Goal: Task Accomplishment & Management: Manage account settings

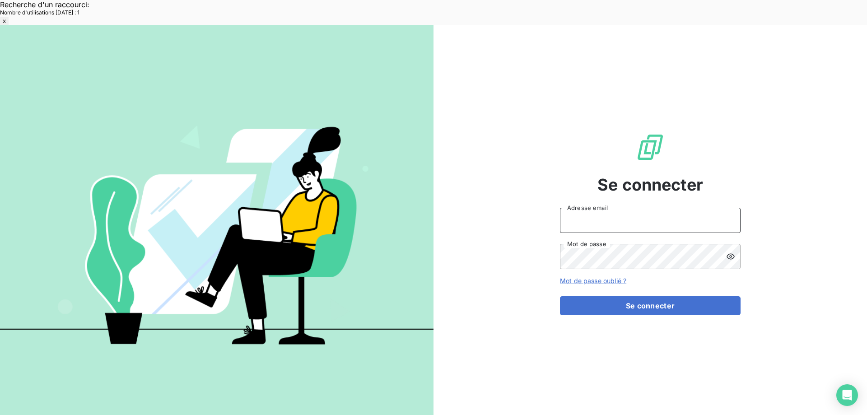
type input "[EMAIL_ADDRESS][DOMAIN_NAME]"
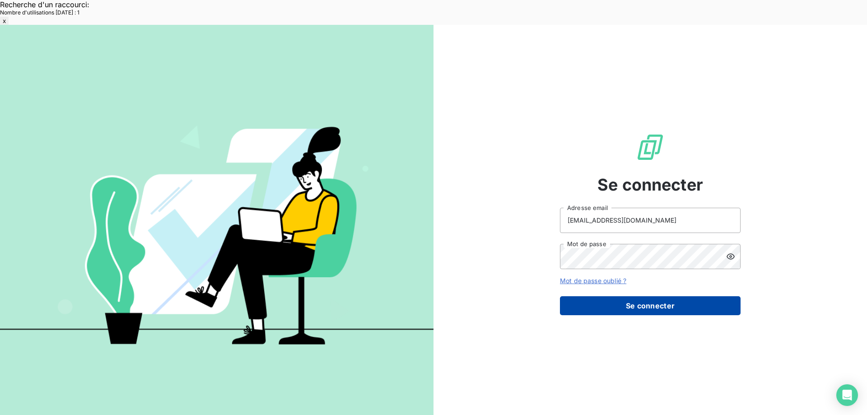
click at [627, 296] on button "Se connecter" at bounding box center [650, 305] width 181 height 19
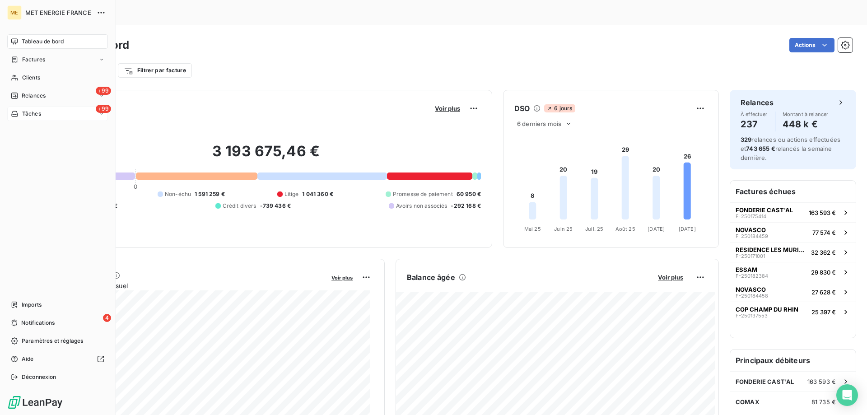
click at [50, 112] on div "+99 Tâches" at bounding box center [57, 114] width 101 height 14
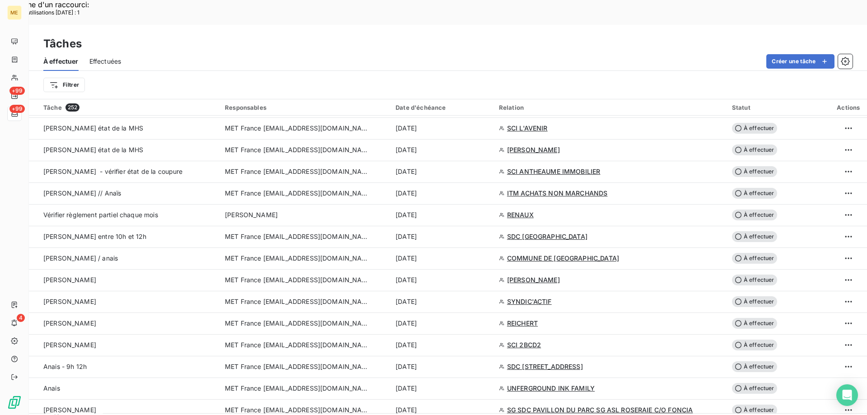
scroll to position [497, 0]
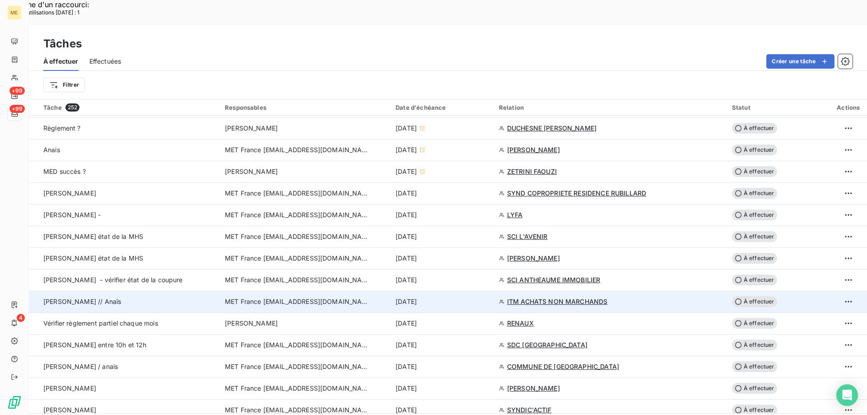
click at [534, 297] on span "ITM ACHATS NON MARCHANDS" at bounding box center [557, 301] width 101 height 9
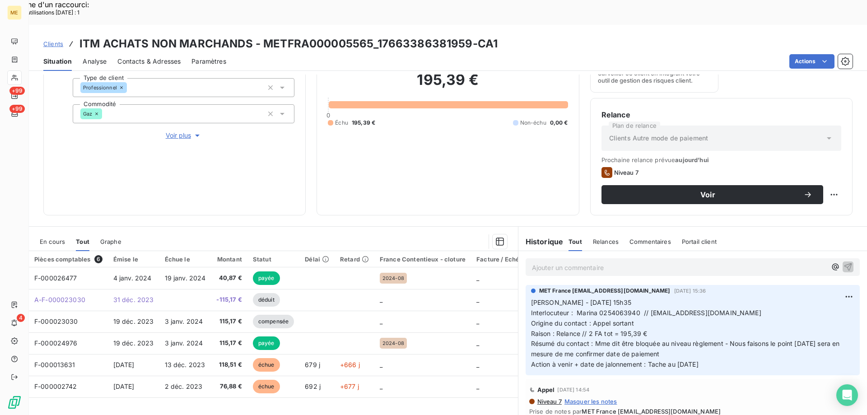
scroll to position [121, 0]
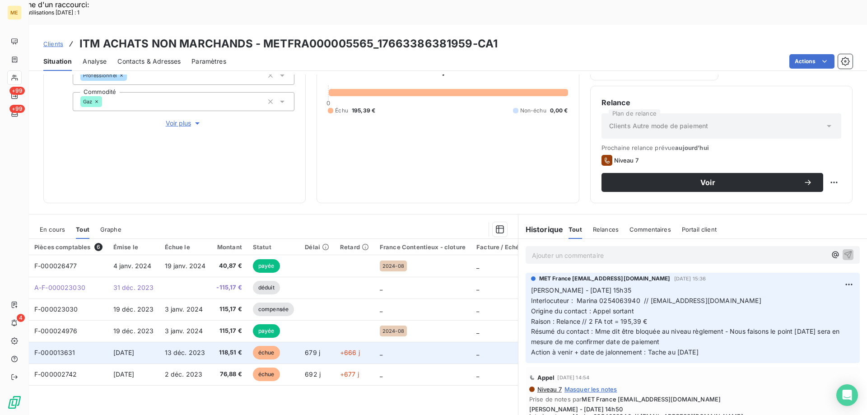
click at [55, 349] on span "F-000013631" at bounding box center [54, 353] width 41 height 8
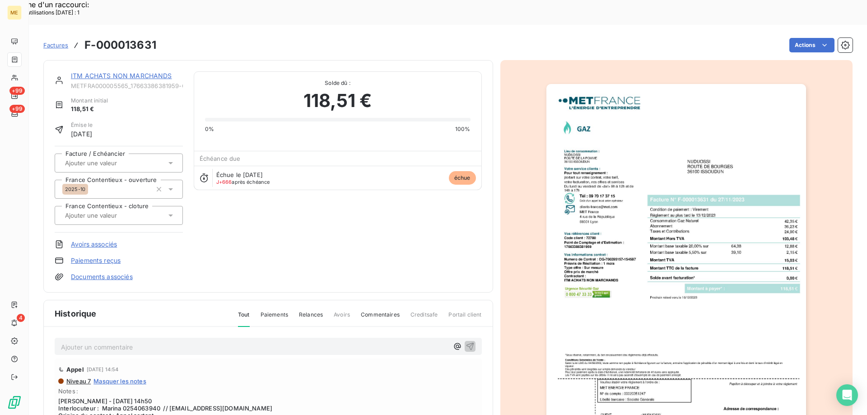
click at [638, 282] on img "button" at bounding box center [676, 268] width 260 height 368
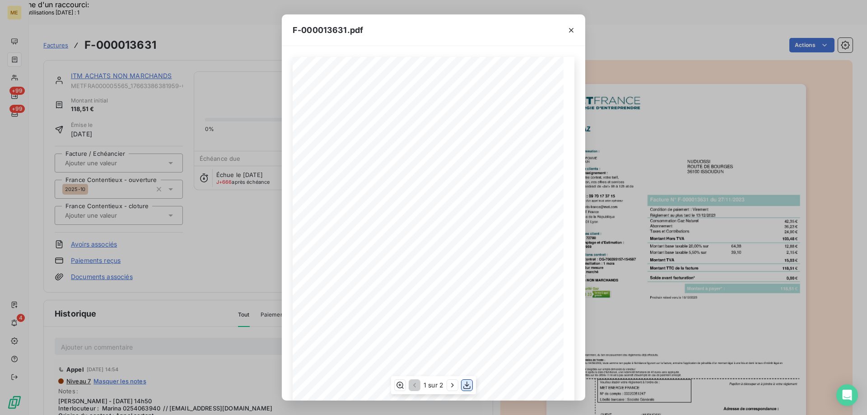
click at [466, 383] on icon "button" at bounding box center [466, 385] width 9 height 9
click at [570, 32] on icon "button" at bounding box center [571, 30] width 9 height 9
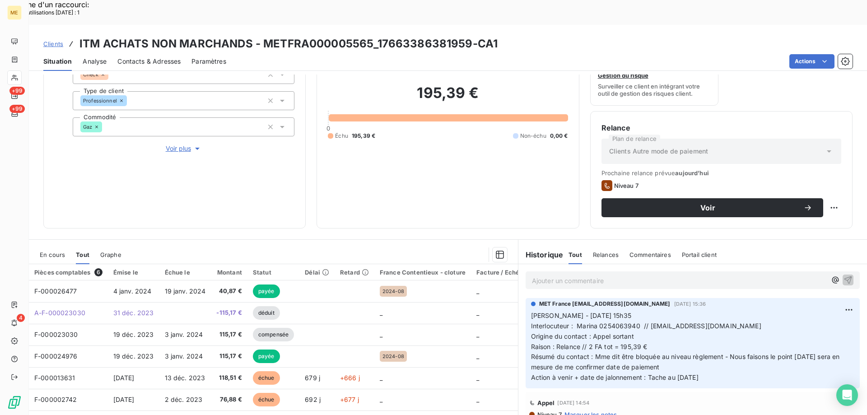
scroll to position [121, 0]
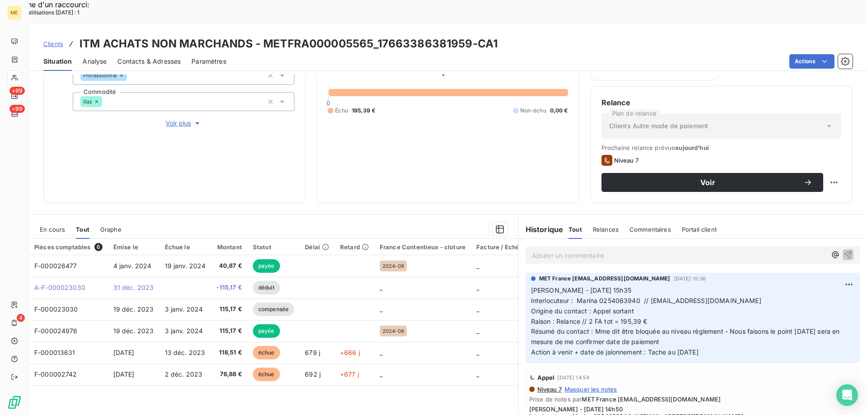
click at [607, 297] on span "Interlocuteur : Marina 0254063940 // [EMAIL_ADDRESS][DOMAIN_NAME]" at bounding box center [646, 301] width 230 height 8
copy span "0254063940"
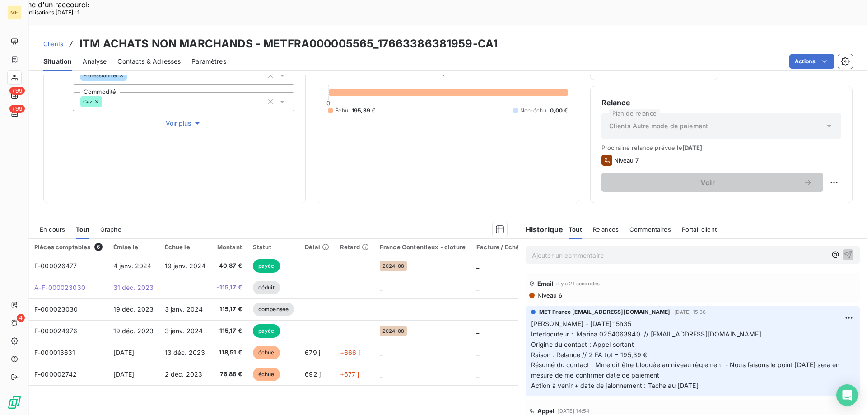
click at [766, 319] on p "[PERSON_NAME] - [DATE] 15h35 Interlocuteur : Marina 0254063940 // [EMAIL_ADDRES…" at bounding box center [692, 355] width 323 height 72
click at [728, 357] on p "[PERSON_NAME] - [DATE] 15h35 Interlocuteur : Marina 0254063940 // [EMAIL_ADDRES…" at bounding box center [692, 355] width 323 height 72
drag, startPoint x: 701, startPoint y: 354, endPoint x: 528, endPoint y: 299, distance: 181.8
click at [531, 319] on p "[PERSON_NAME] - [DATE] 15h35 Interlocuteur : Marina 0254063940 // [EMAIL_ADDRES…" at bounding box center [692, 355] width 323 height 72
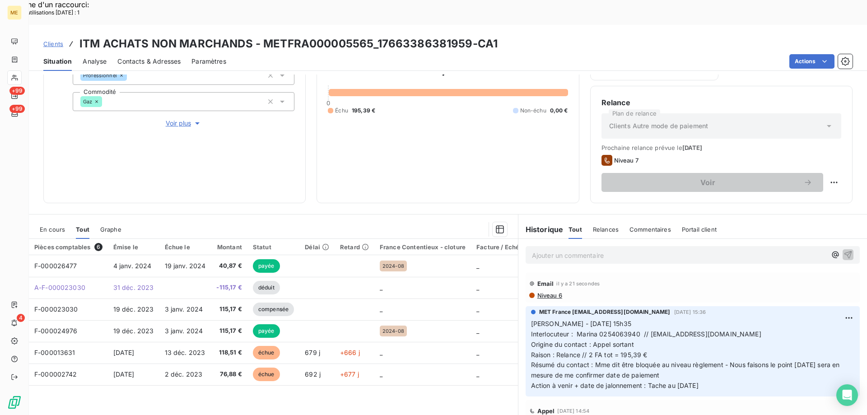
click at [744, 368] on div "MET France [EMAIL_ADDRESS][DOMAIN_NAME] [DATE] 15:36 [PERSON_NAME] - [DATE] 15h…" at bounding box center [693, 351] width 334 height 90
drag, startPoint x: 719, startPoint y: 362, endPoint x: 528, endPoint y: 303, distance: 199.5
click at [531, 319] on p "[PERSON_NAME] - [DATE] 15h35 Interlocuteur : Marina 0254063940 // [EMAIL_ADDRES…" at bounding box center [692, 355] width 323 height 72
copy p "[PERSON_NAME] - [DATE] 15h35 Interlocuteur : Marina 0254063940 // [EMAIL_ADDRES…"
click at [566, 250] on p "Ajouter un commentaire ﻿" at bounding box center [679, 255] width 294 height 11
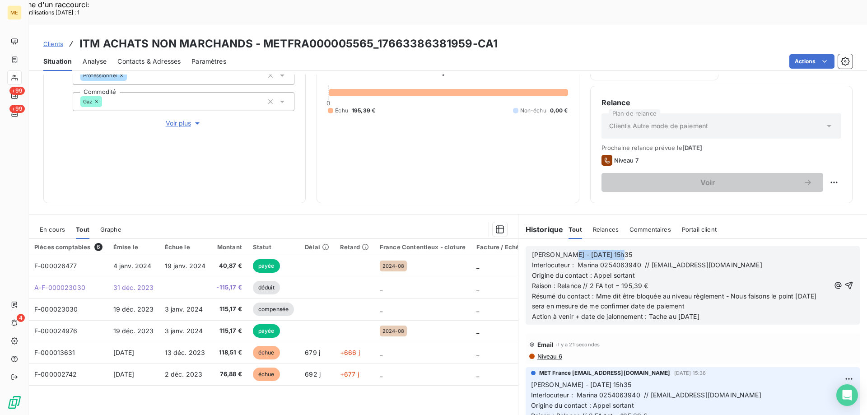
drag, startPoint x: 559, startPoint y: 230, endPoint x: 613, endPoint y: 227, distance: 53.8
click at [613, 250] on p "[PERSON_NAME] - [DATE] 15h35" at bounding box center [681, 255] width 298 height 10
drag, startPoint x: 592, startPoint y: 269, endPoint x: 743, endPoint y: 279, distance: 151.1
click at [743, 291] on p "Résumé du contact : Mme dit être bloquée au niveau règlement - Nous faisons le …" at bounding box center [681, 301] width 298 height 21
click at [731, 312] on p "Action à venir + date de jalonnement : Tache au [DATE]" at bounding box center [681, 317] width 298 height 10
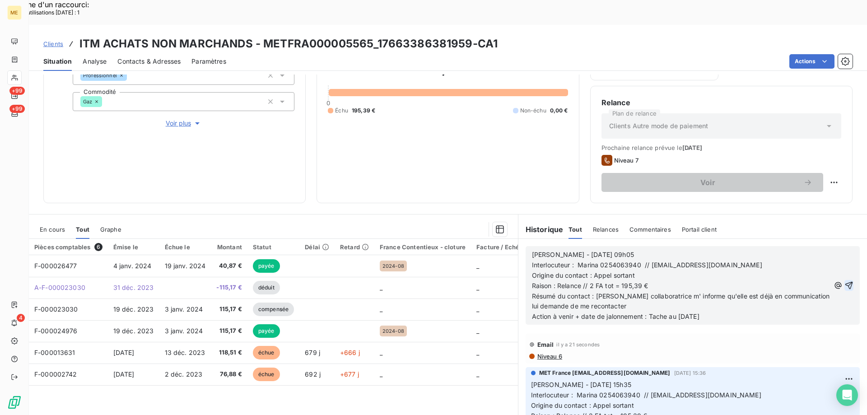
click at [844, 281] on icon "button" at bounding box center [848, 285] width 9 height 9
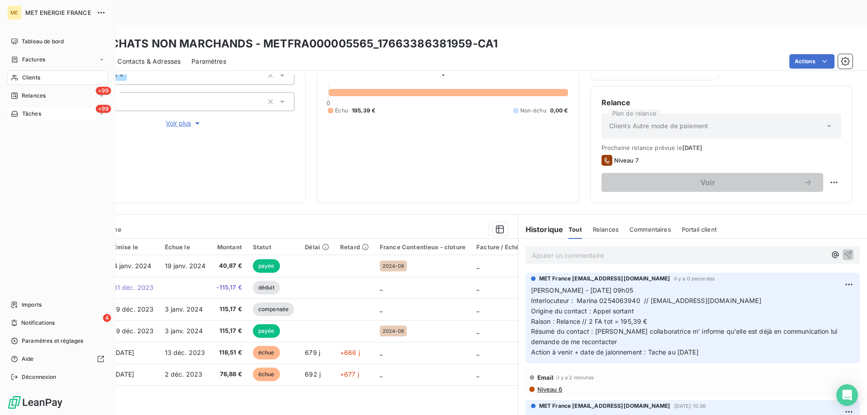
click at [54, 112] on div "+99 Tâches" at bounding box center [57, 114] width 101 height 14
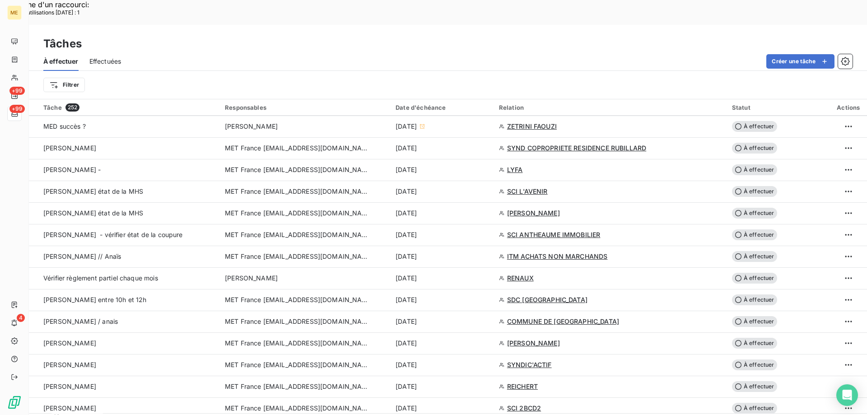
scroll to position [587, 0]
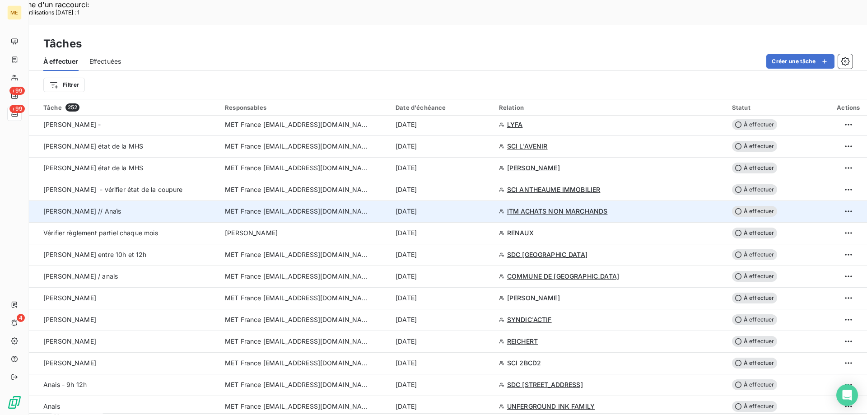
click at [758, 206] on span "À effectuer" at bounding box center [754, 211] width 45 height 11
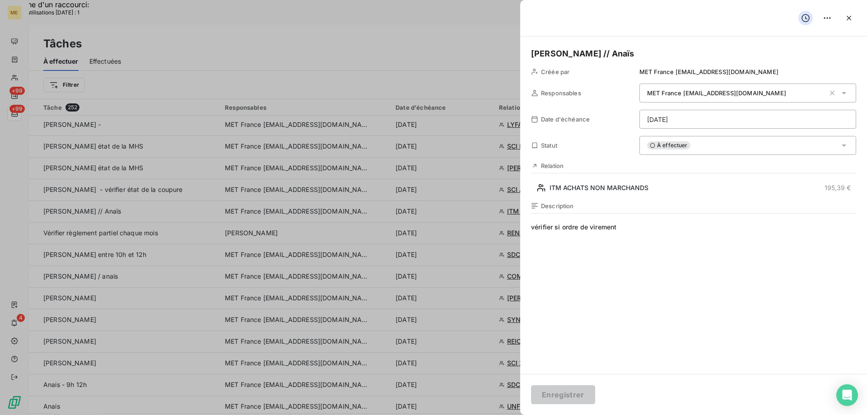
click at [604, 54] on h5 "[PERSON_NAME] // Anaïs" at bounding box center [693, 53] width 325 height 13
drag, startPoint x: 560, startPoint y: 55, endPoint x: 622, endPoint y: 56, distance: 62.3
click at [622, 56] on h5 "[PERSON_NAME] // Anaïs" at bounding box center [693, 53] width 325 height 13
click at [564, 394] on button "Enregistrer" at bounding box center [563, 394] width 64 height 19
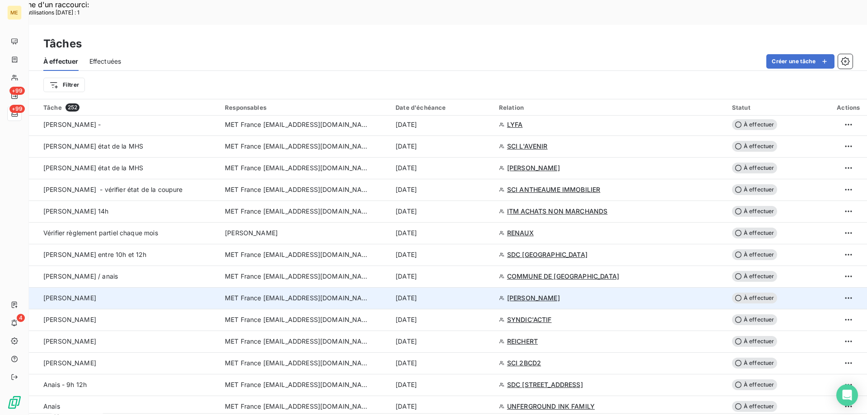
click at [529, 294] on span "[PERSON_NAME]" at bounding box center [533, 298] width 53 height 9
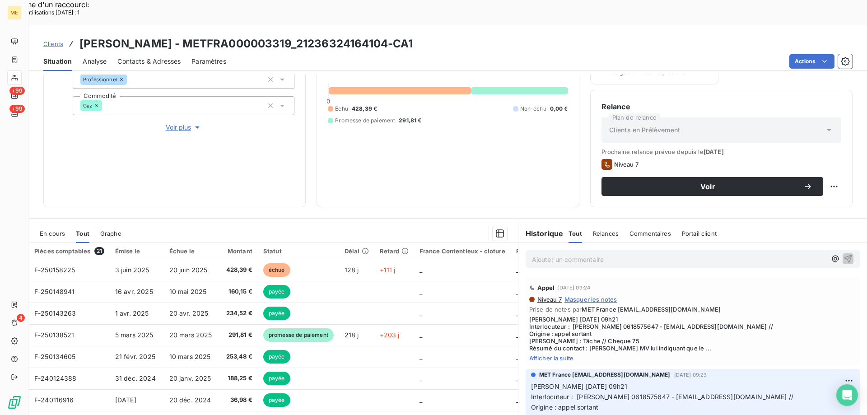
scroll to position [121, 0]
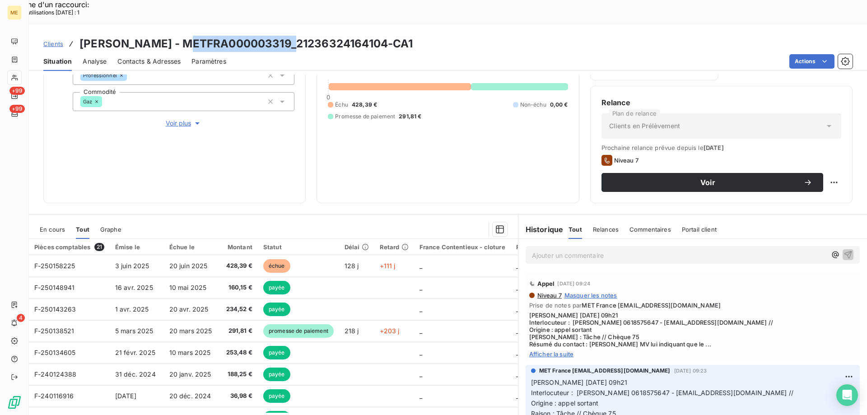
drag, startPoint x: 192, startPoint y: 16, endPoint x: 295, endPoint y: 15, distance: 103.4
click at [295, 36] on h3 "[PERSON_NAME] - METFRA000003319_21236324164104-CA1" at bounding box center [246, 44] width 334 height 16
copy h3 "METFRA000003319"
click at [495, 36] on div "Clients [PERSON_NAME] - METFRA000003319_21236324164104-CA1" at bounding box center [448, 44] width 838 height 16
drag, startPoint x: 189, startPoint y: 17, endPoint x: 295, endPoint y: 20, distance: 106.2
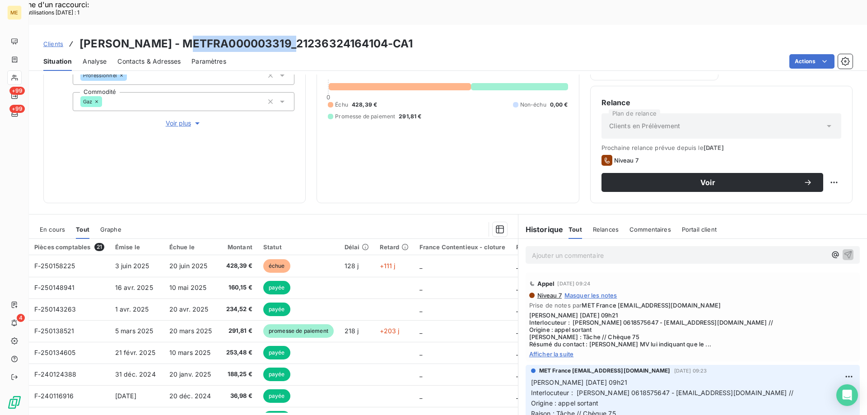
click at [295, 36] on h3 "[PERSON_NAME] - METFRA000003319_21236324164104-CA1" at bounding box center [246, 44] width 334 height 16
copy h3 "METFRA000003319"
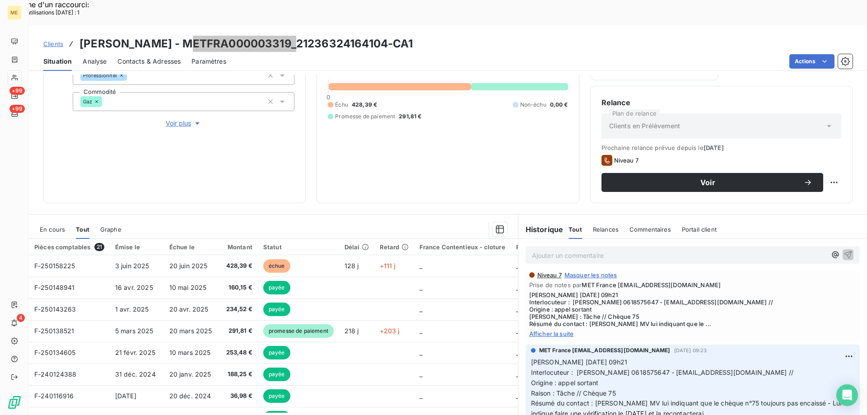
scroll to position [45, 0]
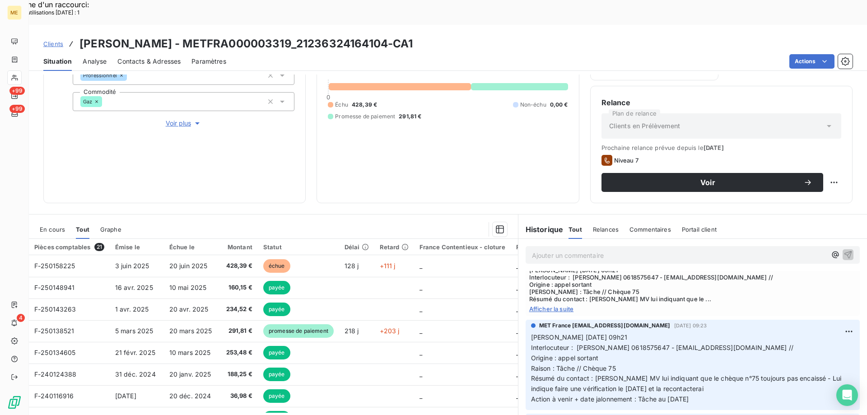
click at [545, 305] on span "Afficher la suite" at bounding box center [692, 308] width 327 height 7
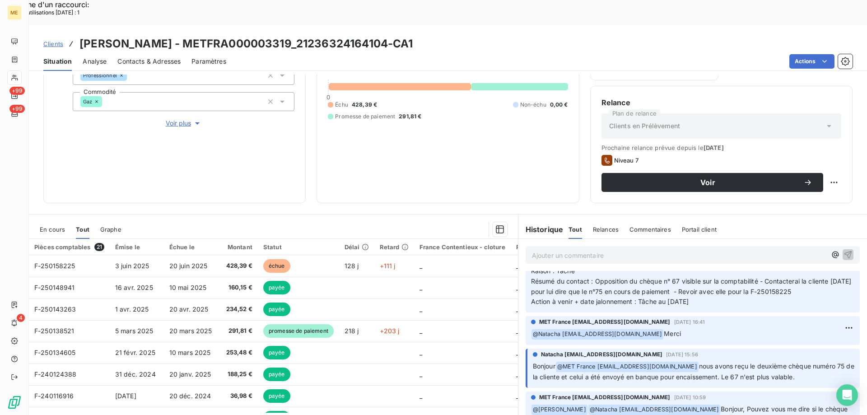
scroll to position [361, 0]
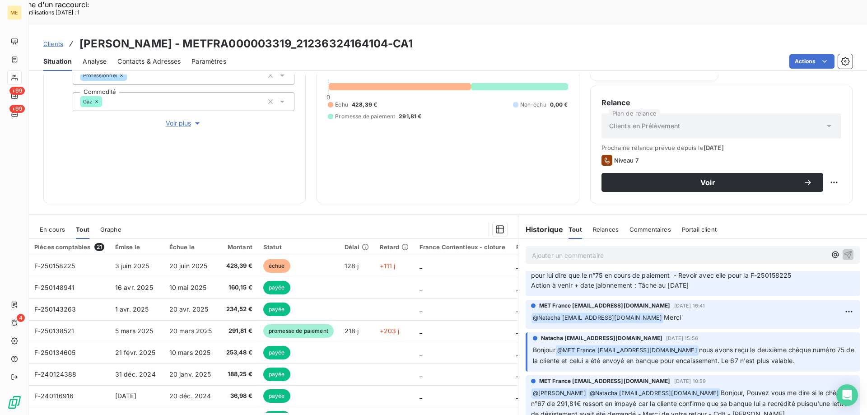
click at [553, 250] on p "Ajouter un commentaire ﻿" at bounding box center [679, 255] width 294 height 11
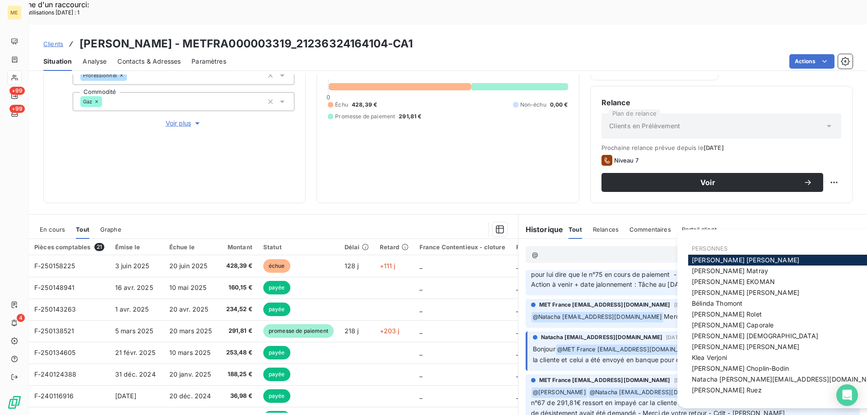
scroll to position [360, 0]
click at [702, 377] on span "Natacha [EMAIL_ADDRESS][DOMAIN_NAME]" at bounding box center [787, 379] width 191 height 8
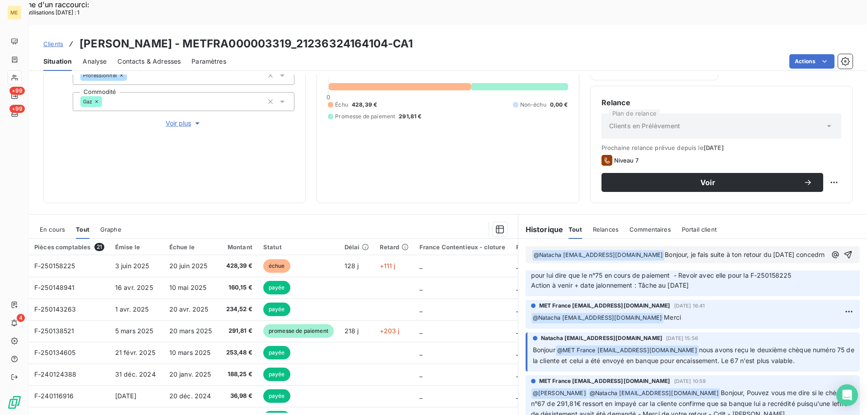
scroll to position [371, 0]
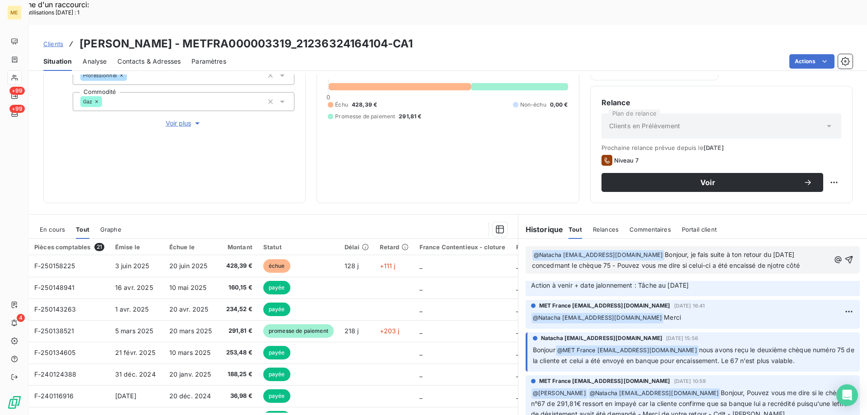
click at [772, 251] on span "Bonjour, je fais suite à ton retour du [DATE] concedrnant le chèque 75 - Pouvez…" at bounding box center [666, 260] width 268 height 19
click at [808, 250] on p "﻿ @ Natacha [EMAIL_ADDRESS][DOMAIN_NAME] ﻿ Bonjour, je fais suite à ton retour …" at bounding box center [681, 260] width 298 height 21
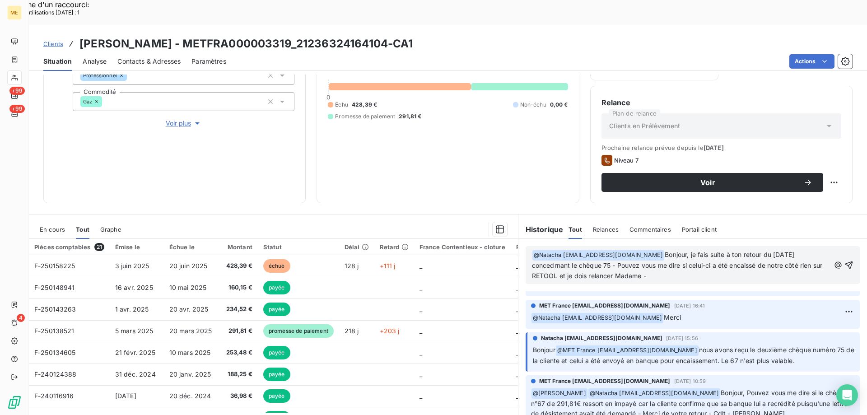
click at [549, 251] on span "Bonjour, je fais suite à ton retour du [DATE] concedrnant le chèque 75 - Pouvez…" at bounding box center [678, 265] width 293 height 29
click at [665, 252] on p "﻿ @ Natacha [EMAIL_ADDRESS][DOMAIN_NAME] ﻿ Bonjour, je fais suite à ton retour …" at bounding box center [681, 266] width 298 height 32
click at [844, 261] on icon "button" at bounding box center [848, 265] width 9 height 9
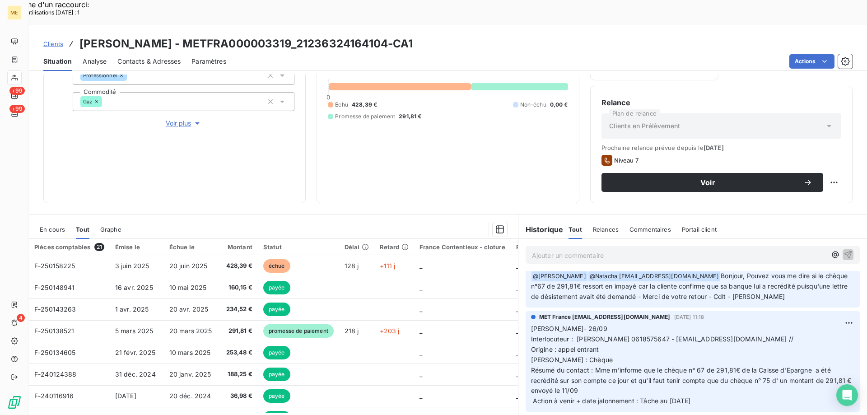
scroll to position [550, 0]
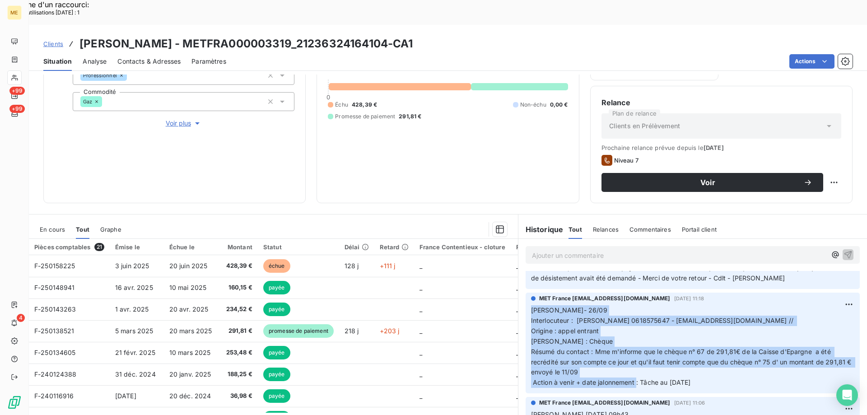
drag, startPoint x: 718, startPoint y: 359, endPoint x: 527, endPoint y: 284, distance: 206.0
click at [531, 305] on p "[PERSON_NAME]- 26/09 Interlocuteur : [PERSON_NAME] 0618575647 - [EMAIL_ADDRESS]…" at bounding box center [692, 346] width 323 height 83
copy span "[PERSON_NAME]- 26/09 Interlocuteur : [PERSON_NAME] 0618575647 - [EMAIL_ADDRESS]…"
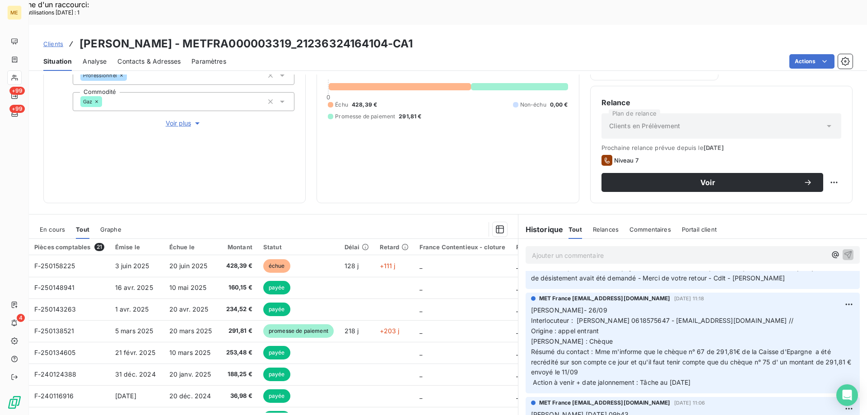
click at [546, 250] on p "Ajouter un commentaire ﻿" at bounding box center [679, 255] width 294 height 11
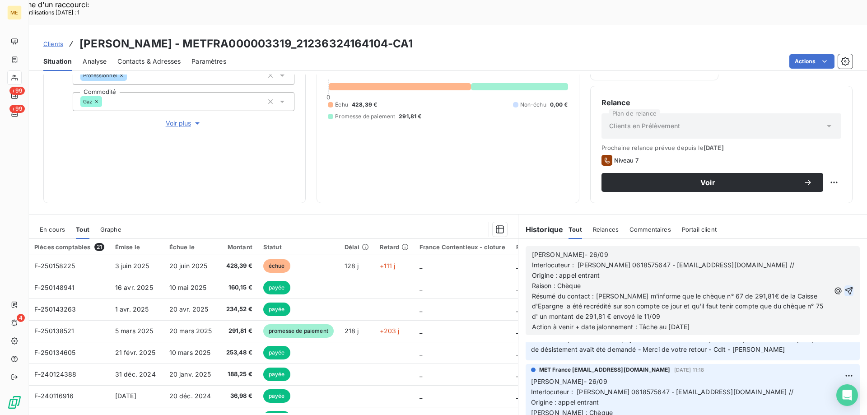
scroll to position [621, 0]
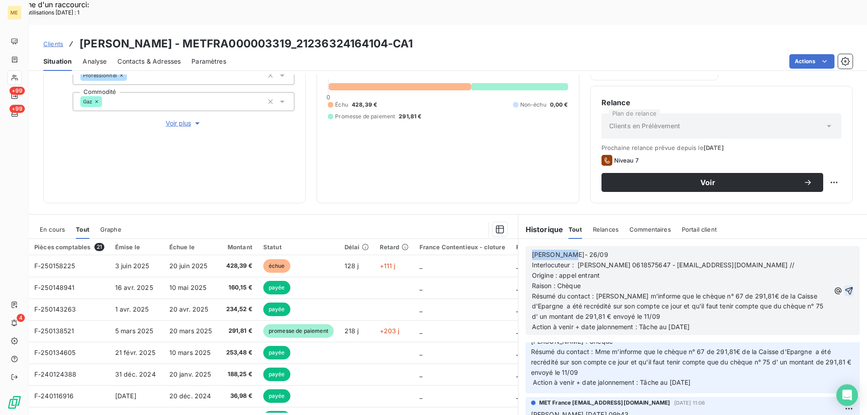
drag, startPoint x: 529, startPoint y: 232, endPoint x: 570, endPoint y: 229, distance: 41.2
click at [570, 250] on p "[PERSON_NAME]- 26/09" at bounding box center [681, 255] width 298 height 10
drag, startPoint x: 557, startPoint y: 250, endPoint x: 602, endPoint y: 255, distance: 44.9
click at [600, 270] on p "Origine : appel entrant" at bounding box center [681, 275] width 298 height 10
click at [581, 281] on p "Raison : Chèque" at bounding box center [681, 286] width 298 height 10
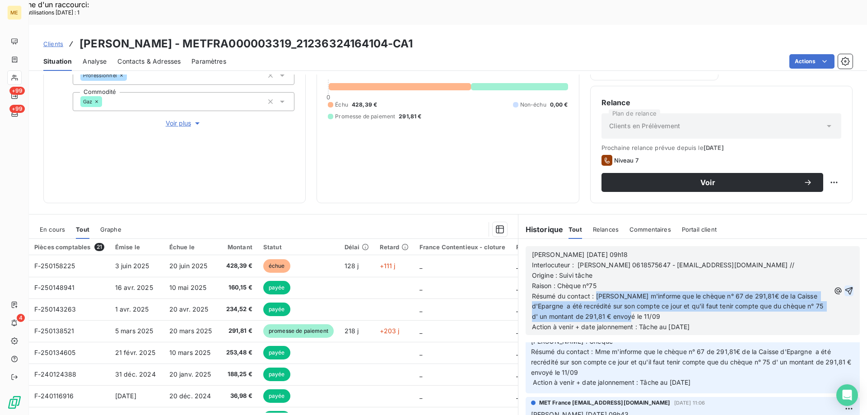
drag, startPoint x: 592, startPoint y: 270, endPoint x: 645, endPoint y: 292, distance: 57.1
click at [645, 292] on p "Résumé du contact : [PERSON_NAME] m'informe que le chèque n° 67 de 291,81€ de l…" at bounding box center [681, 306] width 298 height 31
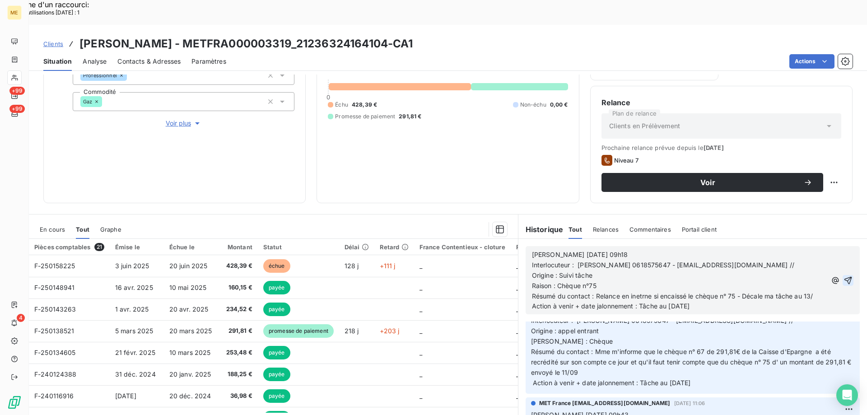
scroll to position [611, 0]
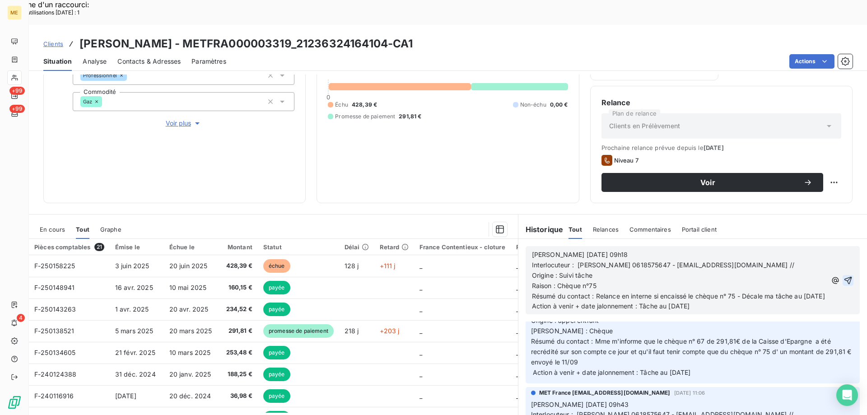
drag, startPoint x: 667, startPoint y: 292, endPoint x: 718, endPoint y: 292, distance: 50.6
click at [718, 301] on p "Action à venir + date jalonnement : Tâche au [DATE]" at bounding box center [679, 306] width 294 height 10
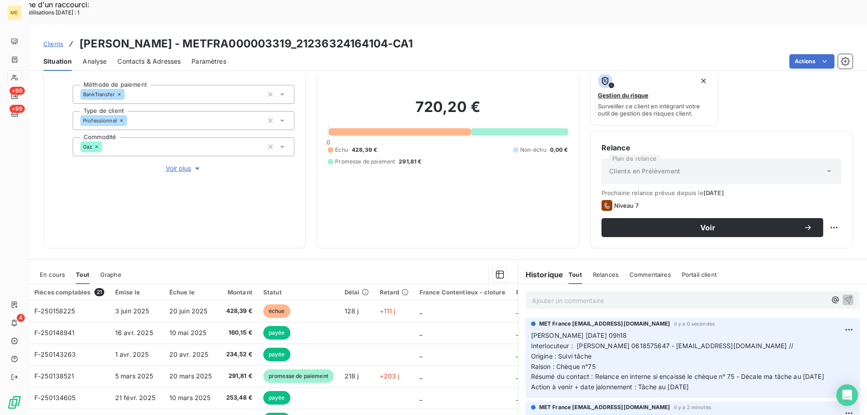
scroll to position [121, 0]
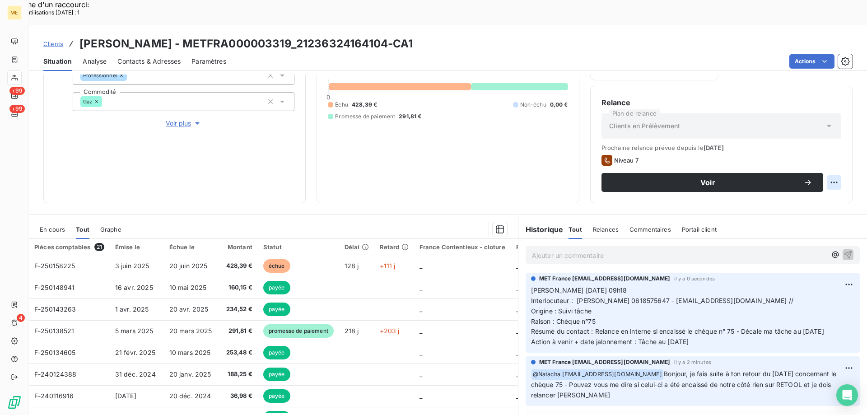
click at [826, 161] on html "Recherche d'un raccourci: Nombre d'utilisations [DATE] : 1 x ME +99 +99 4 Clien…" at bounding box center [433, 265] width 867 height 530
click at [793, 178] on div "Replanifier cette action" at bounding box center [790, 177] width 81 height 14
select select "9"
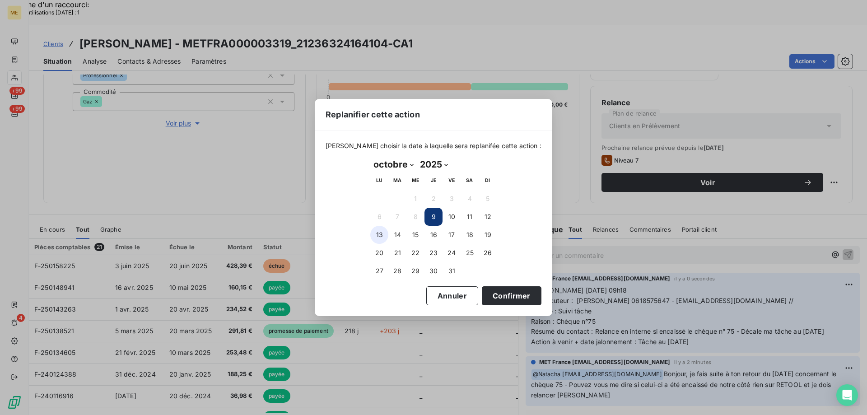
click at [380, 236] on button "13" at bounding box center [379, 235] width 18 height 18
click at [497, 296] on button "Confirmer" at bounding box center [512, 295] width 60 height 19
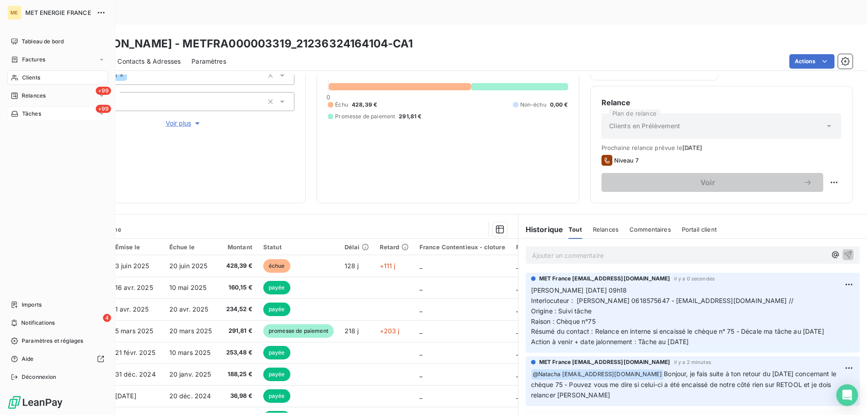
click at [46, 113] on div "+99 Tâches" at bounding box center [57, 114] width 101 height 14
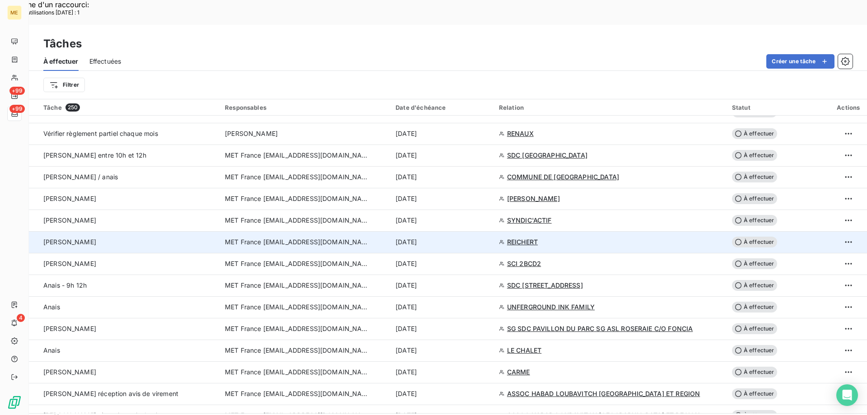
scroll to position [632, 0]
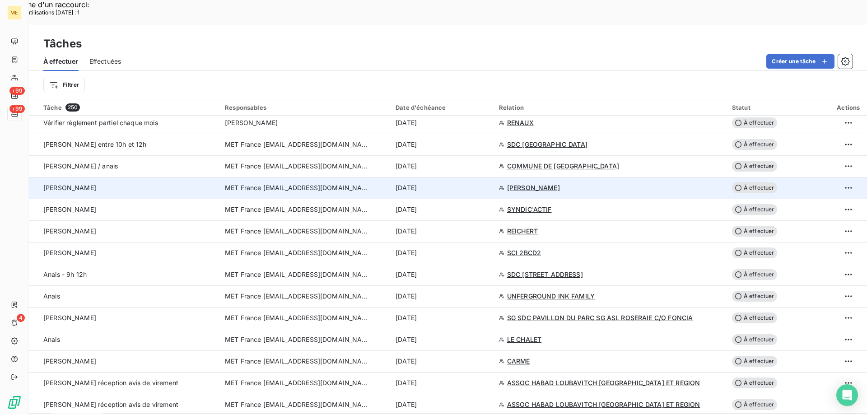
click at [754, 182] on span "À effectuer" at bounding box center [754, 187] width 45 height 11
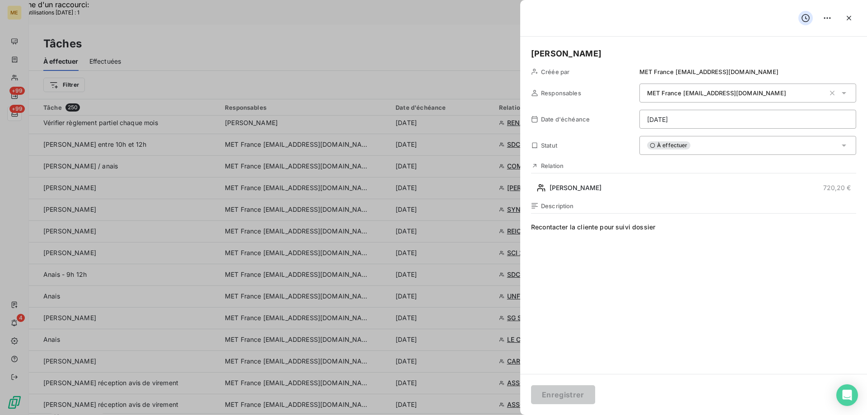
click at [713, 121] on html "Recherche d'un raccourci: Nombre d'utilisations [DATE] : 1 x ME +99 +99 4 Tâche…" at bounding box center [433, 265] width 867 height 530
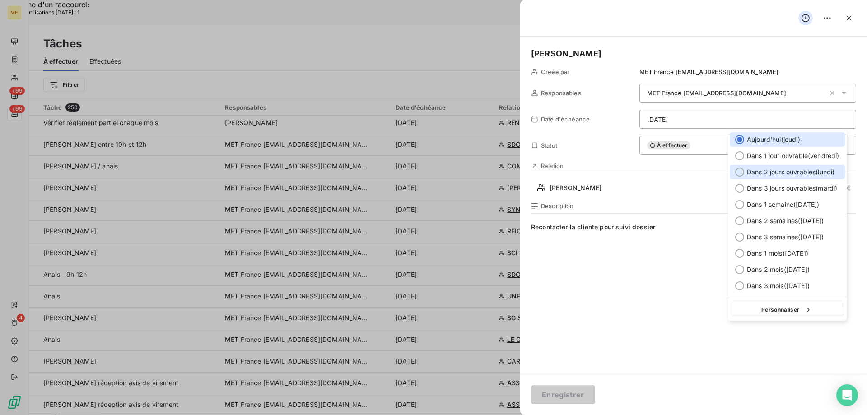
click at [739, 172] on div at bounding box center [739, 172] width 9 height 9
type input "[DATE]"
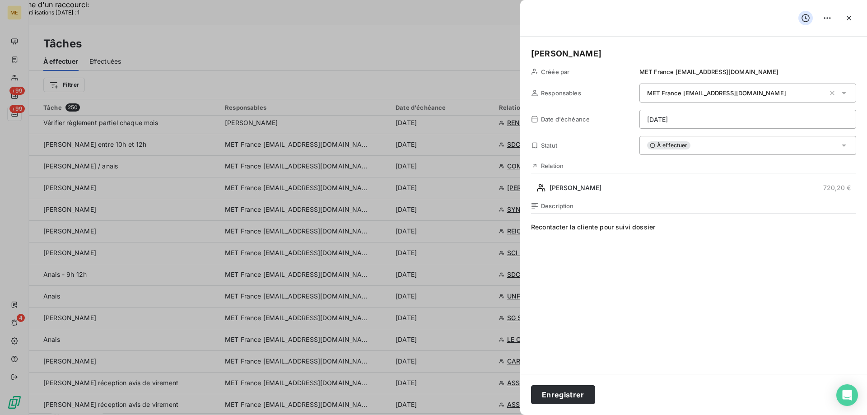
drag, startPoint x: 563, startPoint y: 395, endPoint x: 573, endPoint y: 384, distance: 14.4
click at [565, 392] on button "Enregistrer" at bounding box center [563, 394] width 64 height 19
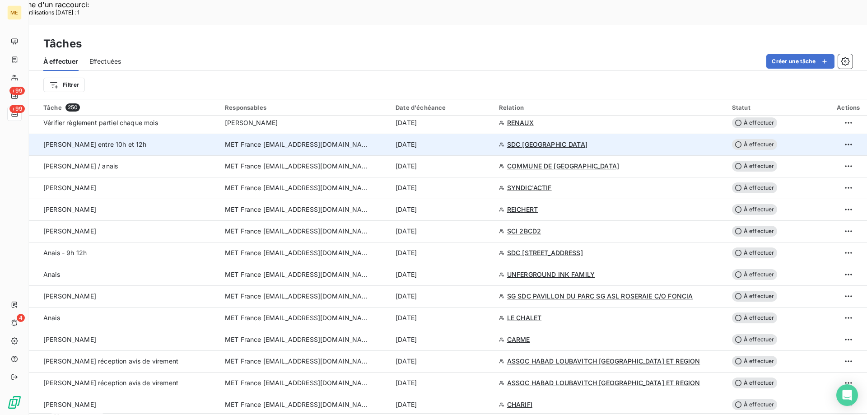
click at [529, 140] on span "SDC [GEOGRAPHIC_DATA]" at bounding box center [547, 144] width 80 height 9
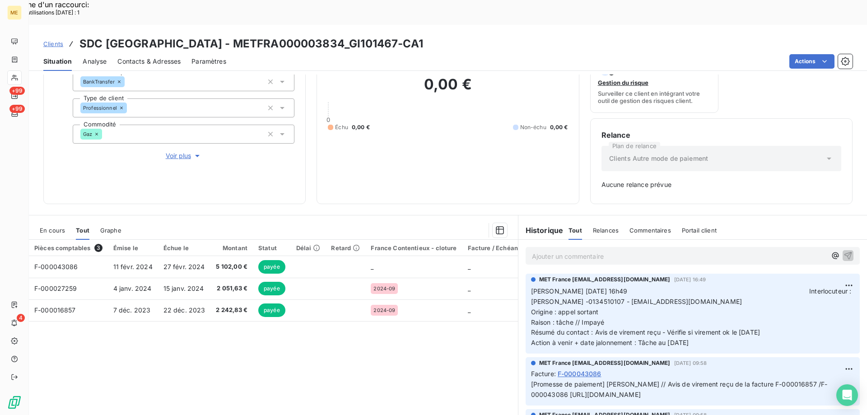
scroll to position [89, 0]
click at [608, 286] on span "[PERSON_NAME] [DATE] 16h49 Interlocuteur : [PERSON_NAME] -0134510107 - [EMAIL_A…" at bounding box center [693, 295] width 324 height 18
click at [560, 286] on span "[PERSON_NAME] [DATE] 16h49 Interlocuteur : [PERSON_NAME] -0134510107 - [EMAIL_A…" at bounding box center [693, 295] width 324 height 18
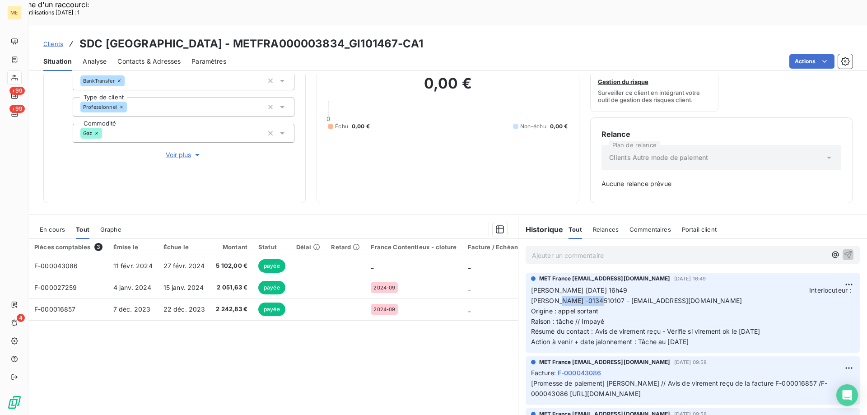
copy span "0134510107"
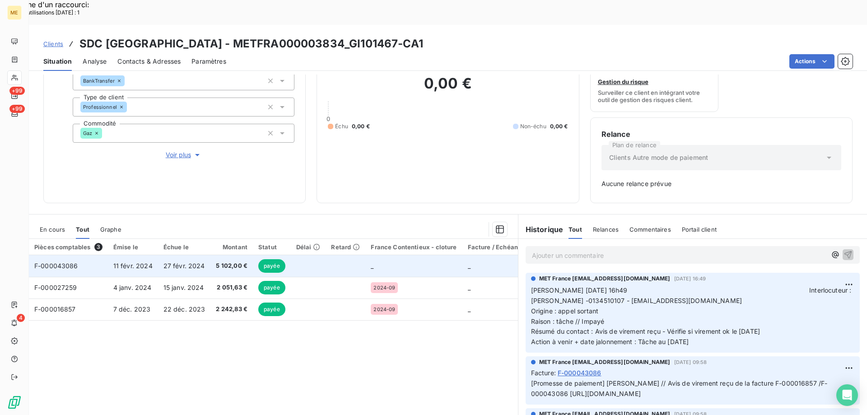
click at [68, 262] on span "F-000043086" at bounding box center [56, 266] width 44 height 8
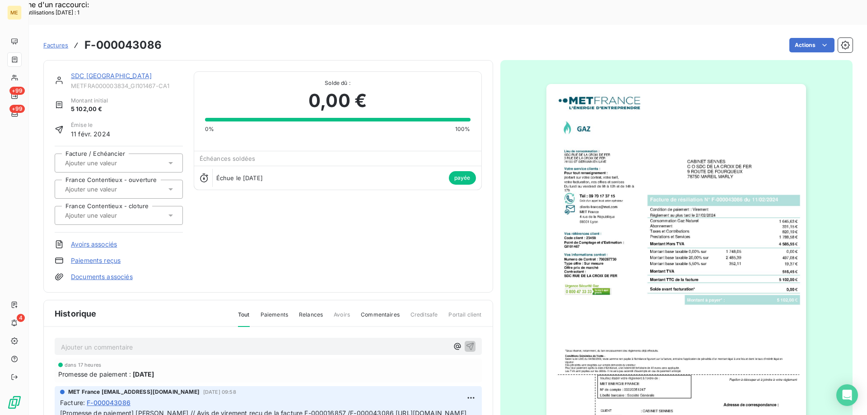
click at [662, 144] on img "button" at bounding box center [676, 268] width 260 height 368
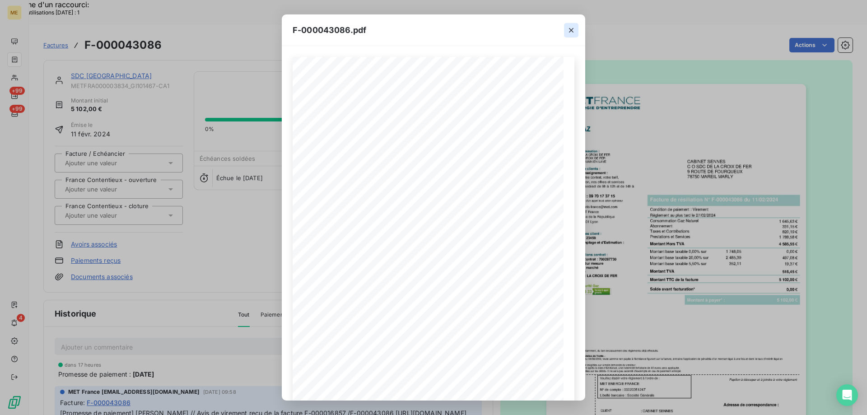
click at [572, 29] on icon "button" at bounding box center [571, 30] width 5 height 5
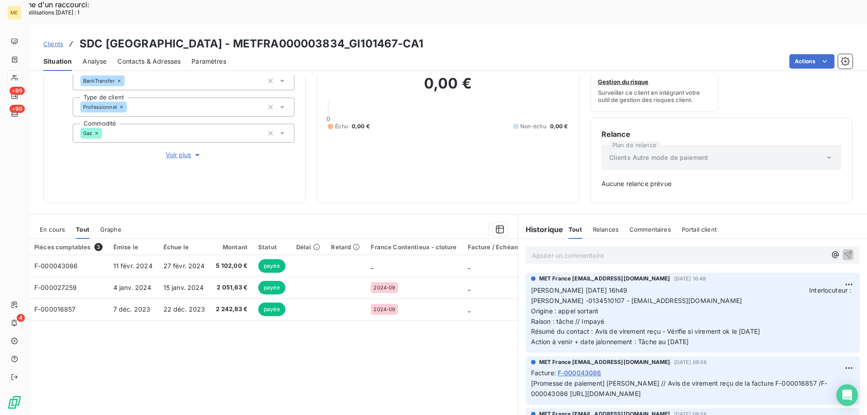
click at [175, 150] on span "Voir plus" at bounding box center [184, 154] width 36 height 9
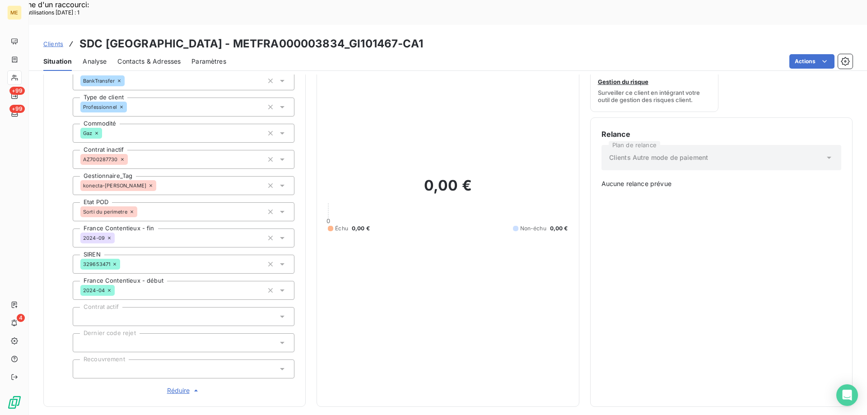
click at [177, 386] on span "Réduire" at bounding box center [183, 390] width 33 height 9
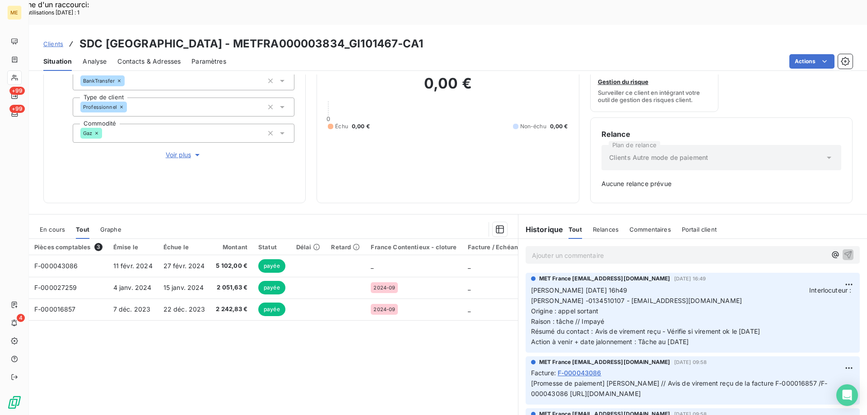
drag, startPoint x: 250, startPoint y: 18, endPoint x: 443, endPoint y: 16, distance: 193.3
click at [443, 36] on div "Clients SDC [GEOGRAPHIC_DATA] - METFRA000003834_GI101467-CA1" at bounding box center [448, 44] width 838 height 16
copy h3 "METFRA000003834_GI101467-CA1"
drag, startPoint x: 676, startPoint y: 163, endPoint x: 594, endPoint y: 166, distance: 82.3
click at [594, 166] on div "Relance Plan de relance Clients Autre mode de paiement Aucune relance prévue" at bounding box center [721, 160] width 262 height 86
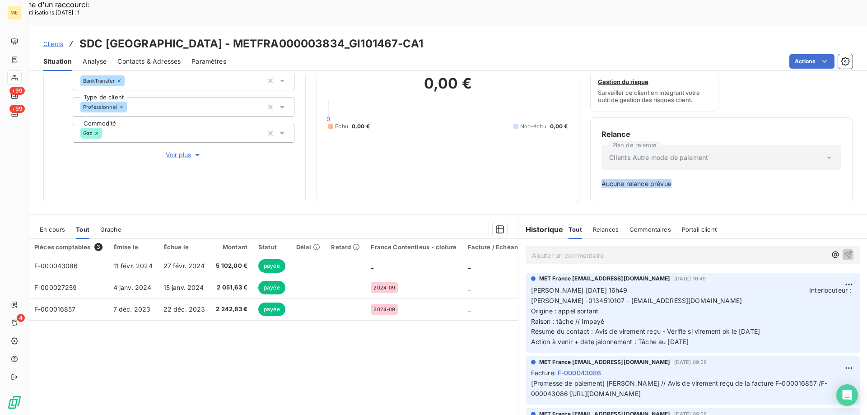
copy span "Aucune relance prévue"
drag, startPoint x: 708, startPoint y: 316, endPoint x: 526, endPoint y: 263, distance: 189.1
click at [526, 273] on div "MET France [EMAIL_ADDRESS][DOMAIN_NAME] [DATE] 16:49 [PERSON_NAME] [DATE] 16h49…" at bounding box center [693, 313] width 334 height 80
copy p "[PERSON_NAME] [DATE] 16h49 Interlocuteur : [PERSON_NAME] -0134510107 - [EMAIL_A…"
click at [541, 250] on p "Ajouter un commentaire ﻿" at bounding box center [679, 255] width 294 height 11
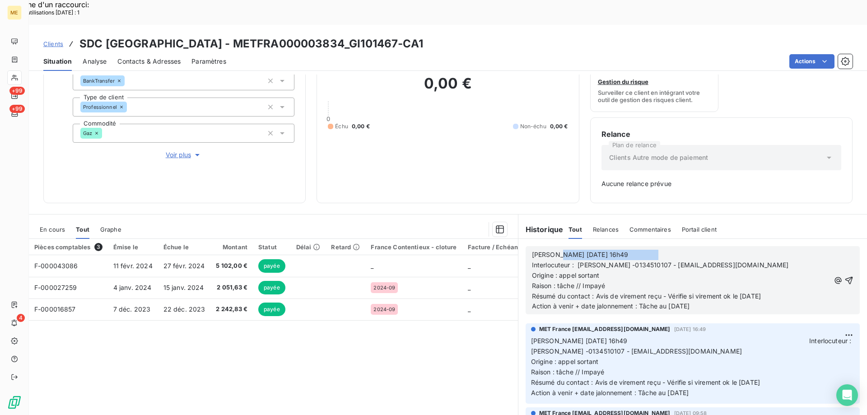
drag, startPoint x: 551, startPoint y: 230, endPoint x: 641, endPoint y: 225, distance: 90.0
click at [641, 250] on p "[PERSON_NAME] [DATE] 16h49 Interlocuteur : [PERSON_NAME] -0134510107 - [EMAIL_A…" at bounding box center [681, 260] width 298 height 21
click at [532, 251] on span "[PERSON_NAME] [DATE] 09H24 Interlocuteur : [PERSON_NAME] -0134510107 - [EMAIL_A…" at bounding box center [677, 260] width 291 height 18
drag, startPoint x: 592, startPoint y: 272, endPoint x: 782, endPoint y: 275, distance: 189.2
click at [782, 291] on p "Résumé du contact : Avis de virement reçu - Vérifie si virement ok le [DATE]" at bounding box center [681, 296] width 298 height 10
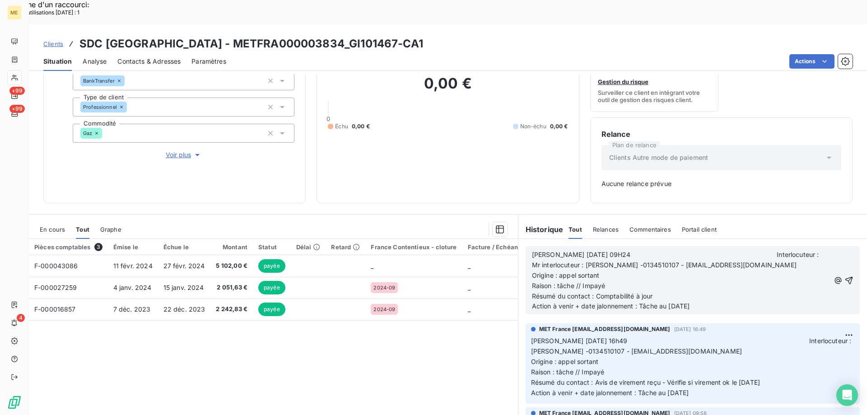
drag, startPoint x: 640, startPoint y: 281, endPoint x: 719, endPoint y: 285, distance: 79.6
click at [719, 301] on p "Action à venir + date jalonnement : Tâche au [DATE]" at bounding box center [681, 306] width 298 height 10
click at [844, 276] on icon "button" at bounding box center [848, 280] width 9 height 9
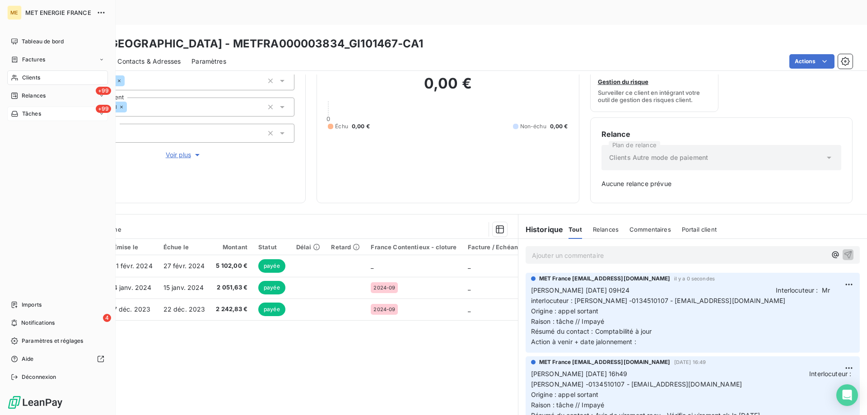
click at [65, 118] on div "+99 Tâches" at bounding box center [57, 114] width 101 height 14
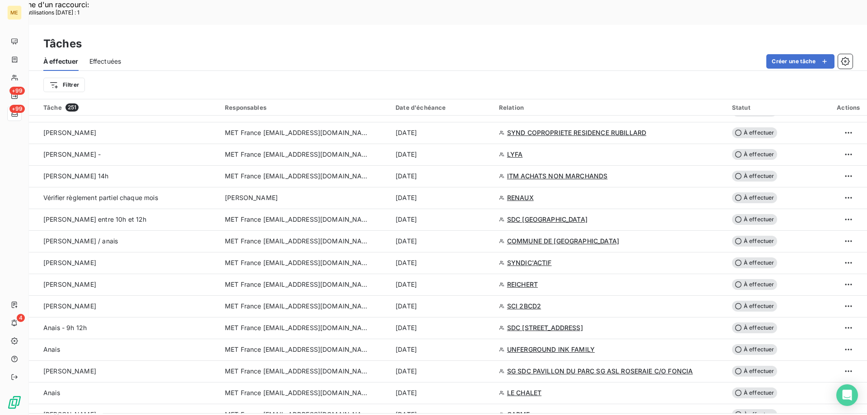
scroll to position [587, 0]
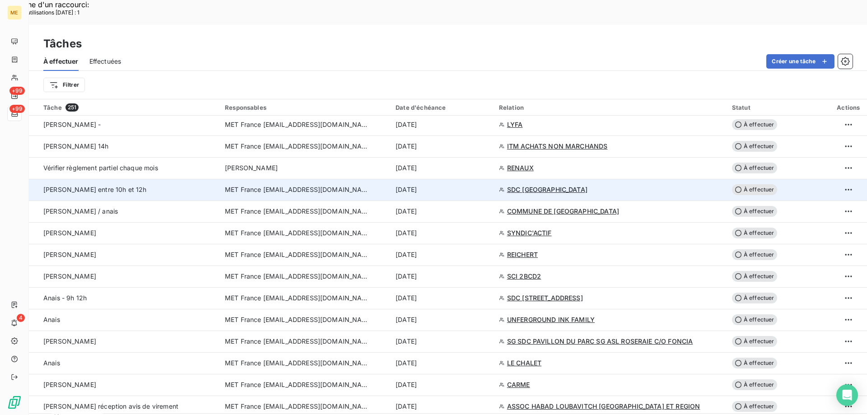
click at [753, 184] on span "À effectuer" at bounding box center [754, 189] width 45 height 11
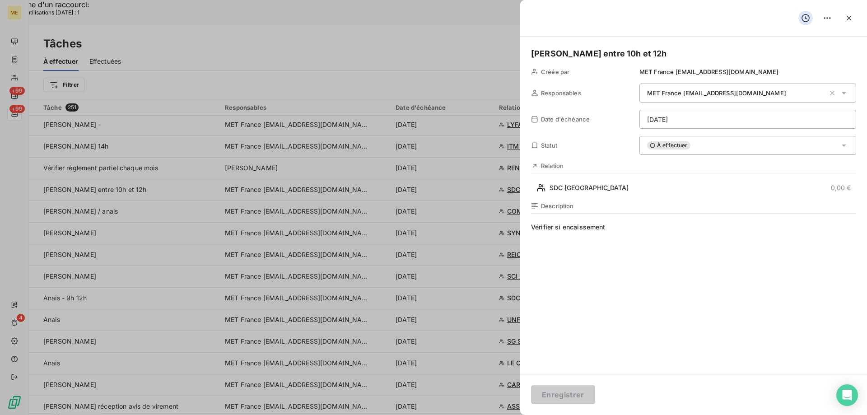
click at [698, 145] on div "À effectuer" at bounding box center [747, 145] width 217 height 19
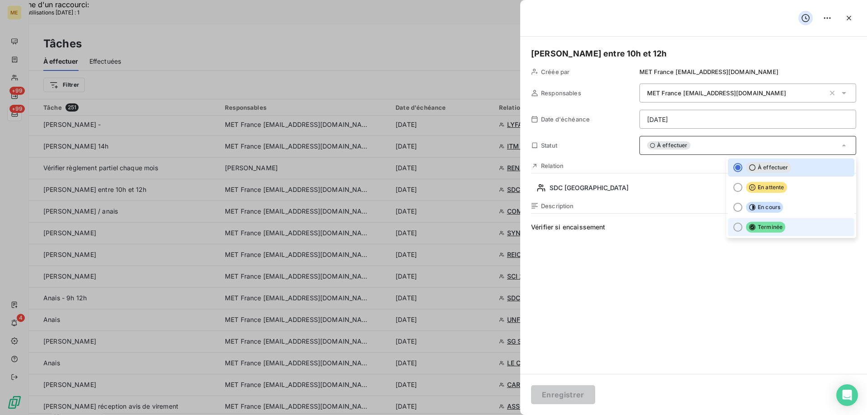
click at [733, 226] on div at bounding box center [737, 227] width 9 height 9
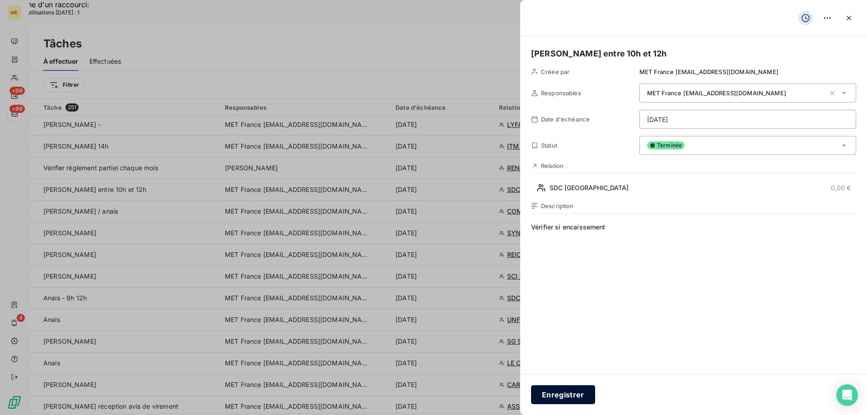
click at [557, 395] on button "Enregistrer" at bounding box center [563, 394] width 64 height 19
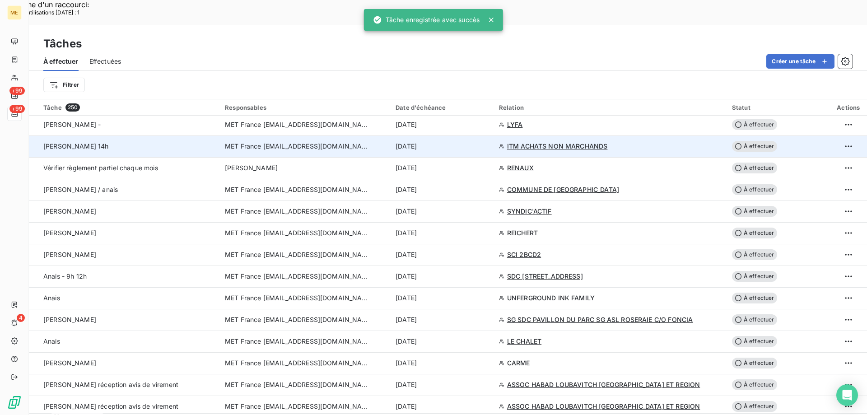
click at [565, 142] on span "ITM ACHATS NON MARCHANDS" at bounding box center [557, 146] width 101 height 9
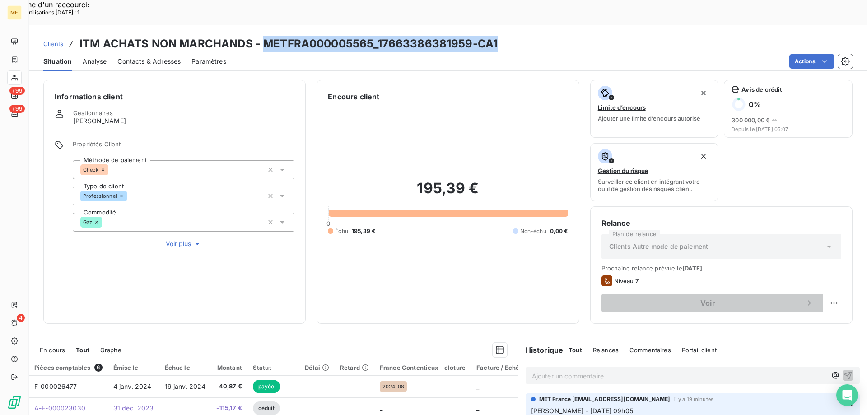
drag, startPoint x: 262, startPoint y: 19, endPoint x: 499, endPoint y: 12, distance: 237.6
click at [499, 36] on div "Clients ITM ACHATS NON MARCHANDS - METFRA000005565_17663386381959-CA1" at bounding box center [448, 44] width 838 height 16
copy h3 "METFRA000005565_17663386381959-CA1"
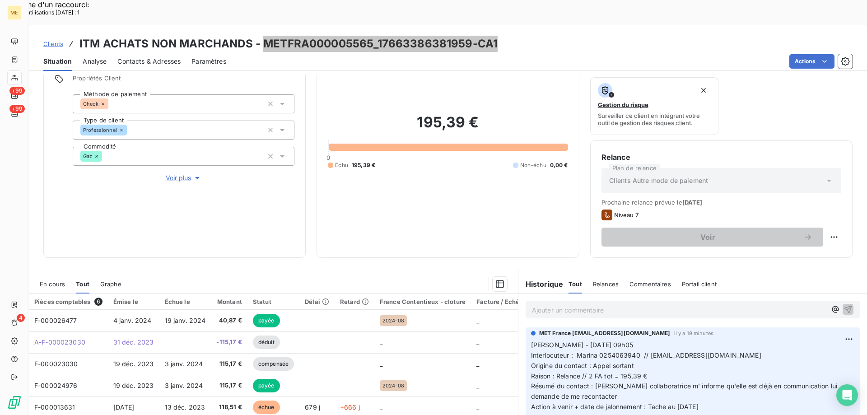
scroll to position [121, 0]
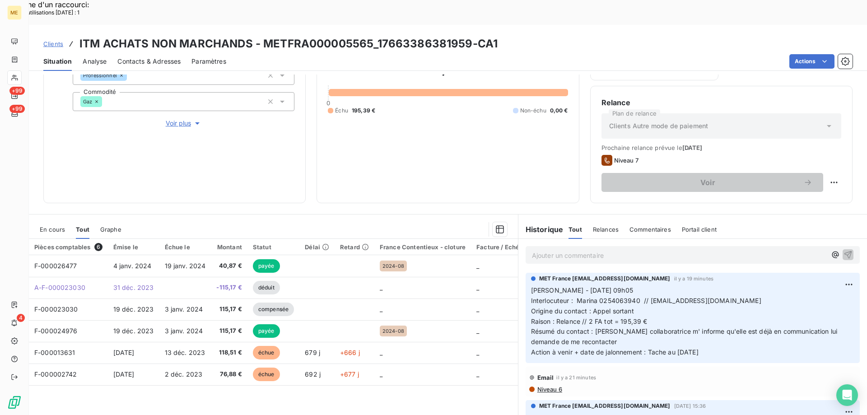
click at [612, 297] on span "Interlocuteur : Marina 0254063940 // [EMAIL_ADDRESS][DOMAIN_NAME]" at bounding box center [646, 301] width 230 height 8
click at [181, 119] on span "Voir plus" at bounding box center [184, 123] width 36 height 9
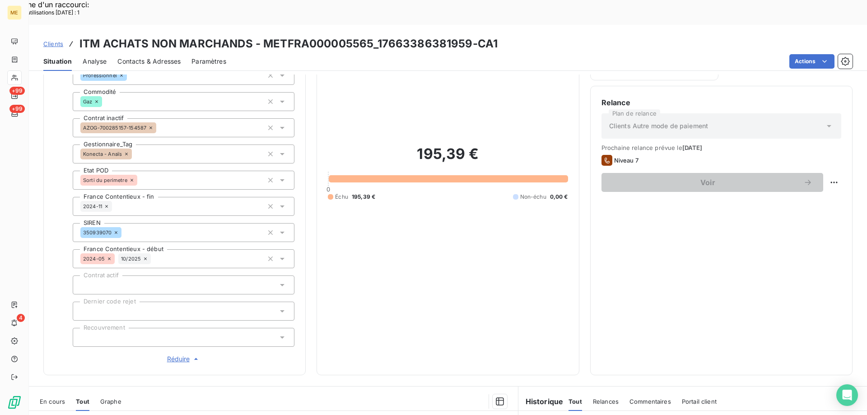
click at [173, 354] on span "Réduire" at bounding box center [183, 358] width 33 height 9
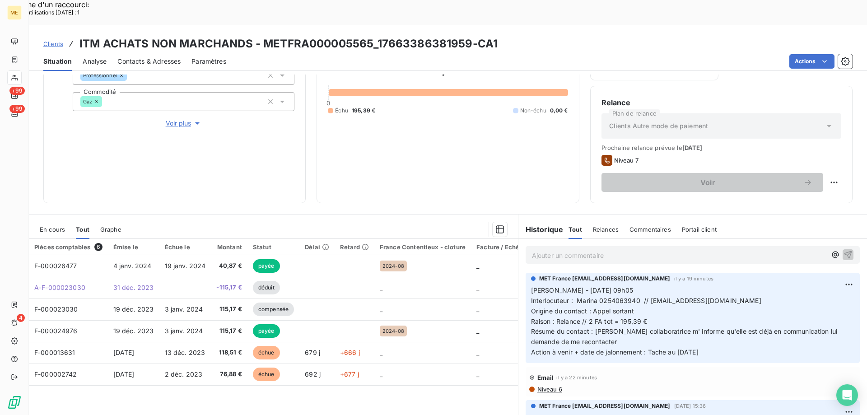
click at [765, 285] on p "[PERSON_NAME] - [DATE] 09h05 Interlocuteur : [PERSON_NAME] 0254063940 // [EMAIL…" at bounding box center [692, 321] width 323 height 72
drag, startPoint x: 713, startPoint y: 329, endPoint x: 526, endPoint y: 264, distance: 197.5
click at [526, 273] on div "MET France [EMAIL_ADDRESS][DOMAIN_NAME] il y a 19 minutes [PERSON_NAME] - [DATE…" at bounding box center [693, 318] width 334 height 90
click at [541, 250] on p "Ajouter un commentaire ﻿" at bounding box center [679, 255] width 294 height 11
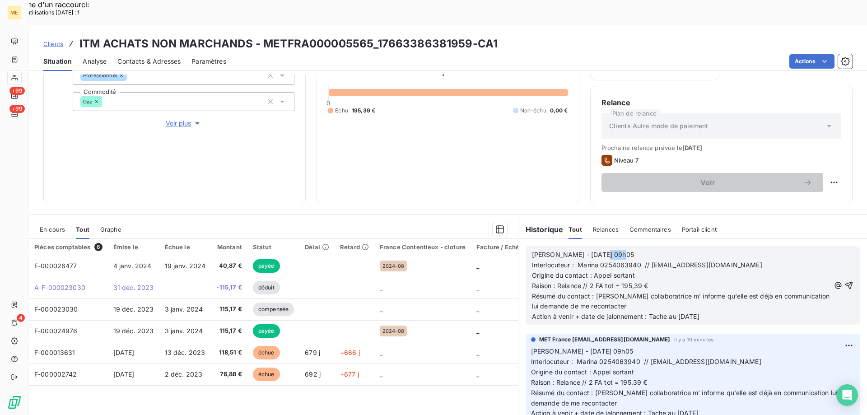
drag, startPoint x: 592, startPoint y: 232, endPoint x: 626, endPoint y: 229, distance: 34.0
click at [626, 250] on p "[PERSON_NAME] - [DATE] 09h05" at bounding box center [681, 255] width 298 height 10
click at [777, 270] on p "Origine du contact : Appel sortant" at bounding box center [681, 275] width 298 height 10
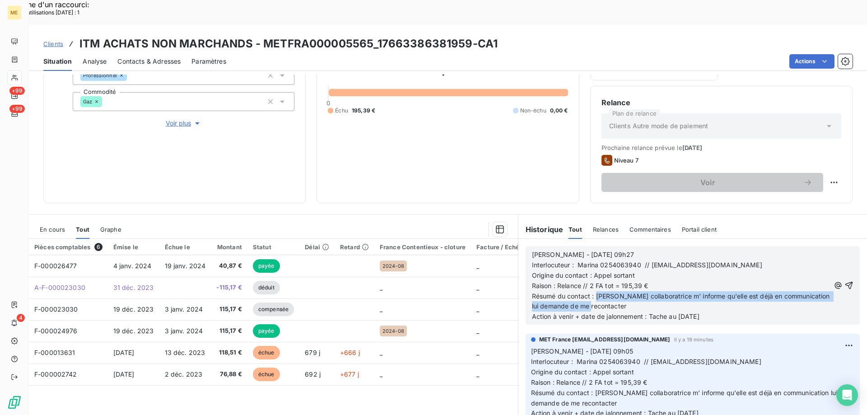
drag, startPoint x: 592, startPoint y: 270, endPoint x: 623, endPoint y: 287, distance: 35.1
click at [623, 287] on div "[PERSON_NAME] - [DATE] 09h27 Interlocuteur : [PERSON_NAME] 0254063940 // [EMAIL…" at bounding box center [681, 286] width 298 height 72
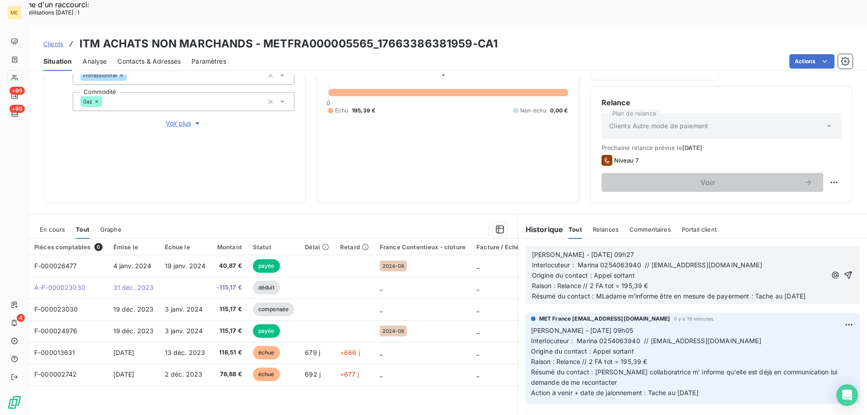
click at [601, 292] on span "Résumé du contact : MLadame m'informe être en mesure de payerment : Tache au [D…" at bounding box center [669, 296] width 274 height 8
click at [727, 292] on span "Résumé du contact : [PERSON_NAME]informe être en mesure de payerment : Tache au…" at bounding box center [675, 296] width 287 height 8
click at [726, 292] on span "Résumé du contact : [PERSON_NAME]informe être en mesure de payerment : Tache au…" at bounding box center [675, 296] width 287 height 8
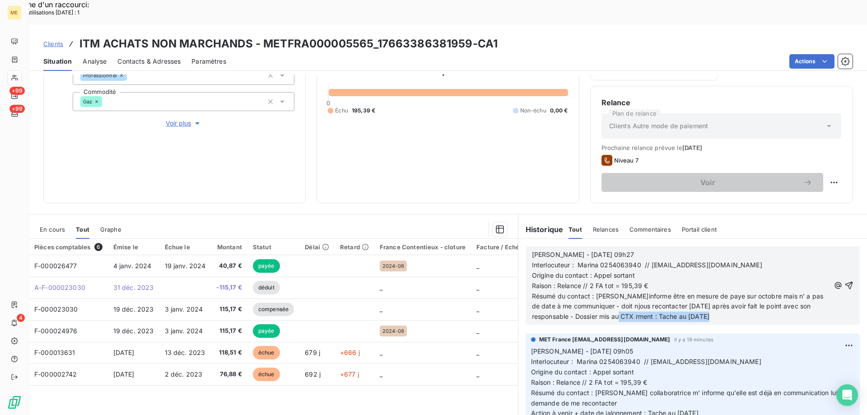
drag, startPoint x: 633, startPoint y: 291, endPoint x: 733, endPoint y: 295, distance: 100.4
click at [733, 295] on p "Résumé du contact : [PERSON_NAME]informe être en mesure de paye sur octobre mai…" at bounding box center [681, 306] width 298 height 31
click at [629, 292] on span "Résumé du contact : [PERSON_NAME]informe être en mesure de paye sur octobre mai…" at bounding box center [679, 306] width 294 height 28
click at [845, 282] on icon "button" at bounding box center [849, 286] width 8 height 8
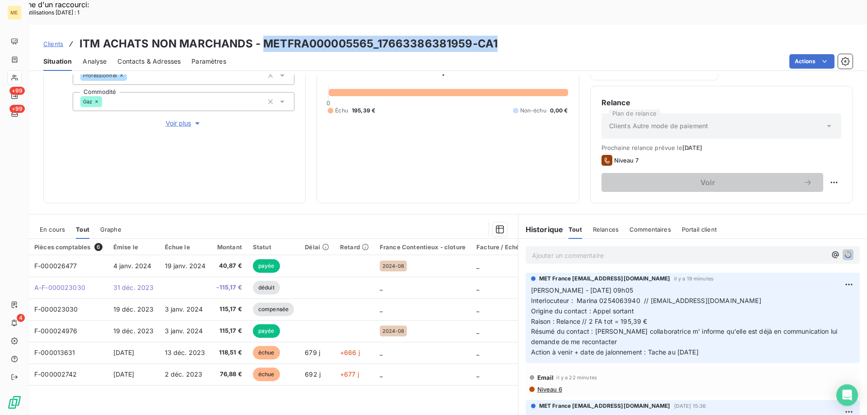
drag, startPoint x: 261, startPoint y: 21, endPoint x: 505, endPoint y: 0, distance: 244.3
click at [505, 25] on div "Clients ITM ACHATS NON MARCHANDS - METFRA000005565_17663386381959-CA1 Situation…" at bounding box center [448, 48] width 838 height 46
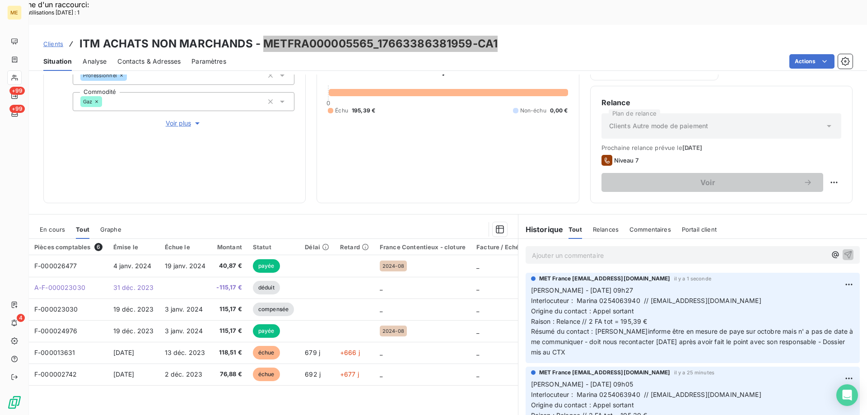
scroll to position [0, 0]
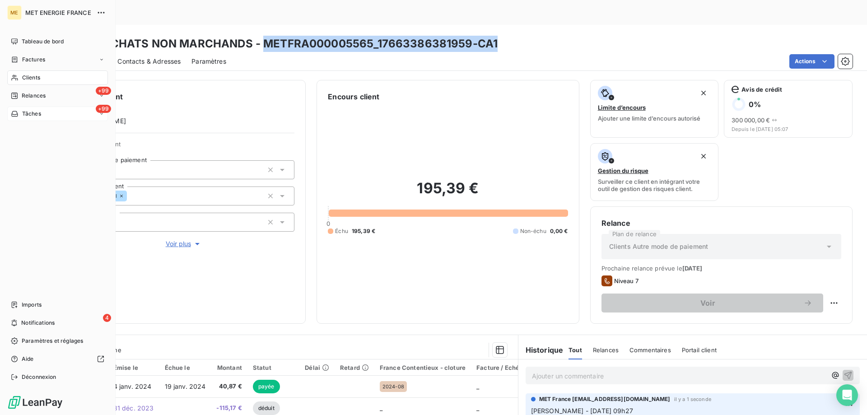
click at [62, 109] on div "+99 Tâches" at bounding box center [57, 114] width 101 height 14
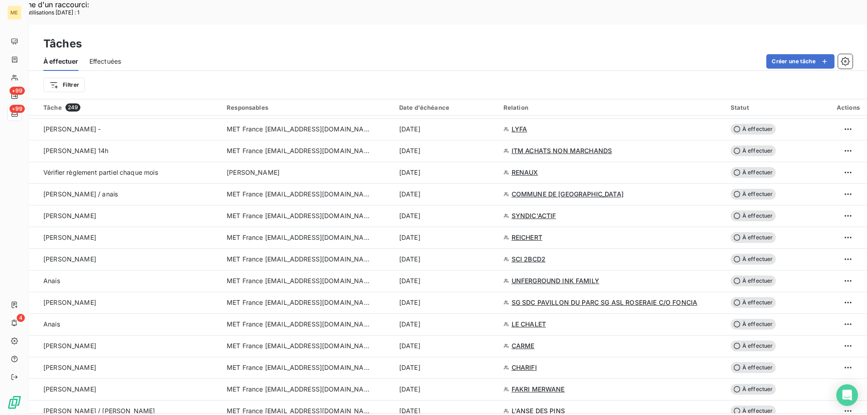
scroll to position [587, 0]
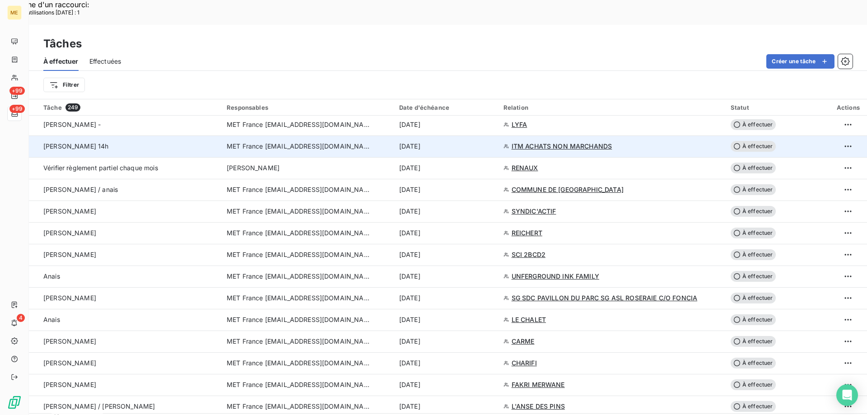
click at [752, 141] on span "À effectuer" at bounding box center [753, 146] width 45 height 11
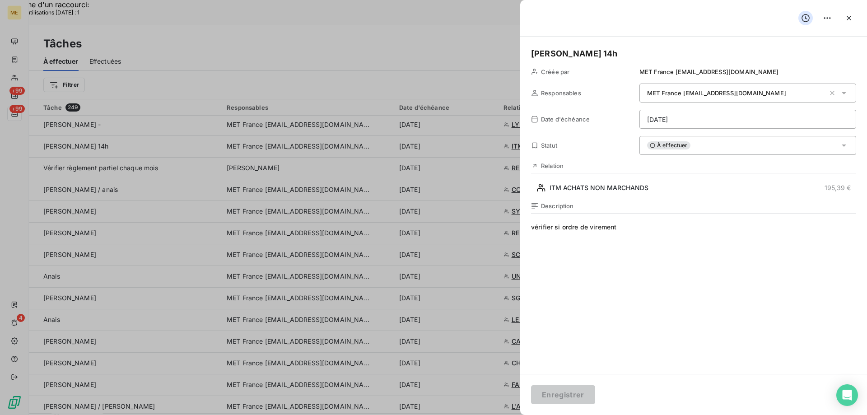
click at [714, 141] on div "À effectuer" at bounding box center [747, 145] width 217 height 19
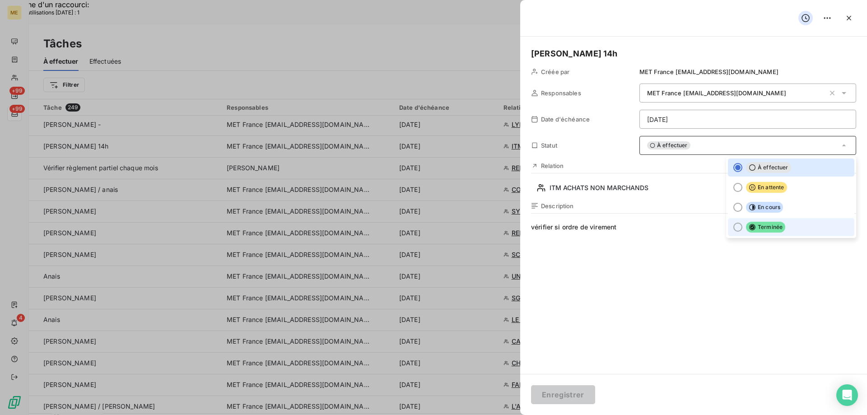
click at [733, 227] on div at bounding box center [737, 227] width 9 height 9
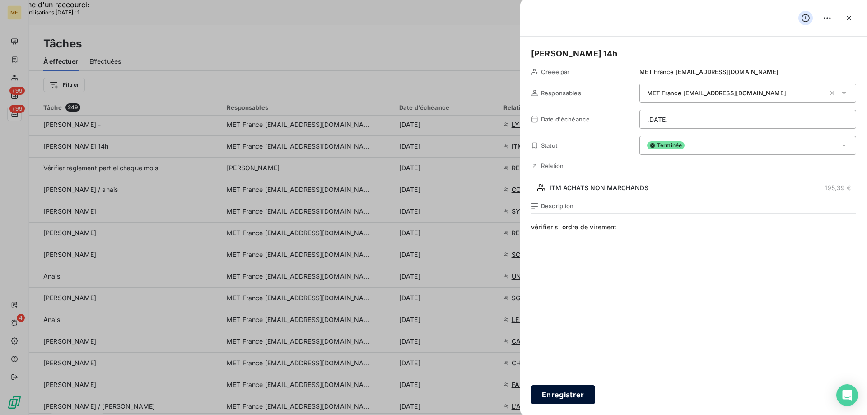
drag, startPoint x: 561, startPoint y: 397, endPoint x: 560, endPoint y: 387, distance: 10.0
click at [560, 391] on button "Enregistrer" at bounding box center [563, 394] width 64 height 19
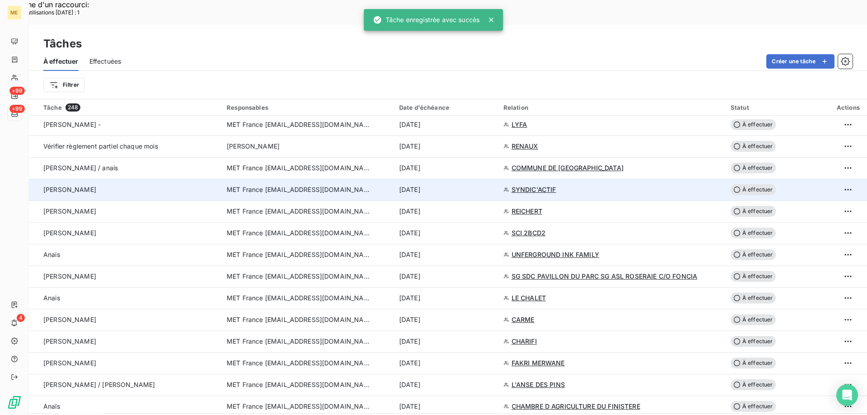
click at [536, 185] on span "SYNDIC'ACTIF" at bounding box center [534, 189] width 45 height 9
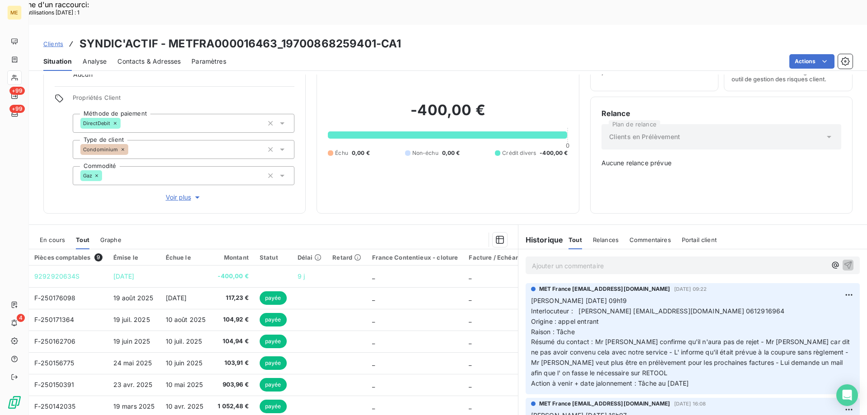
scroll to position [51, 0]
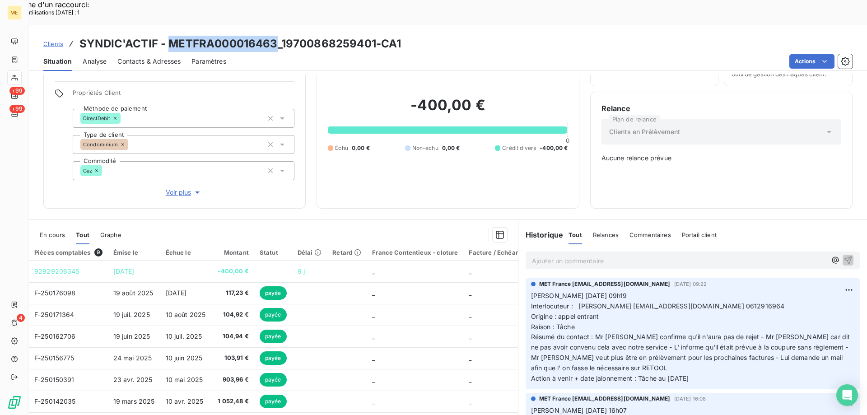
drag, startPoint x: 170, startPoint y: 15, endPoint x: 275, endPoint y: 10, distance: 104.5
click at [275, 25] on div "Clients SYNDIC'ACTIF - METFRA000016463_19700868259401-CA1 Situation Analyse Con…" at bounding box center [448, 48] width 838 height 46
drag, startPoint x: 634, startPoint y: 275, endPoint x: 704, endPoint y: 273, distance: 69.6
click at [704, 302] on span "Interlocuteur : [PERSON_NAME] [EMAIL_ADDRESS][DOMAIN_NAME] 0612916964" at bounding box center [658, 306] width 254 height 8
click at [615, 255] on p "Ajouter un commentaire ﻿" at bounding box center [679, 260] width 294 height 11
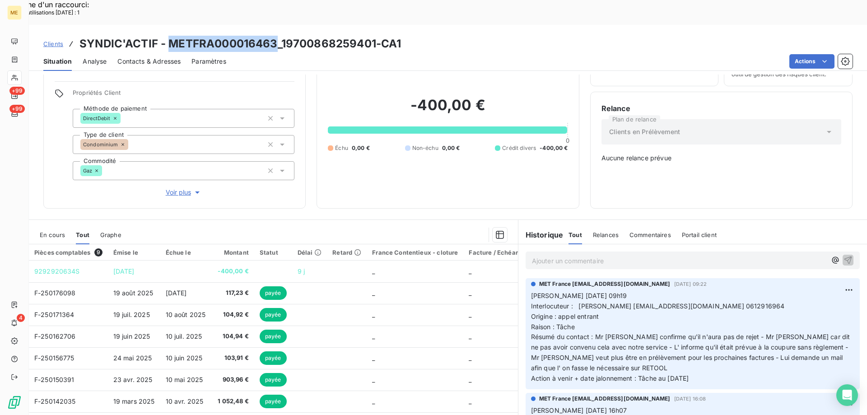
drag, startPoint x: 168, startPoint y: 17, endPoint x: 275, endPoint y: 21, distance: 107.1
click at [275, 36] on h3 "SYNDIC'ACTIF - METFRA000016463_19700868259401-CA1" at bounding box center [240, 44] width 322 height 16
click at [712, 349] on p "[PERSON_NAME] [DATE] 09h19 Interlocuteur : [PERSON_NAME] [EMAIL_ADDRESS][DOMAIN…" at bounding box center [692, 337] width 323 height 93
drag, startPoint x: 712, startPoint y: 349, endPoint x: 526, endPoint y: 264, distance: 204.7
click at [526, 278] on div "MET France [EMAIL_ADDRESS][DOMAIN_NAME] [DATE] 09:22 [PERSON_NAME] [DATE] 09h19…" at bounding box center [693, 333] width 334 height 111
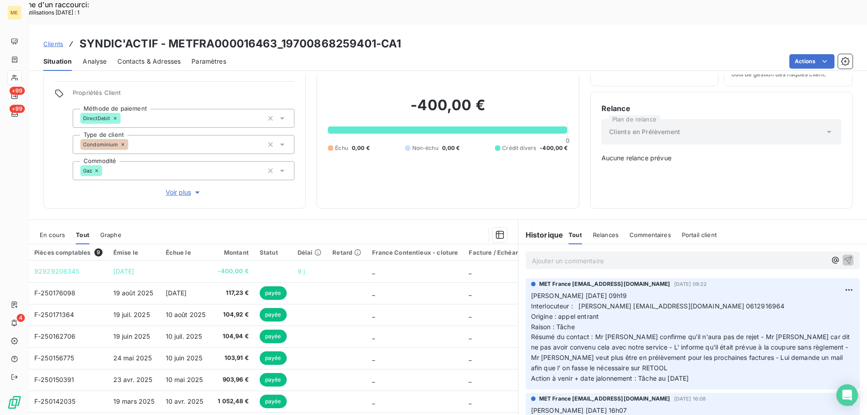
click at [539, 255] on p "Ajouter un commentaire ﻿" at bounding box center [679, 260] width 294 height 11
drag, startPoint x: 170, startPoint y: 14, endPoint x: 278, endPoint y: 25, distance: 108.5
click at [278, 36] on h3 "SYNDIC'ACTIF - METFRA000016463_19700868259401-CA1" at bounding box center [240, 44] width 322 height 16
click at [181, 188] on span "Voir plus" at bounding box center [184, 192] width 36 height 9
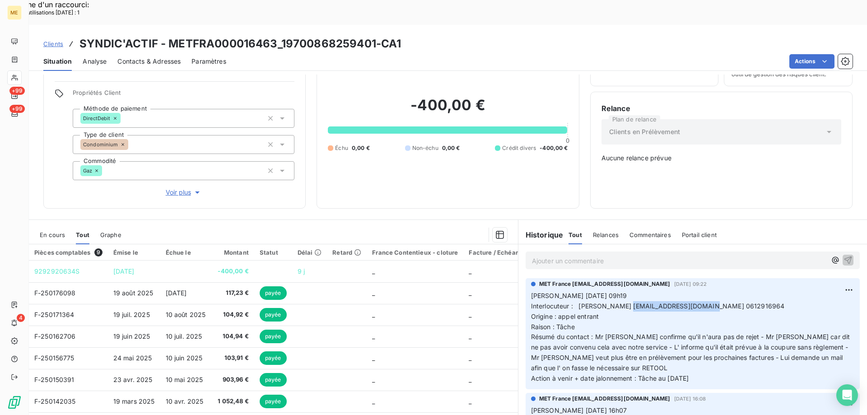
drag, startPoint x: 627, startPoint y: 278, endPoint x: 705, endPoint y: 274, distance: 78.7
click at [705, 302] on span "Interlocuteur : [PERSON_NAME] [EMAIL_ADDRESS][DOMAIN_NAME] 0612916964" at bounding box center [658, 306] width 254 height 8
drag, startPoint x: 169, startPoint y: 17, endPoint x: 275, endPoint y: 19, distance: 106.2
click at [275, 36] on h3 "SYNDIC'ACTIF - METFRA000016463_19700868259401-CA1" at bounding box center [240, 44] width 322 height 16
drag, startPoint x: 719, startPoint y: 352, endPoint x: 527, endPoint y: 267, distance: 209.9
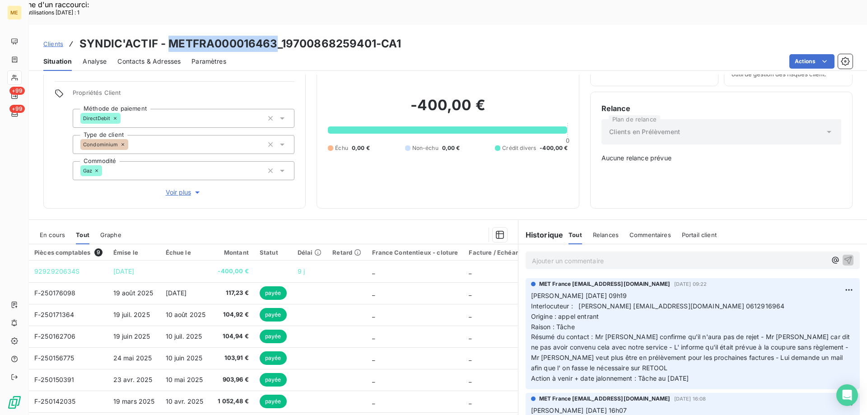
click at [526, 278] on div "MET France [EMAIL_ADDRESS][DOMAIN_NAME] [DATE] 09:22 [PERSON_NAME] [DATE] 09h19…" at bounding box center [693, 333] width 334 height 111
click at [534, 255] on p "Ajouter un commentaire ﻿" at bounding box center [679, 260] width 294 height 11
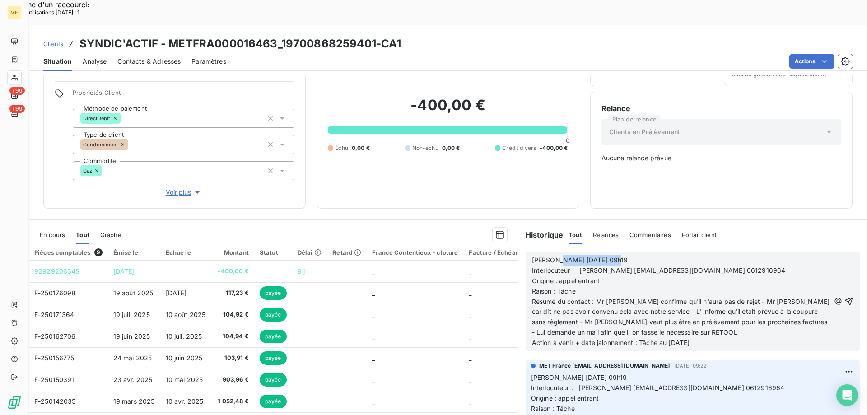
drag, startPoint x: 551, startPoint y: 232, endPoint x: 628, endPoint y: 229, distance: 76.4
click at [627, 255] on p "[PERSON_NAME] [DATE] 09h19" at bounding box center [681, 260] width 298 height 10
drag, startPoint x: 555, startPoint y: 252, endPoint x: 600, endPoint y: 248, distance: 45.3
click at [600, 276] on p "Origine : appel entrant" at bounding box center [681, 281] width 298 height 10
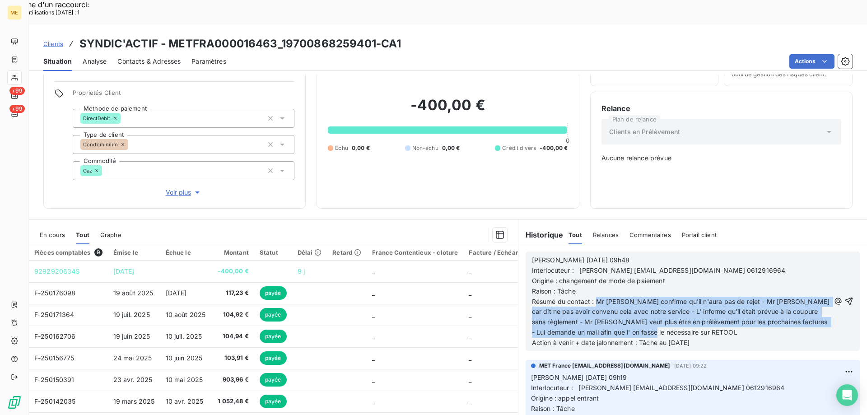
drag, startPoint x: 593, startPoint y: 271, endPoint x: 702, endPoint y: 302, distance: 113.1
click at [702, 300] on p "Résumé du contact : Mr [PERSON_NAME] confirme qu'il n'aura pas de rejet - Mr [P…" at bounding box center [681, 318] width 298 height 42
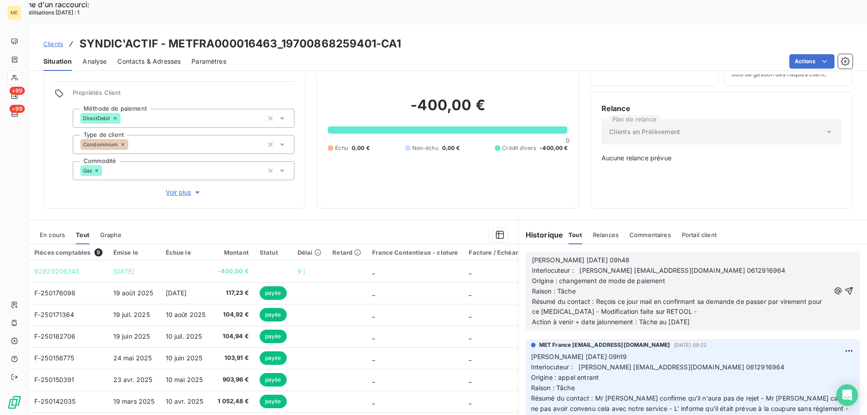
drag, startPoint x: 639, startPoint y: 289, endPoint x: 717, endPoint y: 289, distance: 78.6
click at [716, 317] on p "Action à venir + date jalonnement : Tâche au [DATE]" at bounding box center [681, 322] width 298 height 10
click at [845, 287] on icon "button" at bounding box center [849, 291] width 8 height 8
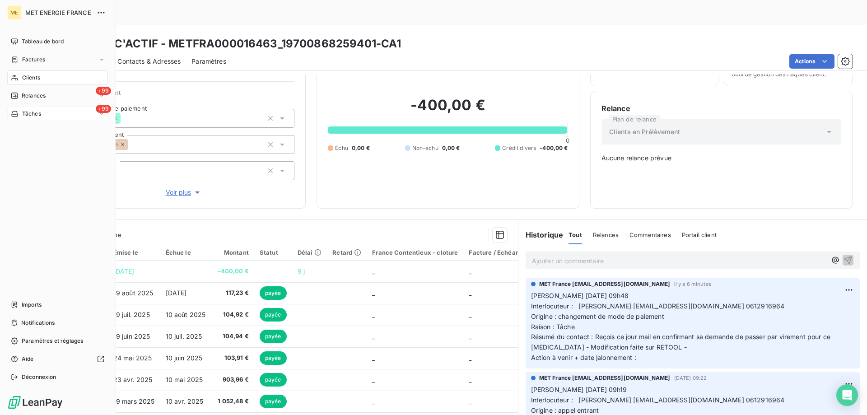
click at [52, 114] on div "+99 Tâches" at bounding box center [57, 114] width 101 height 14
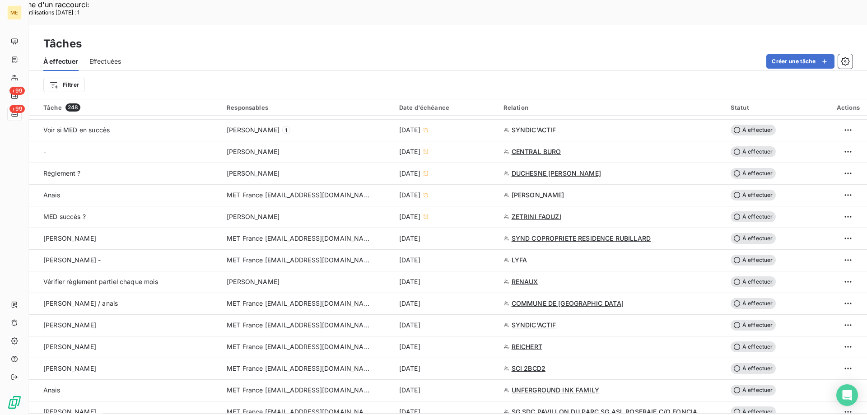
scroll to position [497, 0]
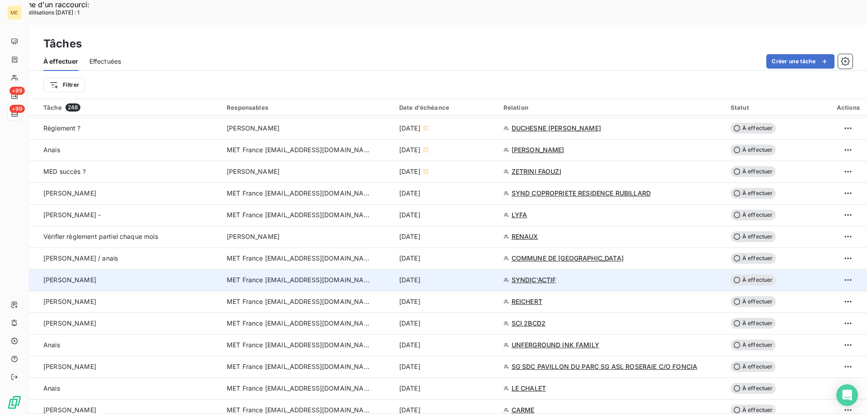
click at [770, 275] on span "À effectuer" at bounding box center [753, 280] width 45 height 11
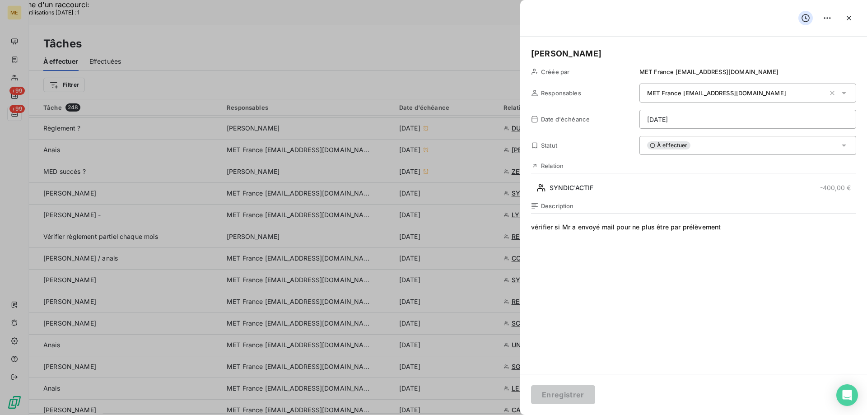
click at [717, 148] on div "À effectuer" at bounding box center [747, 145] width 217 height 19
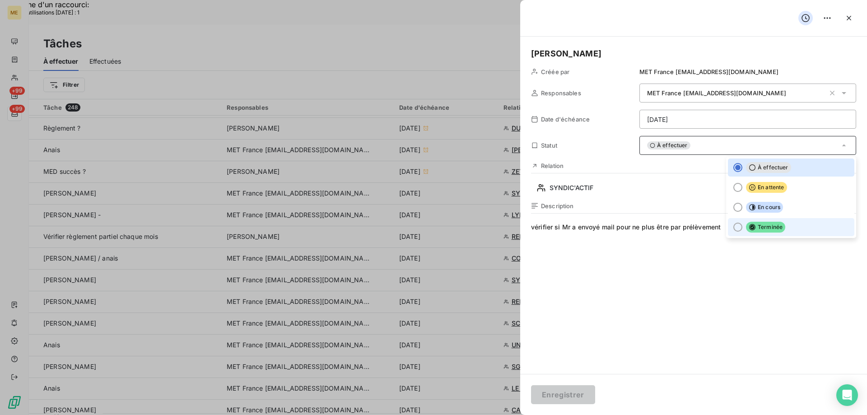
click at [733, 228] on div at bounding box center [737, 227] width 9 height 9
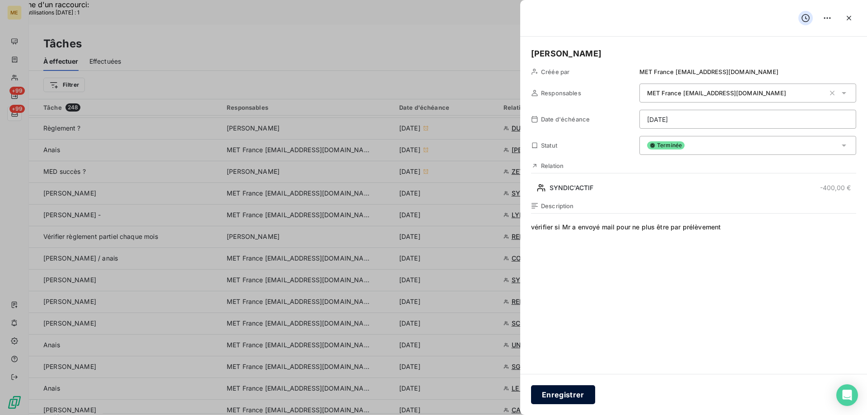
click at [558, 391] on button "Enregistrer" at bounding box center [563, 394] width 64 height 19
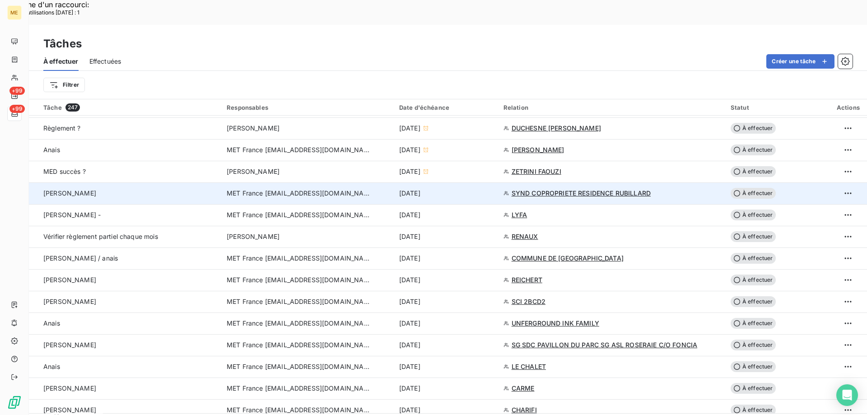
click at [555, 189] on span "SYND COPROPRIETE RESIDENCE RUBILLARD" at bounding box center [581, 193] width 139 height 9
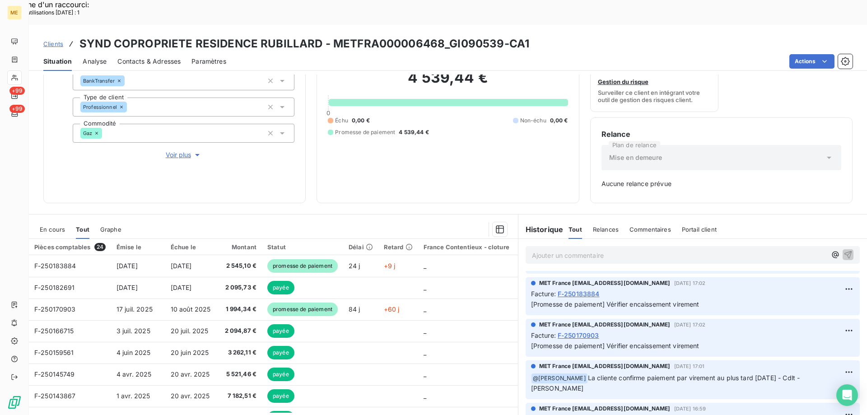
scroll to position [90, 0]
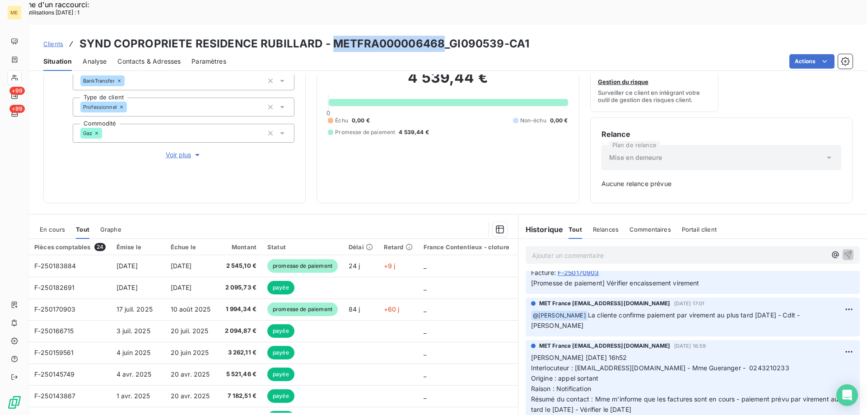
drag, startPoint x: 329, startPoint y: 23, endPoint x: 439, endPoint y: 19, distance: 109.8
click at [439, 36] on h3 "SYND COPROPRIETE RESIDENCE RUBILLARD - METFRA000006468_GI090539-CA1" at bounding box center [304, 44] width 450 height 16
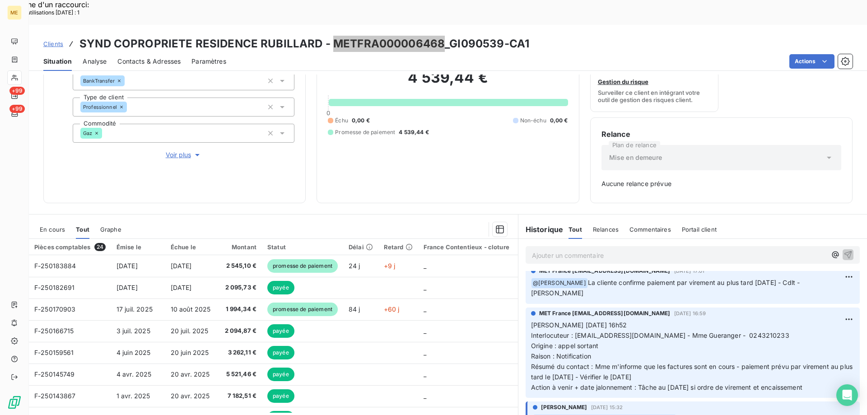
scroll to position [135, 0]
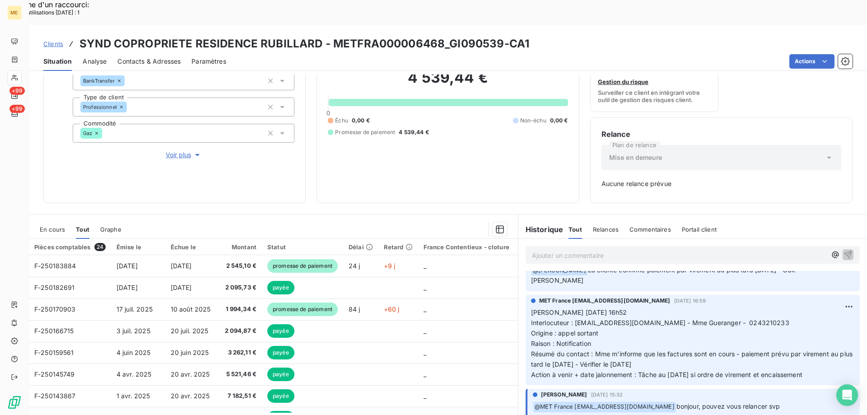
click at [724, 319] on span "Interlocuteur : [EMAIL_ADDRESS][DOMAIN_NAME] - Mme Gueranger - 0243210233" at bounding box center [660, 323] width 258 height 8
click at [825, 359] on p "[PERSON_NAME] [DATE] 16h52 Interlocuteur : [EMAIL_ADDRESS][DOMAIN_NAME] - Mme G…" at bounding box center [692, 344] width 323 height 72
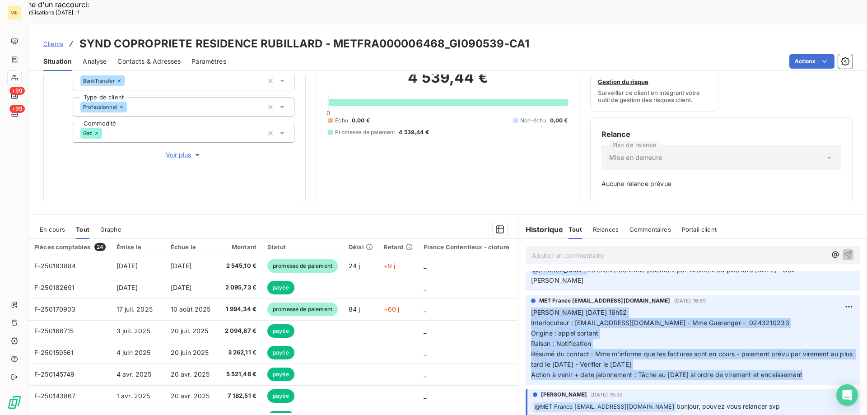
drag, startPoint x: 825, startPoint y: 359, endPoint x: 527, endPoint y: 294, distance: 305.1
click at [531, 308] on p "[PERSON_NAME] [DATE] 16h52 Interlocuteur : [EMAIL_ADDRESS][DOMAIN_NAME] - Mme G…" at bounding box center [692, 344] width 323 height 72
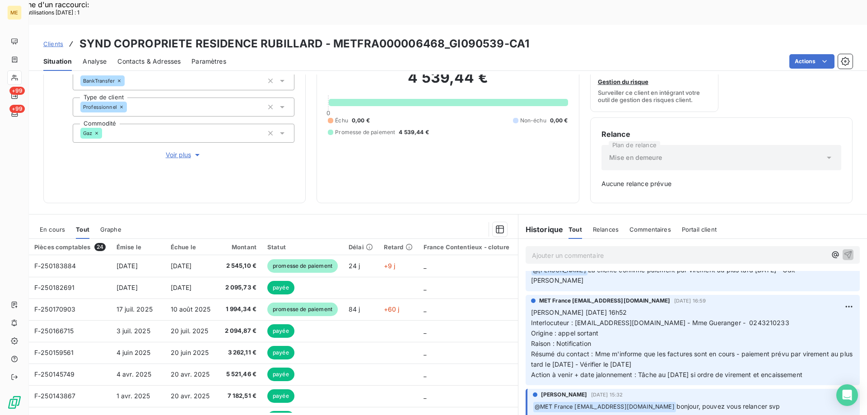
click at [544, 250] on p "Ajouter un commentaire ﻿" at bounding box center [679, 255] width 294 height 11
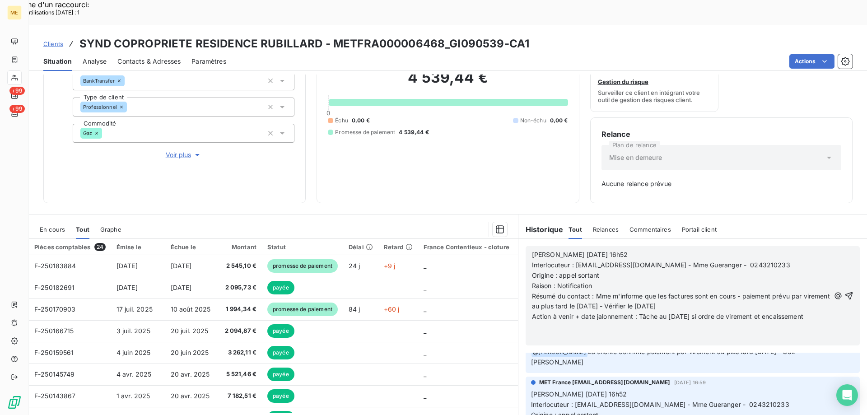
scroll to position [227, 0]
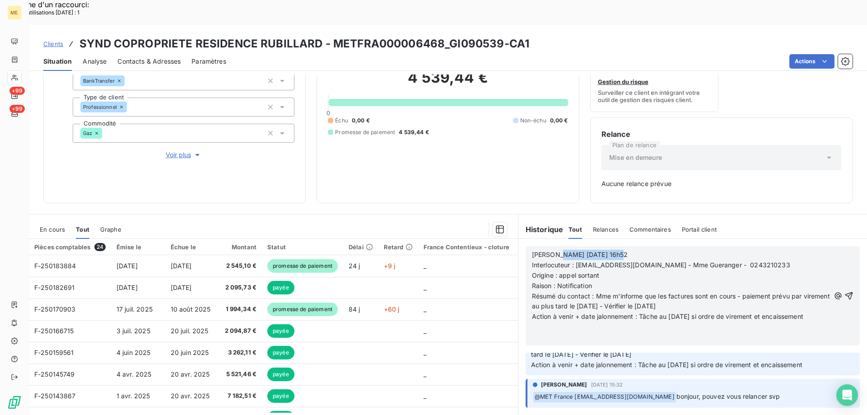
drag, startPoint x: 551, startPoint y: 233, endPoint x: 631, endPoint y: 229, distance: 80.0
click at [631, 250] on p "[PERSON_NAME] [DATE] 16h52" at bounding box center [681, 255] width 298 height 10
drag, startPoint x: 555, startPoint y: 262, endPoint x: 601, endPoint y: 260, distance: 47.0
click at [601, 281] on p "Raison : Notification" at bounding box center [681, 286] width 298 height 10
drag, startPoint x: 593, startPoint y: 271, endPoint x: 720, endPoint y: 281, distance: 127.3
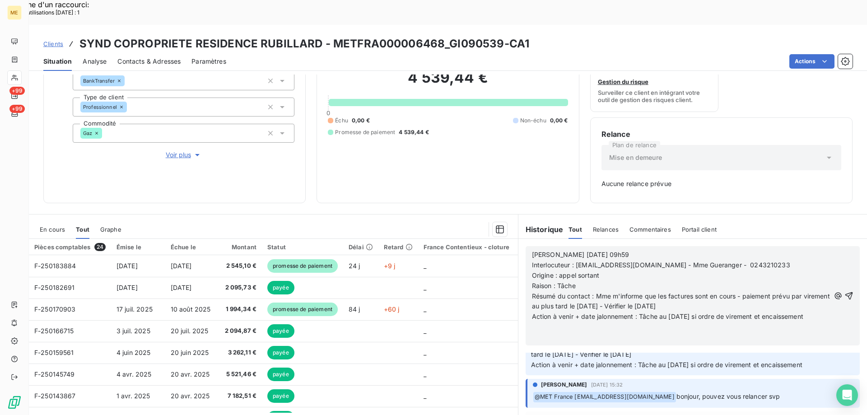
click at [720, 291] on p "Résumé du contact : Mme m'informe que les factures sont en cours - paiement pré…" at bounding box center [681, 301] width 298 height 21
drag, startPoint x: 668, startPoint y: 294, endPoint x: 675, endPoint y: 289, distance: 8.4
click at [675, 312] on span "Action à venir + date jalonnement : Tâche au [DATE] si ordre de virement et enc…" at bounding box center [667, 316] width 271 height 8
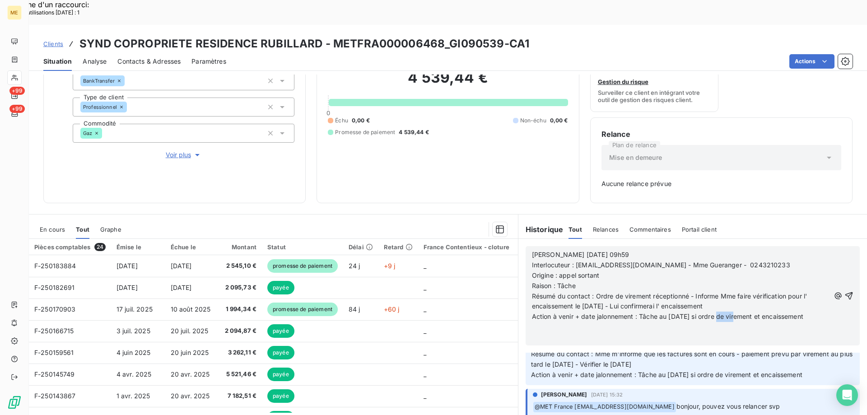
drag, startPoint x: 713, startPoint y: 294, endPoint x: 734, endPoint y: 292, distance: 20.9
click at [734, 312] on span "Action à venir + date jalonnement : Tâche au [DATE] si ordre de virement et enc…" at bounding box center [667, 316] width 271 height 8
drag, startPoint x: 704, startPoint y: 291, endPoint x: 821, endPoint y: 292, distance: 117.0
click at [821, 292] on div "[PERSON_NAME] [DATE] 09h59 Interlocuteur : [EMAIL_ADDRESS][DOMAIN_NAME] - Mme G…" at bounding box center [693, 296] width 322 height 94
drag, startPoint x: 839, startPoint y: 270, endPoint x: 833, endPoint y: 270, distance: 6.3
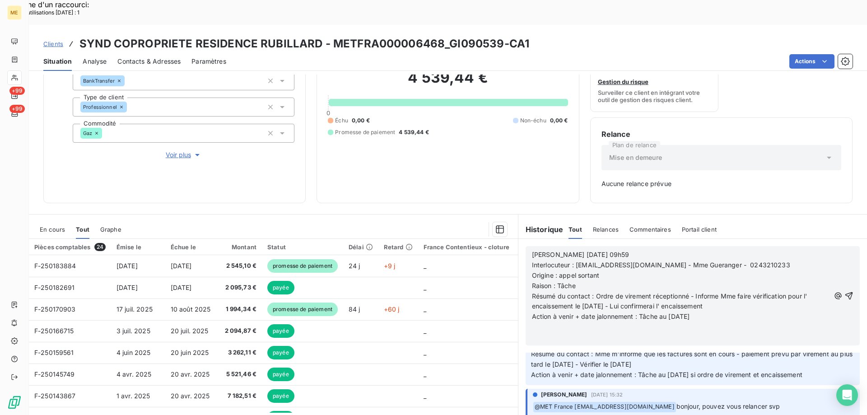
click at [844, 291] on icon "button" at bounding box center [848, 295] width 9 height 9
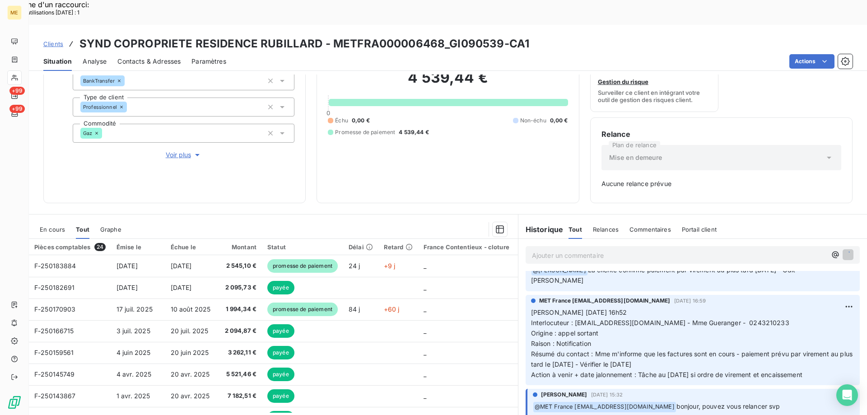
scroll to position [250, 0]
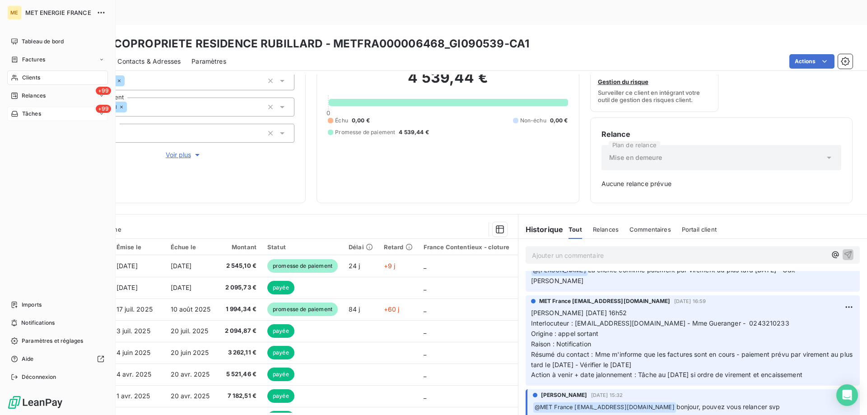
click at [52, 112] on div "+99 Tâches" at bounding box center [57, 114] width 101 height 14
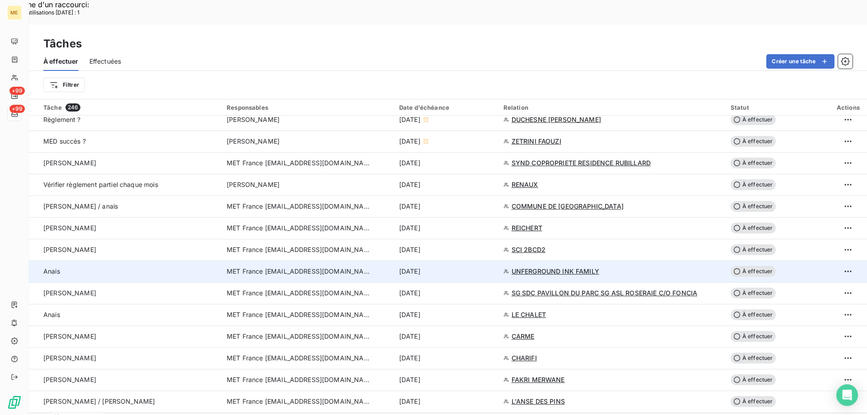
scroll to position [497, 0]
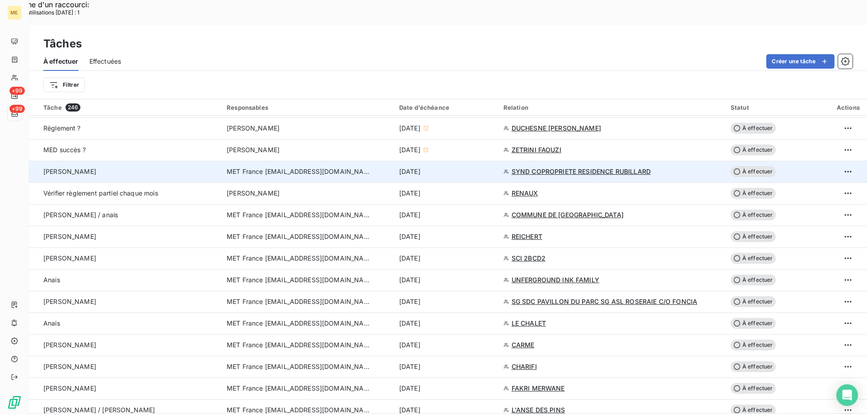
click at [576, 167] on span "SYND COPROPRIETE RESIDENCE RUBILLARD" at bounding box center [581, 171] width 139 height 9
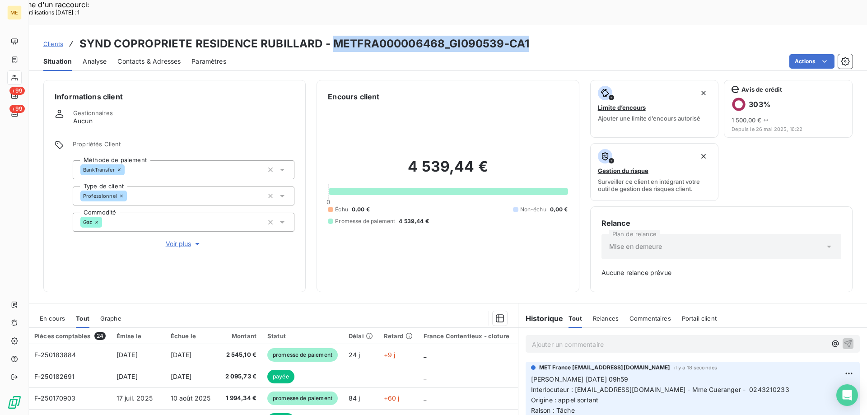
drag, startPoint x: 330, startPoint y: 18, endPoint x: 542, endPoint y: 19, distance: 212.2
click at [542, 36] on div "Clients SYND COPROPRIETE RESIDENCE RUBILLARD - METFRA000006468_GI090539-CA1" at bounding box center [448, 44] width 838 height 16
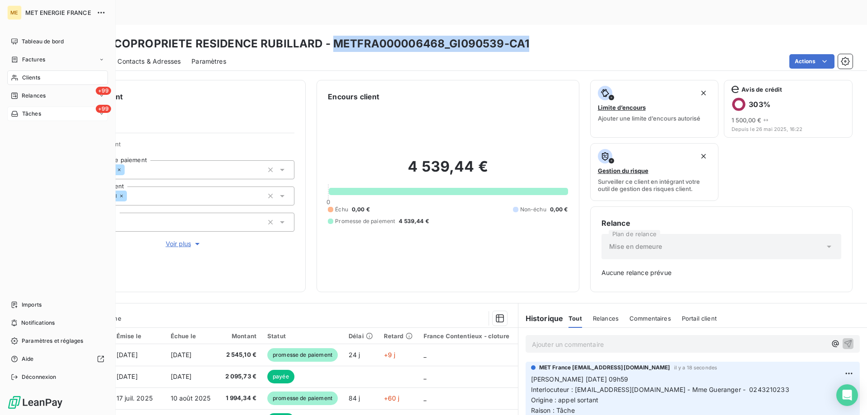
click at [61, 112] on div "+99 Tâches" at bounding box center [57, 114] width 101 height 14
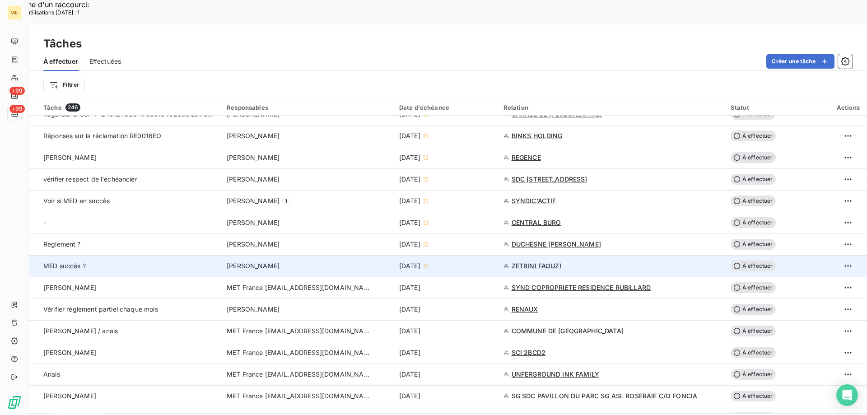
scroll to position [406, 0]
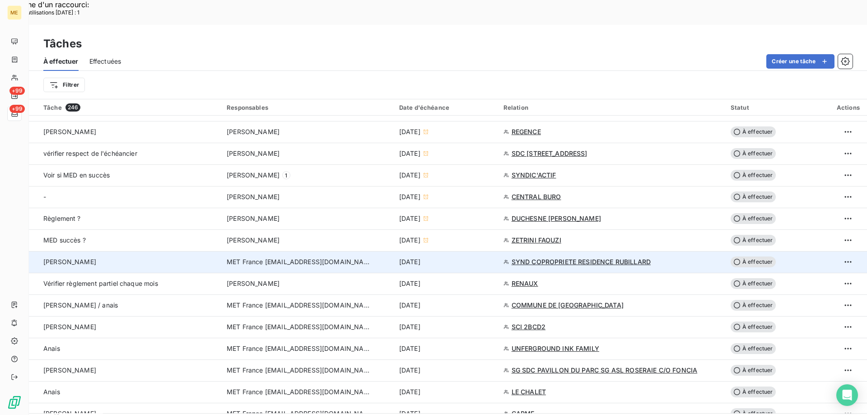
click at [754, 256] on span "À effectuer" at bounding box center [753, 261] width 45 height 11
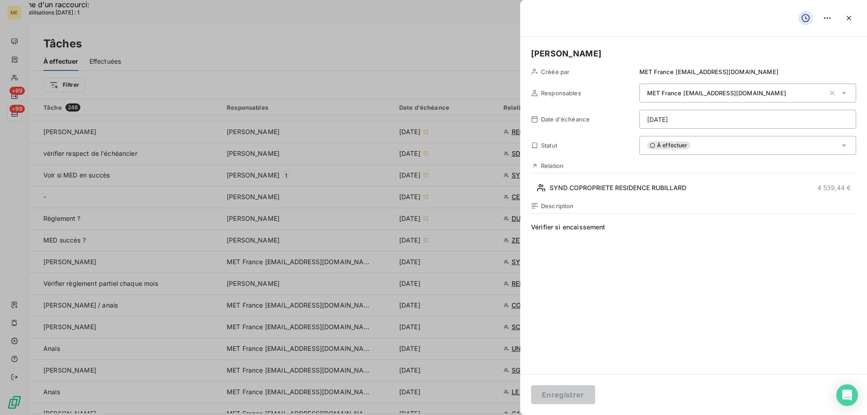
click at [696, 117] on html "Recherche d'un raccourci: Nombre d'utilisations [DATE] : 1 x ME +99 +99 Tâches …" at bounding box center [433, 265] width 867 height 530
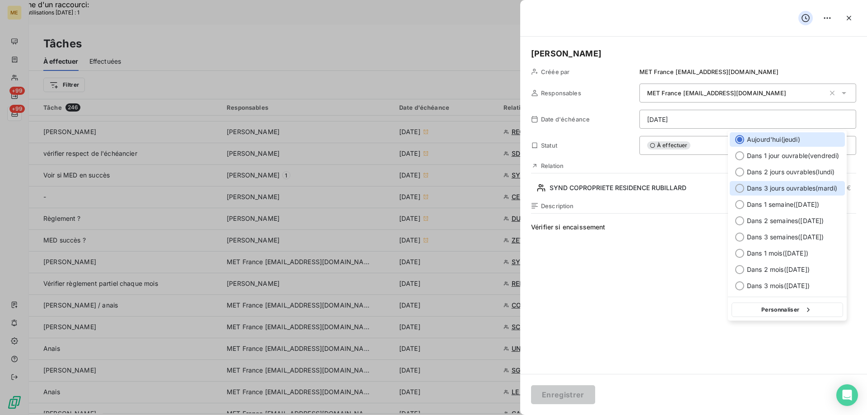
drag, startPoint x: 738, startPoint y: 190, endPoint x: 679, endPoint y: 277, distance: 105.7
click at [738, 189] on div at bounding box center [739, 188] width 9 height 9
type input "[DATE]"
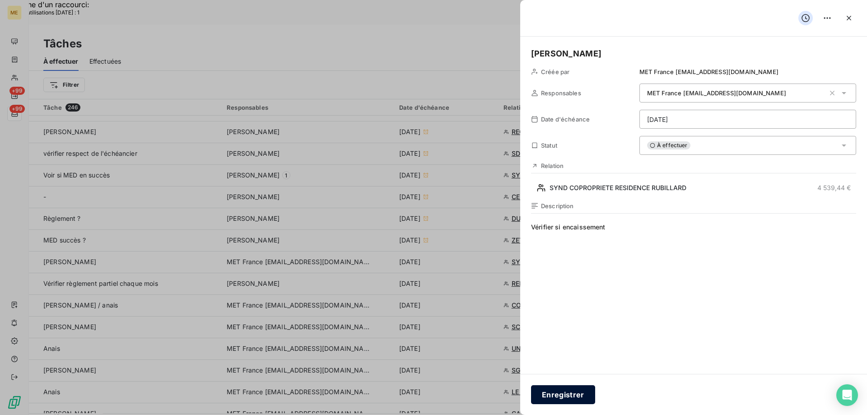
drag, startPoint x: 561, startPoint y: 396, endPoint x: 564, endPoint y: 390, distance: 6.9
click at [561, 395] on button "Enregistrer" at bounding box center [563, 394] width 64 height 19
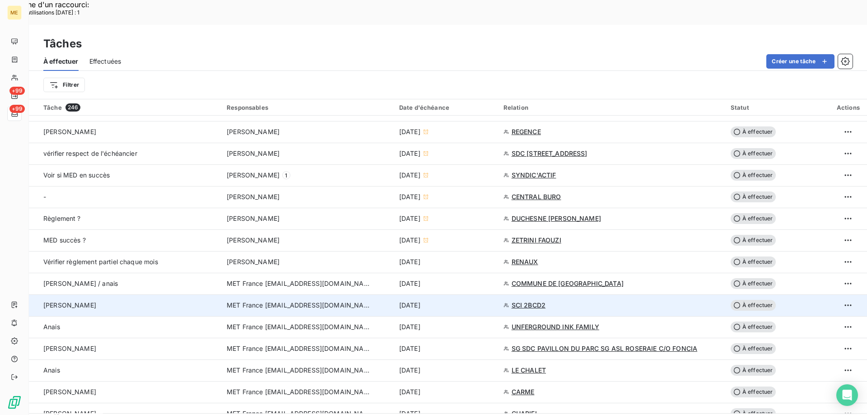
click at [522, 301] on span "SCI 2BCD2" at bounding box center [529, 305] width 34 height 9
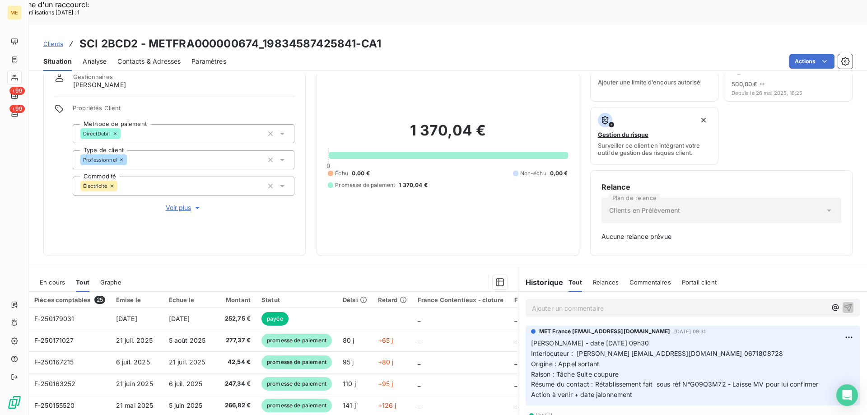
scroll to position [89, 0]
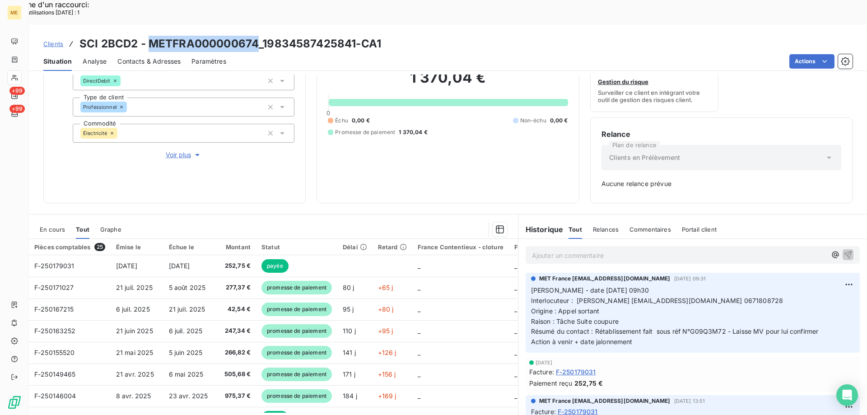
drag, startPoint x: 150, startPoint y: 15, endPoint x: 254, endPoint y: 22, distance: 104.5
click at [254, 36] on h3 "SCI 2BCD2 - METFRA000000674_19834587425841-CA1" at bounding box center [230, 44] width 302 height 16
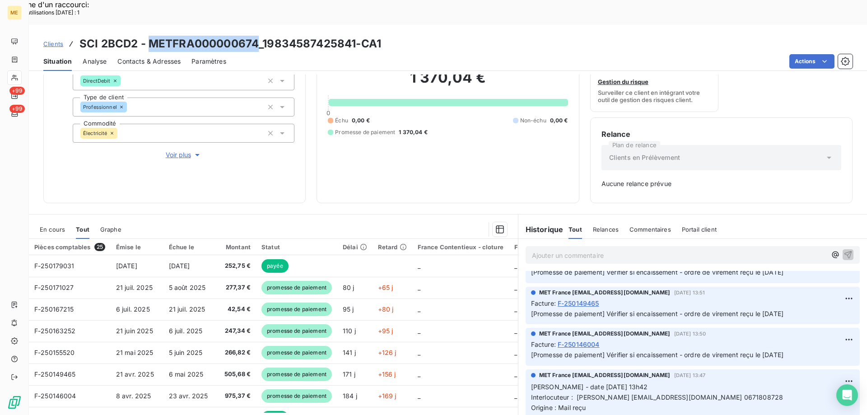
scroll to position [361, 0]
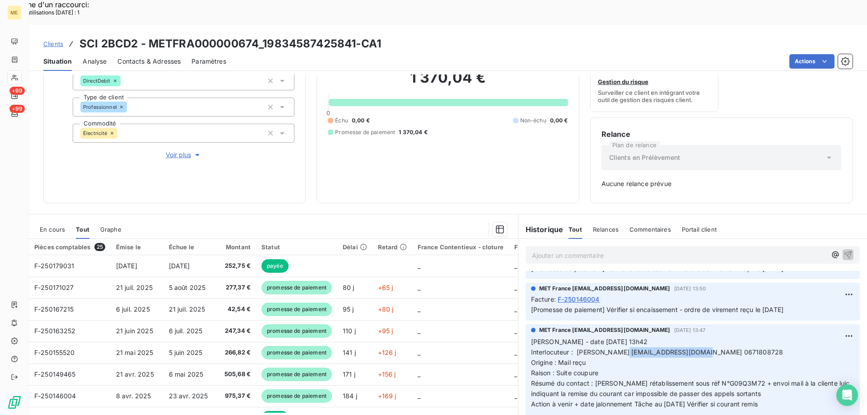
drag, startPoint x: 622, startPoint y: 327, endPoint x: 690, endPoint y: 326, distance: 67.7
click at [690, 348] on span "Interlocuteur : [PERSON_NAME] [EMAIL_ADDRESS][DOMAIN_NAME] 0671808728" at bounding box center [657, 352] width 252 height 8
click at [761, 337] on p "[PERSON_NAME] - date [DATE] 13h42 Interlocuteur : [PERSON_NAME] [EMAIL_ADDRESS]…" at bounding box center [692, 378] width 323 height 83
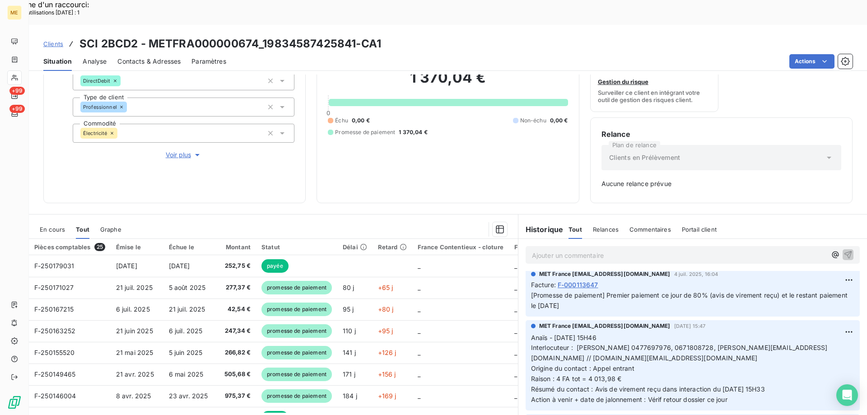
scroll to position [993, 0]
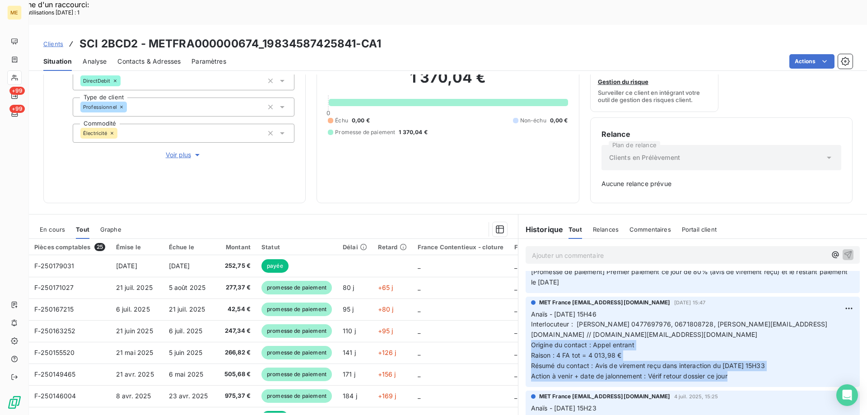
drag, startPoint x: 732, startPoint y: 352, endPoint x: 616, endPoint y: 310, distance: 123.8
click at [531, 318] on p "Anaïs - [DATE] 15H46 Interlocuteur : [PERSON_NAME] 0477697976, 0671808728, [PER…" at bounding box center [692, 345] width 323 height 72
click at [674, 318] on p "Anaïs - [DATE] 15H46 Interlocuteur : [PERSON_NAME] 0477697976, 0671808728, [PER…" at bounding box center [692, 345] width 323 height 72
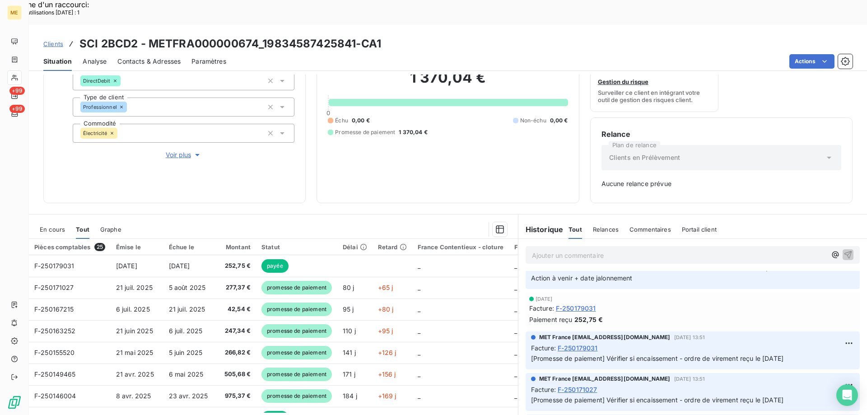
scroll to position [0, 0]
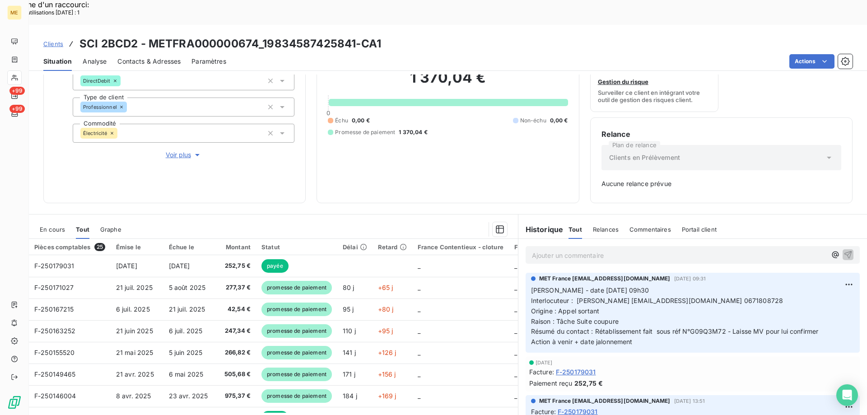
drag, startPoint x: 637, startPoint y: 318, endPoint x: 527, endPoint y: 264, distance: 122.8
click at [531, 285] on p "[PERSON_NAME] - date [DATE] 09h30 Interlocuteur : [PERSON_NAME] [PERSON_NAME][E…" at bounding box center [692, 316] width 323 height 62
click at [553, 250] on p "Ajouter un commentaire ﻿" at bounding box center [679, 255] width 294 height 11
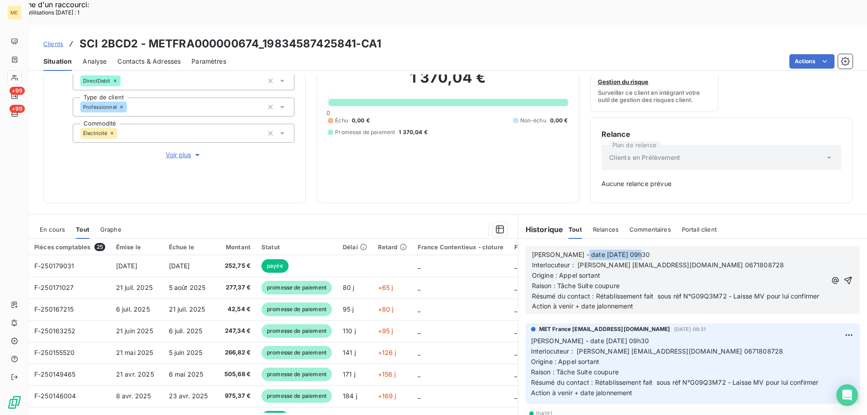
drag, startPoint x: 571, startPoint y: 227, endPoint x: 677, endPoint y: 228, distance: 105.7
click at [677, 250] on p "[PERSON_NAME] - date [DATE] 09h30" at bounding box center [679, 255] width 294 height 10
drag, startPoint x: 574, startPoint y: 261, endPoint x: 653, endPoint y: 261, distance: 78.1
click at [652, 281] on p "Raison : Tâche Suite coupure" at bounding box center [679, 286] width 294 height 10
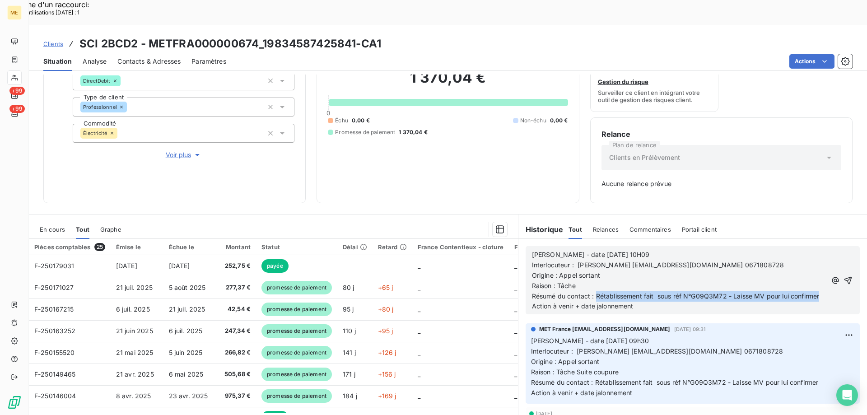
drag, startPoint x: 592, startPoint y: 272, endPoint x: 604, endPoint y: 283, distance: 16.6
click at [604, 291] on p "Résumé du contact : Rétablissement fait sous réf N°G09Q3M72 - Laisse MV pour lu…" at bounding box center [679, 296] width 294 height 10
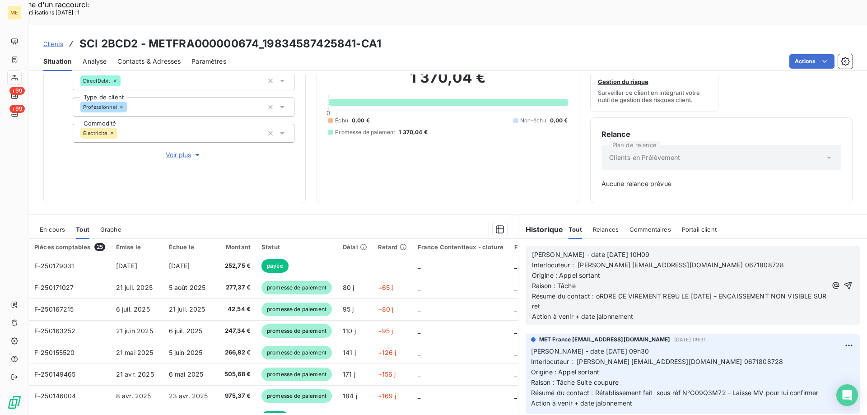
drag, startPoint x: 591, startPoint y: 271, endPoint x: 597, endPoint y: 279, distance: 10.2
click at [597, 291] on p "Résumé du contact : oRDRE DE VIREMENT RE9U LE [DATE] - ENCAISSEMENT NON VISIBLE…" at bounding box center [679, 301] width 295 height 21
click at [648, 312] on p "Action à venir + date jalonnement" at bounding box center [681, 317] width 298 height 10
drag, startPoint x: 556, startPoint y: 250, endPoint x: 597, endPoint y: 251, distance: 41.1
click at [597, 270] on p "Origine : Appel sortant" at bounding box center [681, 275] width 298 height 10
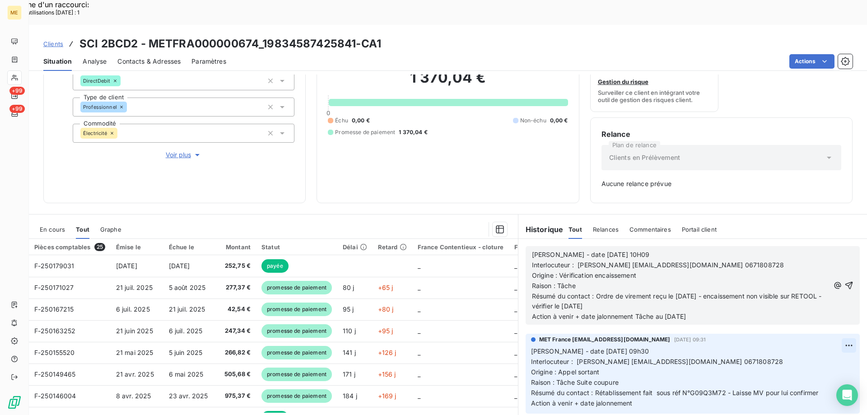
click at [844, 281] on icon "button" at bounding box center [848, 285] width 9 height 9
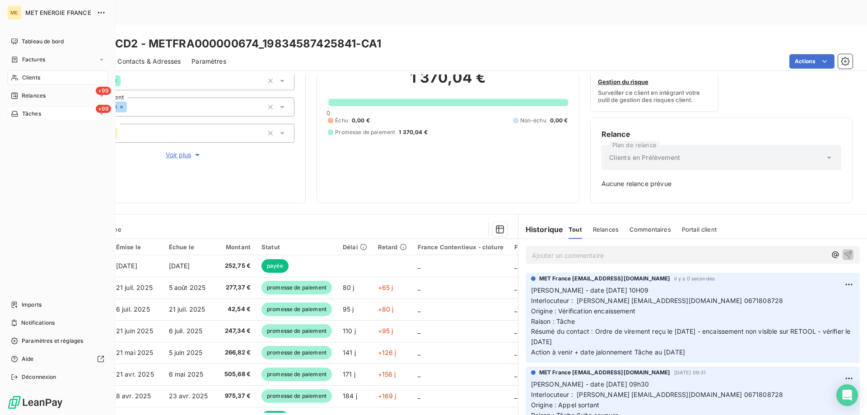
click at [63, 112] on div "+99 Tâches" at bounding box center [57, 114] width 101 height 14
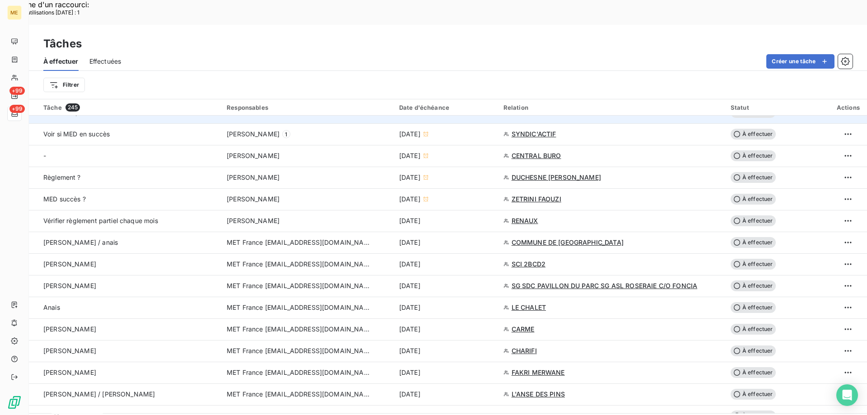
scroll to position [542, 0]
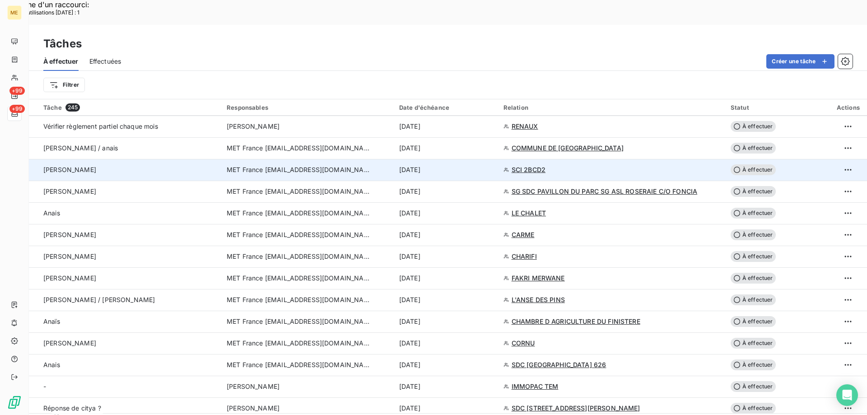
click at [756, 164] on span "À effectuer" at bounding box center [753, 169] width 45 height 11
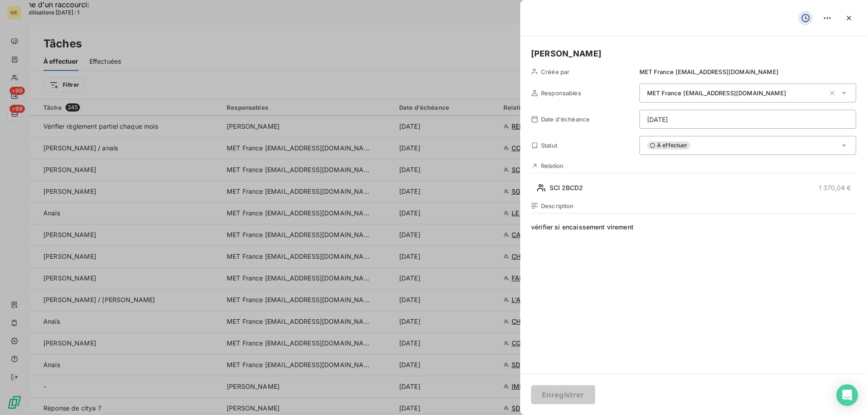
click at [709, 119] on html "Recherche d'un raccourci: Nombre d'utilisations [DATE] : 1 x ME +99 +99 Tâches …" at bounding box center [433, 265] width 867 height 530
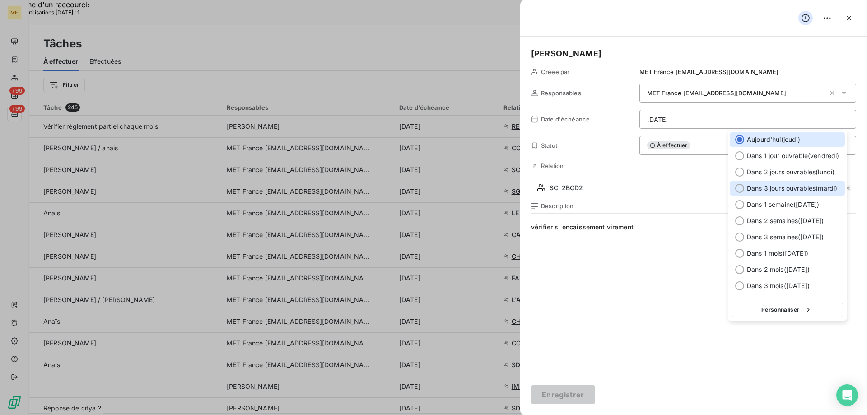
click at [741, 189] on div at bounding box center [739, 188] width 9 height 9
type input "[DATE]"
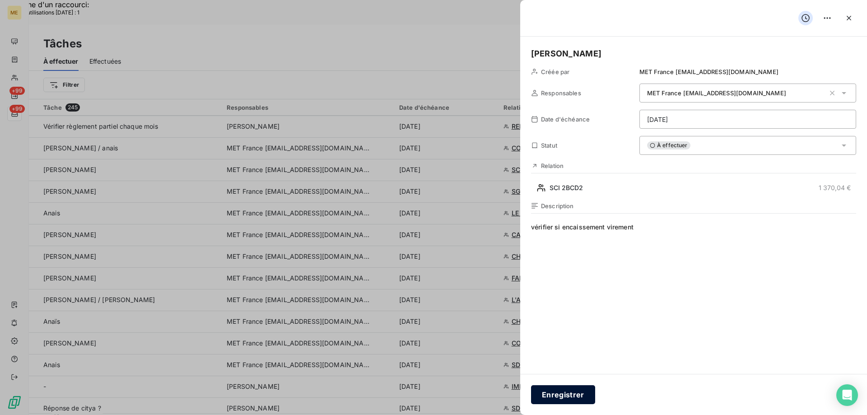
click at [564, 396] on button "Enregistrer" at bounding box center [563, 394] width 64 height 19
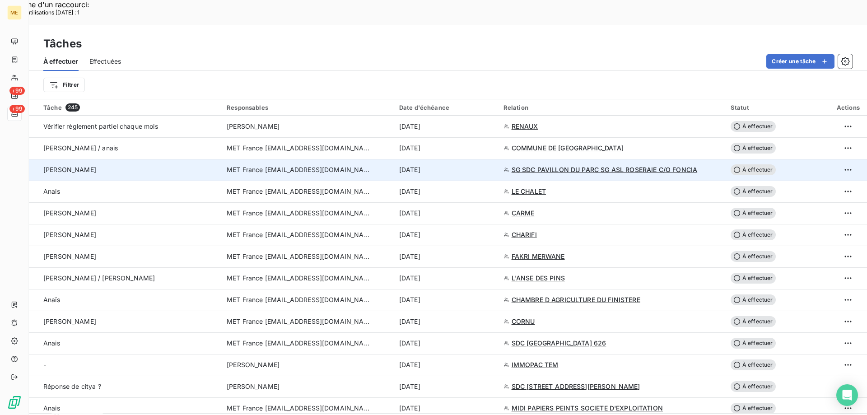
click at [557, 165] on span "SG SDC PAVILLON DU PARC SG ASL ROSERAIE C/O FONCIA" at bounding box center [605, 169] width 186 height 9
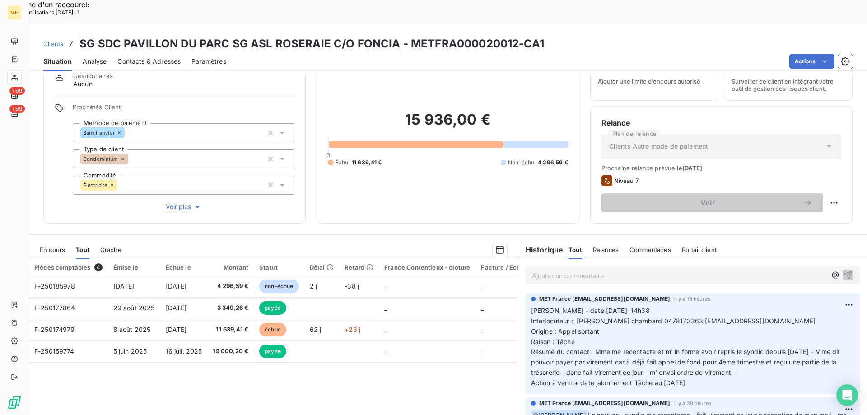
scroll to position [57, 0]
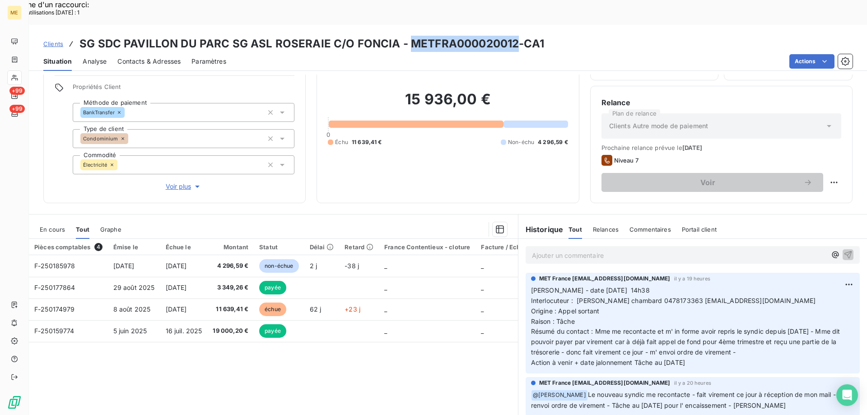
drag, startPoint x: 407, startPoint y: 18, endPoint x: 512, endPoint y: 9, distance: 105.2
click at [512, 25] on div "Clients SG SDC PAVILLON DU PARC SG ASL ROSERAIE C/O FONCIA - METFRA000020012-CA…" at bounding box center [448, 48] width 838 height 46
click at [694, 297] on p "[PERSON_NAME] - date [DATE] 14h38 Interlocuteur : [PERSON_NAME] chambard 047817…" at bounding box center [692, 326] width 323 height 83
click at [690, 297] on span "Interlocuteur : [PERSON_NAME] chambard 0478173363 [EMAIL_ADDRESS][DOMAIN_NAME]" at bounding box center [673, 301] width 285 height 8
drag, startPoint x: 690, startPoint y: 275, endPoint x: 772, endPoint y: 280, distance: 82.4
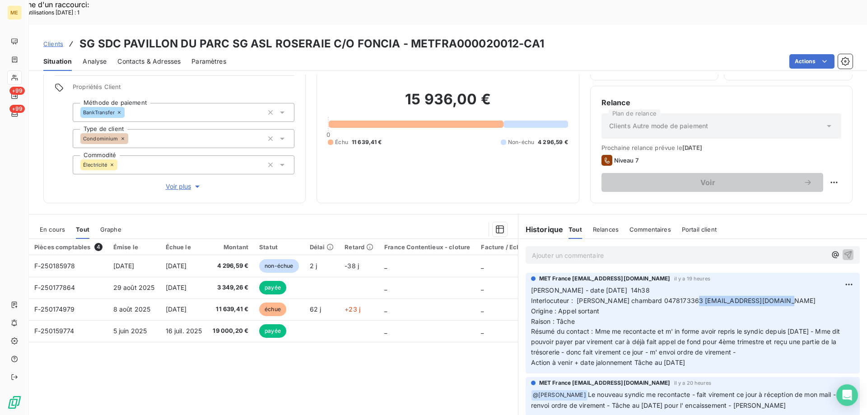
click at [772, 285] on p "[PERSON_NAME] - date [DATE] 14h38 Interlocuteur : [PERSON_NAME] chambard 047817…" at bounding box center [692, 326] width 323 height 83
drag, startPoint x: 700, startPoint y: 340, endPoint x: 525, endPoint y: 266, distance: 190.0
click at [526, 273] on div "MET France [EMAIL_ADDRESS][DOMAIN_NAME] il y a 19 heures [PERSON_NAME] - date […" at bounding box center [693, 323] width 334 height 101
click at [550, 250] on p "Ajouter un commentaire ﻿" at bounding box center [679, 255] width 294 height 11
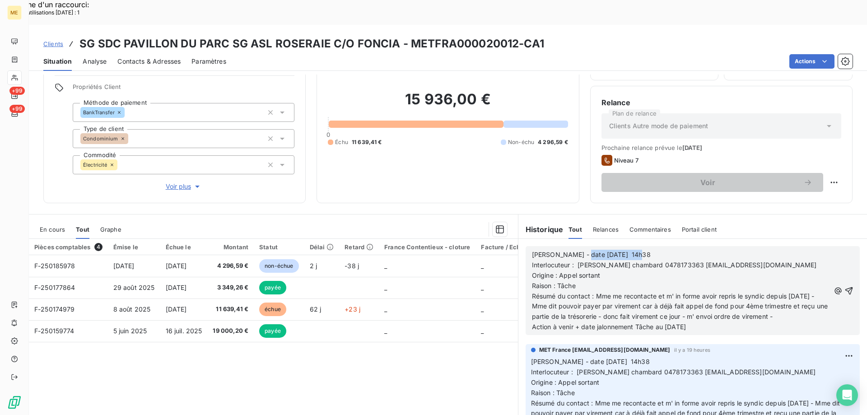
drag, startPoint x: 575, startPoint y: 231, endPoint x: 645, endPoint y: 231, distance: 70.0
click at [645, 250] on p "[PERSON_NAME] - date [DATE] 14h38" at bounding box center [681, 255] width 298 height 10
drag, startPoint x: 556, startPoint y: 249, endPoint x: 620, endPoint y: 247, distance: 63.7
click at [620, 270] on p "Origine : Appel sortant" at bounding box center [681, 275] width 298 height 10
drag, startPoint x: 592, startPoint y: 270, endPoint x: 797, endPoint y: 295, distance: 206.2
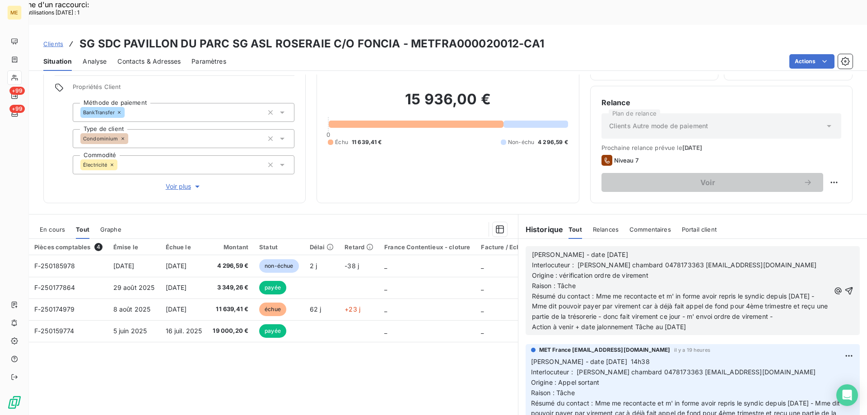
click at [797, 295] on p "Résumé du contact : Mme me recontacte et m' in forme avoir repris le syndic dep…" at bounding box center [681, 306] width 298 height 31
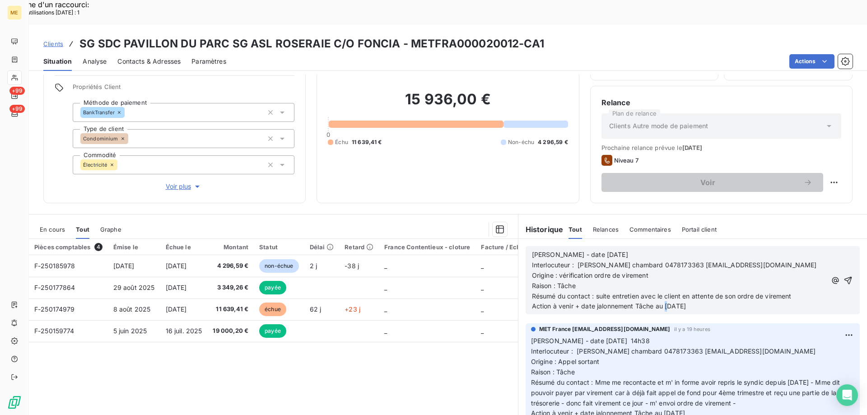
click at [663, 302] on span "Action à venir + date jalonnement Tâche au [DATE]" at bounding box center [609, 306] width 154 height 8
click at [664, 302] on span "Action à venir + date jalonnement Tâche au [DATE]" at bounding box center [609, 306] width 154 height 8
click at [706, 301] on p "Action à venir + date jalonnement Tâche au [DATE]" at bounding box center [679, 306] width 294 height 10
drag, startPoint x: 662, startPoint y: 279, endPoint x: 668, endPoint y: 280, distance: 6.3
click at [668, 302] on span "Action à venir + date jalonnement Tâche au [DATE]" at bounding box center [609, 306] width 154 height 8
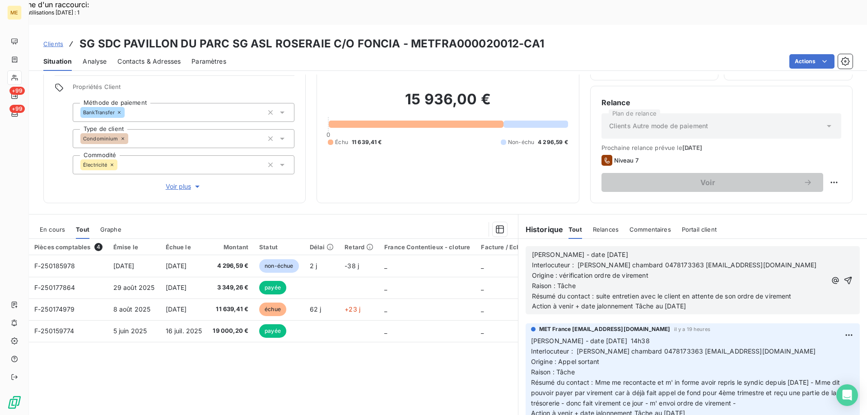
click at [681, 292] on span "Résumé du contact : suite entretien avec le client en attente de son ordre de v…" at bounding box center [662, 296] width 260 height 8
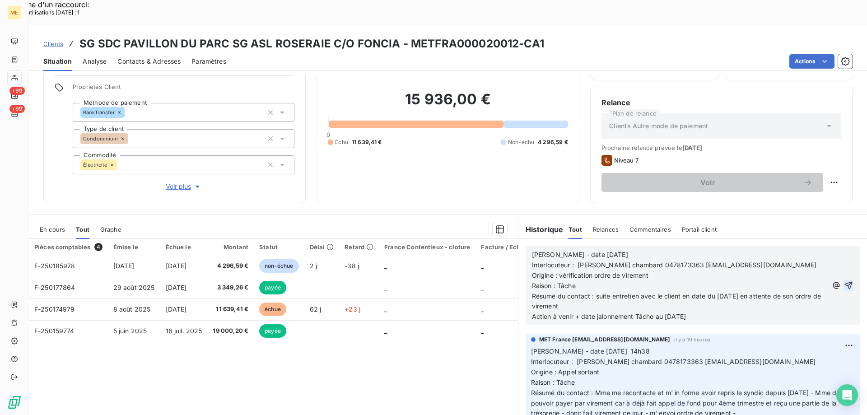
click at [844, 282] on icon "button" at bounding box center [848, 286] width 8 height 8
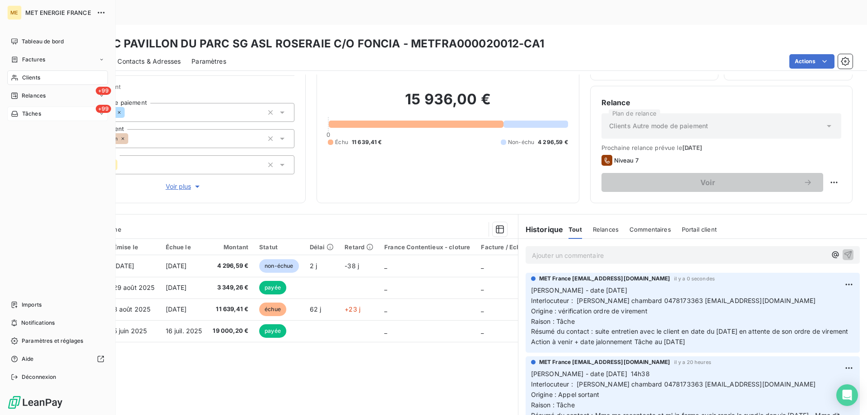
click at [54, 114] on div "+99 Tâches" at bounding box center [57, 114] width 101 height 14
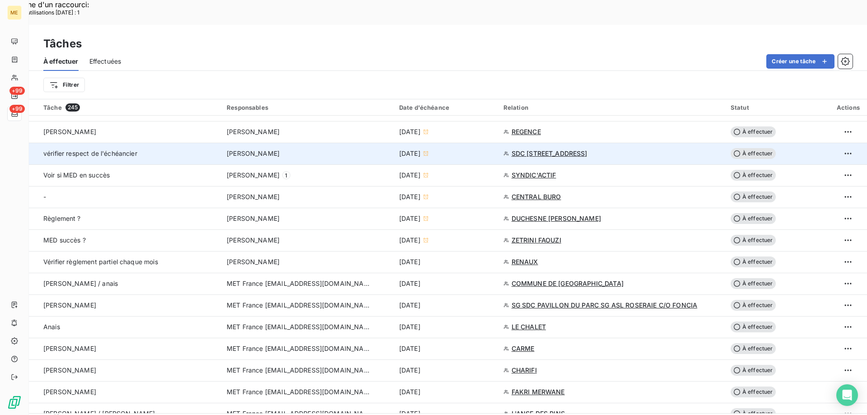
scroll to position [497, 0]
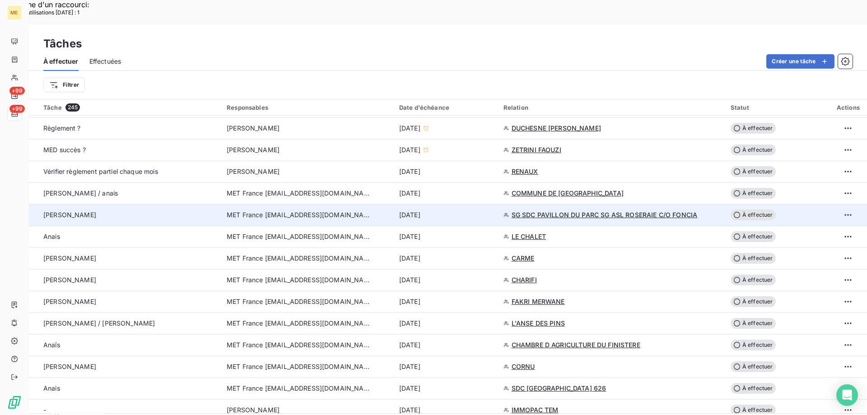
click at [759, 210] on span "À effectuer" at bounding box center [753, 215] width 45 height 11
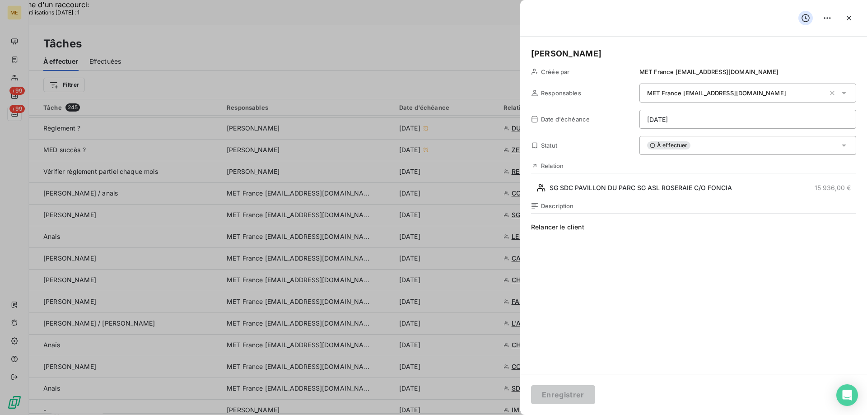
click at [706, 119] on html "Recherche d'un raccourci: Nombre d'utilisations [DATE] : 1 x ME +99 +99 Tâches …" at bounding box center [433, 265] width 867 height 530
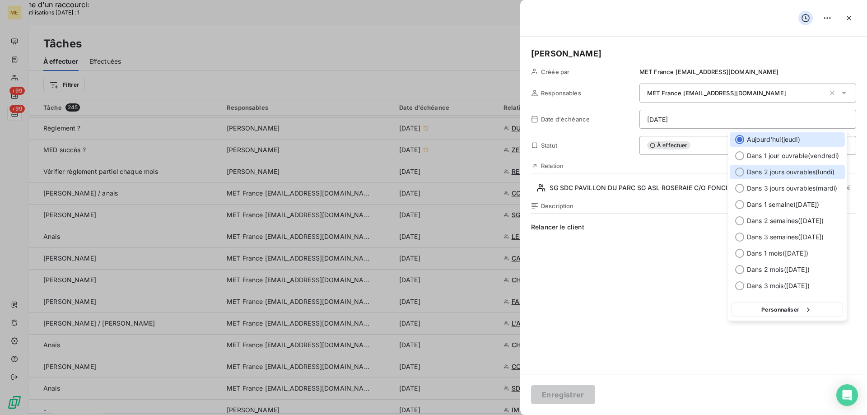
drag, startPoint x: 740, startPoint y: 173, endPoint x: 630, endPoint y: 308, distance: 173.6
click at [740, 172] on div at bounding box center [739, 172] width 9 height 9
type input "[DATE]"
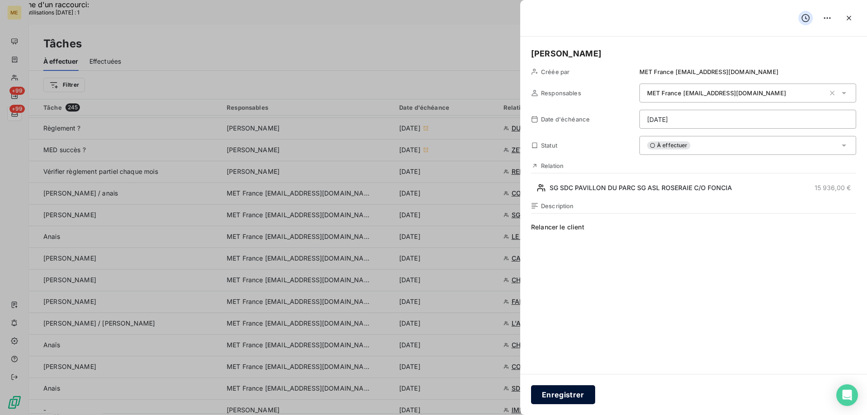
click at [562, 391] on button "Enregistrer" at bounding box center [563, 394] width 64 height 19
click at [565, 393] on button "Enregistrer" at bounding box center [563, 394] width 64 height 19
click at [564, 393] on button "Enregistrer" at bounding box center [563, 394] width 64 height 19
click at [568, 394] on button "Enregistrer" at bounding box center [563, 394] width 64 height 19
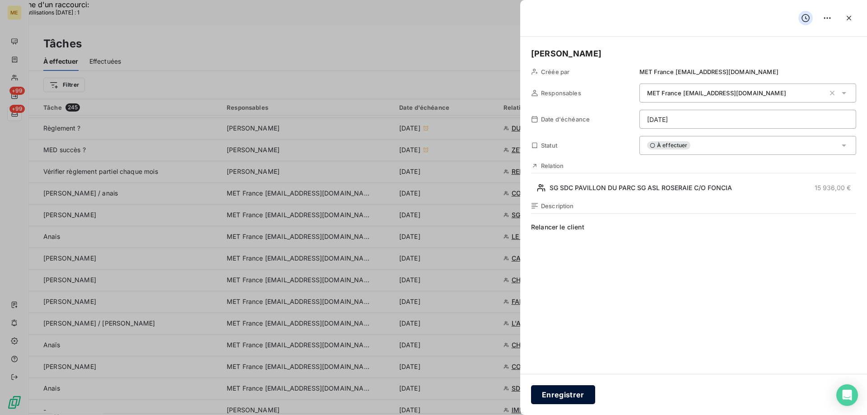
click at [563, 391] on button "Enregistrer" at bounding box center [563, 394] width 64 height 19
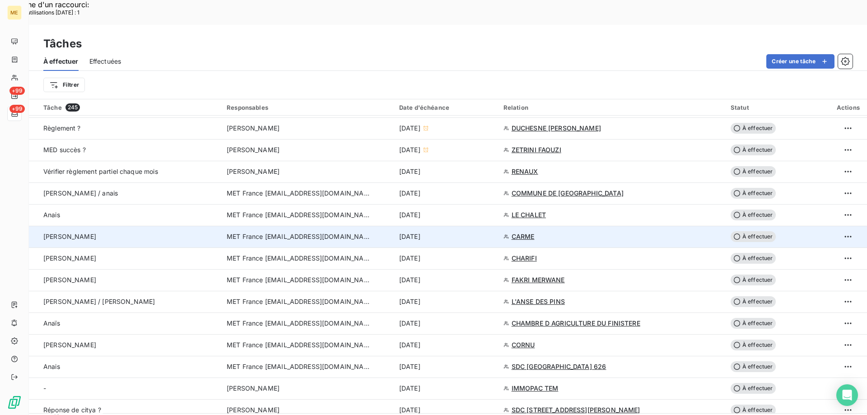
click at [522, 232] on span "CARME" at bounding box center [523, 236] width 23 height 9
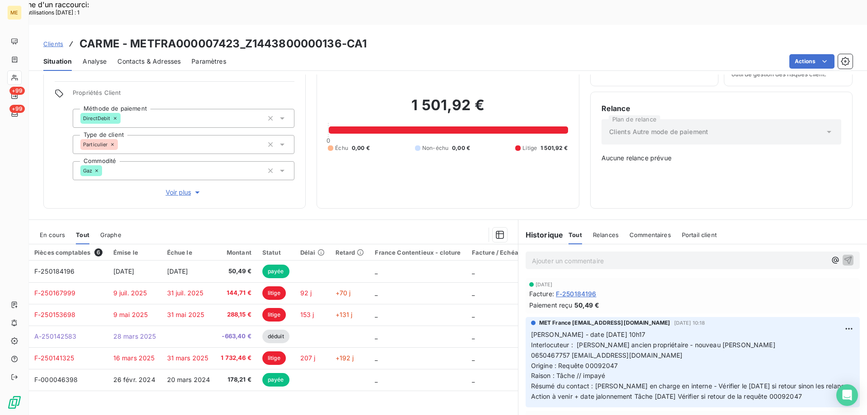
scroll to position [45, 0]
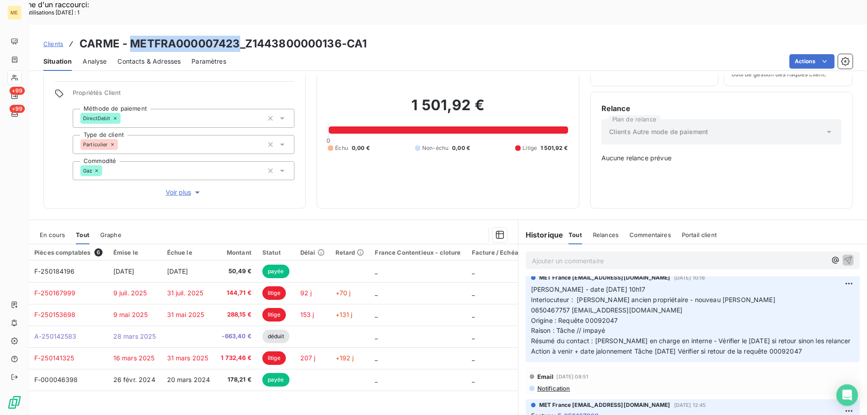
drag, startPoint x: 130, startPoint y: 15, endPoint x: 239, endPoint y: 14, distance: 109.3
click at [239, 36] on h3 "CARME - METFRA000007423_Z1443800000136-CA1" at bounding box center [222, 44] width 287 height 16
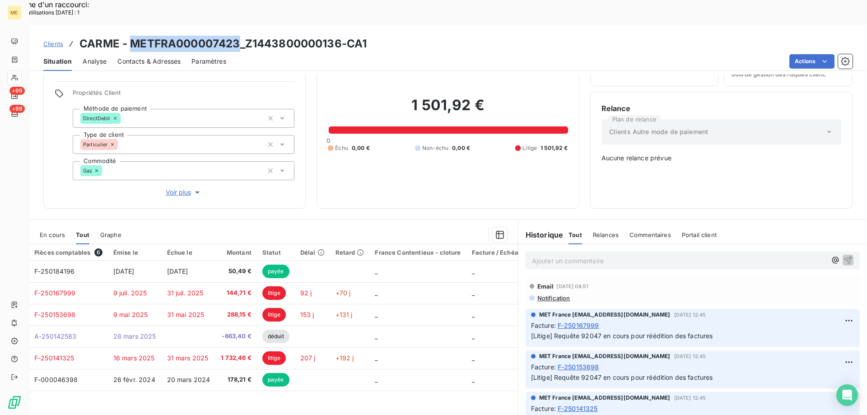
scroll to position [0, 0]
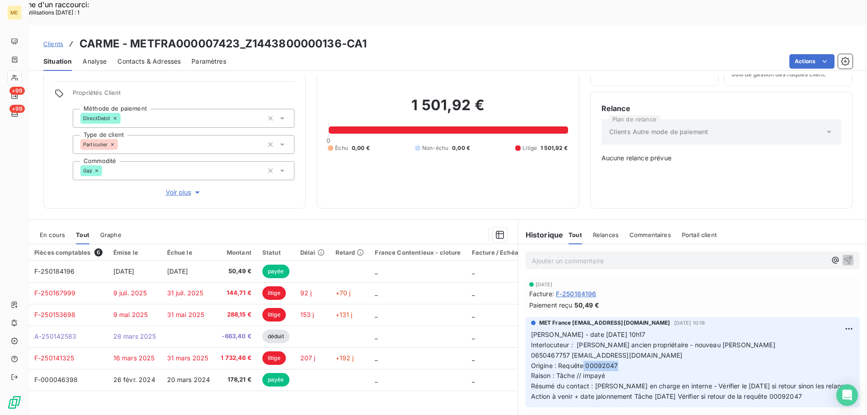
drag, startPoint x: 580, startPoint y: 333, endPoint x: 614, endPoint y: 333, distance: 33.4
click at [614, 333] on p "[PERSON_NAME] - date [DATE] 10h17 Interlocuteur : [PERSON_NAME] ancien propriét…" at bounding box center [692, 366] width 323 height 72
click at [798, 330] on p "[PERSON_NAME] - date [DATE] 10h17 Interlocuteur : [PERSON_NAME] ancien propriét…" at bounding box center [692, 366] width 323 height 72
drag, startPoint x: 822, startPoint y: 367, endPoint x: 528, endPoint y: 305, distance: 300.5
click at [531, 330] on p "[PERSON_NAME] - date [DATE] 10h17 Interlocuteur : [PERSON_NAME] ancien propriét…" at bounding box center [692, 366] width 323 height 72
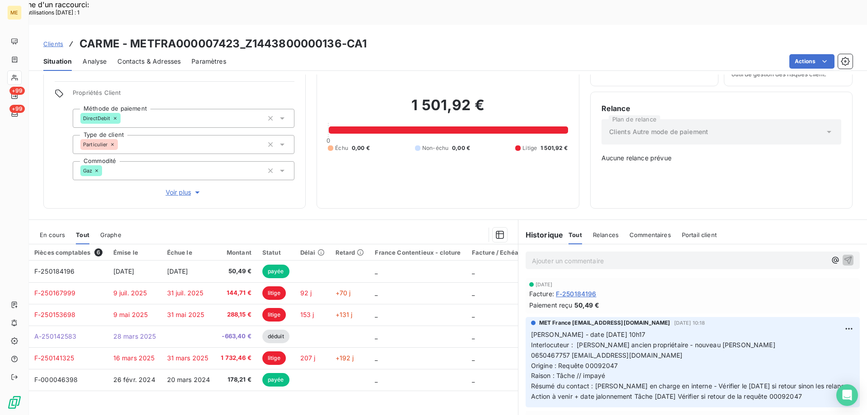
click at [584, 255] on p "Ajouter un commentaire ﻿" at bounding box center [679, 260] width 294 height 11
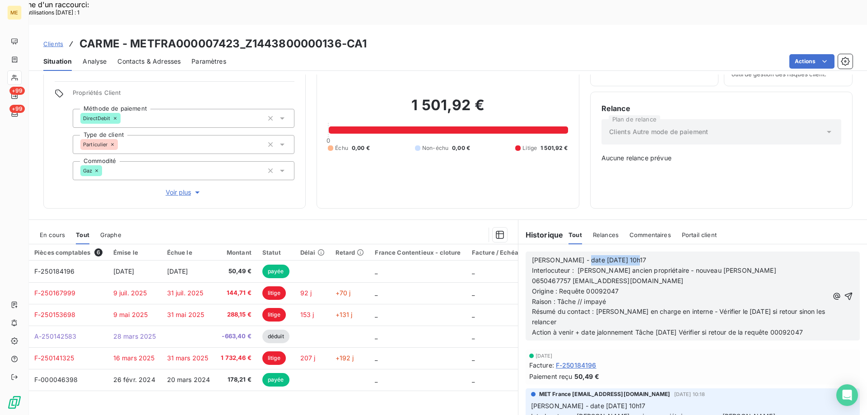
drag, startPoint x: 573, startPoint y: 229, endPoint x: 645, endPoint y: 227, distance: 72.3
click at [645, 255] on p "[PERSON_NAME] - date [DATE] 10h17" at bounding box center [680, 260] width 296 height 10
drag, startPoint x: 593, startPoint y: 283, endPoint x: 623, endPoint y: 293, distance: 31.7
click at [623, 307] on p "Résumé du contact : [PERSON_NAME] en charge en interne - Vérifier le [DATE] si …" at bounding box center [680, 317] width 296 height 21
drag, startPoint x: 653, startPoint y: 304, endPoint x: 660, endPoint y: 301, distance: 7.9
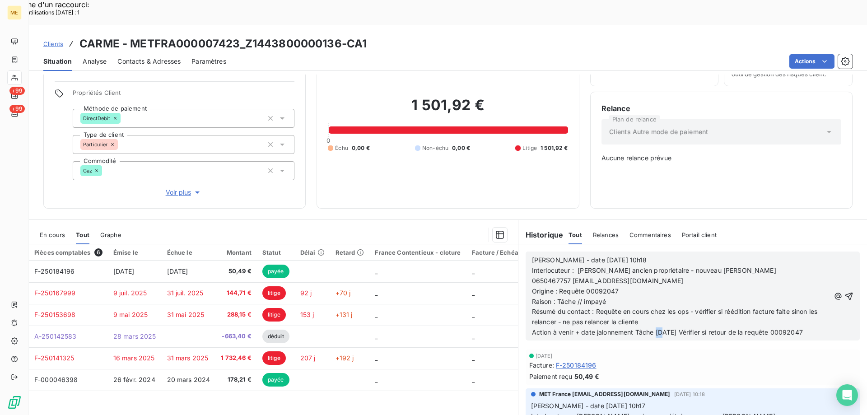
click at [660, 328] on span "Action à venir + date jalonnement Tâche [DATE] Vérifier si retour de la requête…" at bounding box center [667, 332] width 271 height 8
click at [844, 292] on icon "button" at bounding box center [848, 296] width 9 height 9
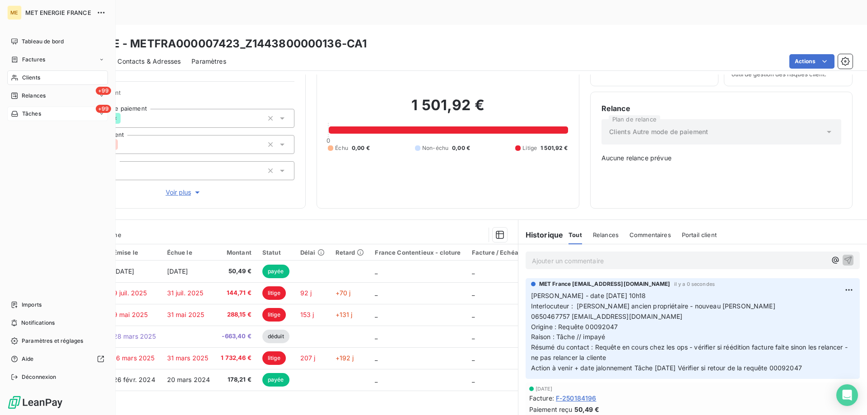
click at [62, 116] on div "+99 Tâches" at bounding box center [57, 114] width 101 height 14
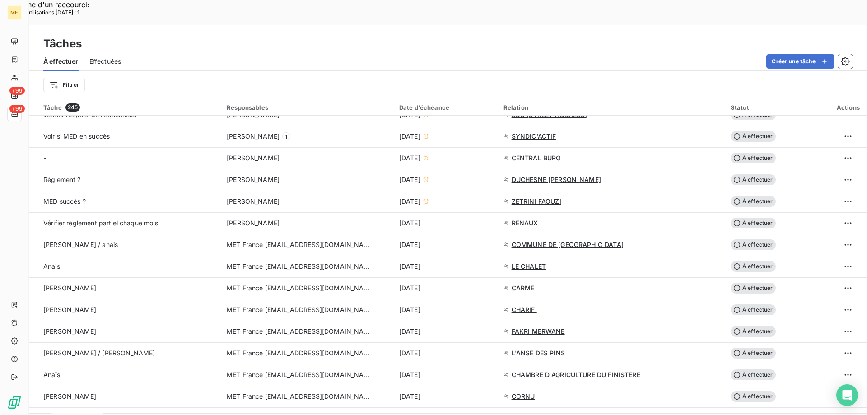
scroll to position [452, 0]
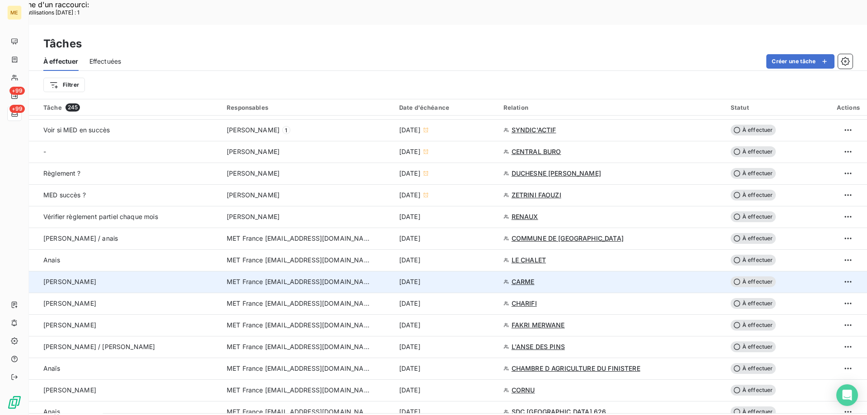
click at [753, 276] on span "À effectuer" at bounding box center [753, 281] width 45 height 11
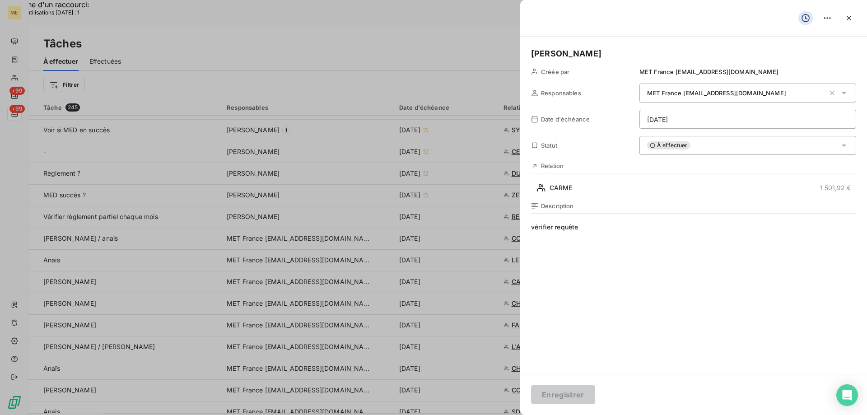
click at [712, 116] on html "Recherche d'un raccourci: Nombre d'utilisations [DATE] : 1 x ME +99 +99 Tâches …" at bounding box center [433, 265] width 867 height 530
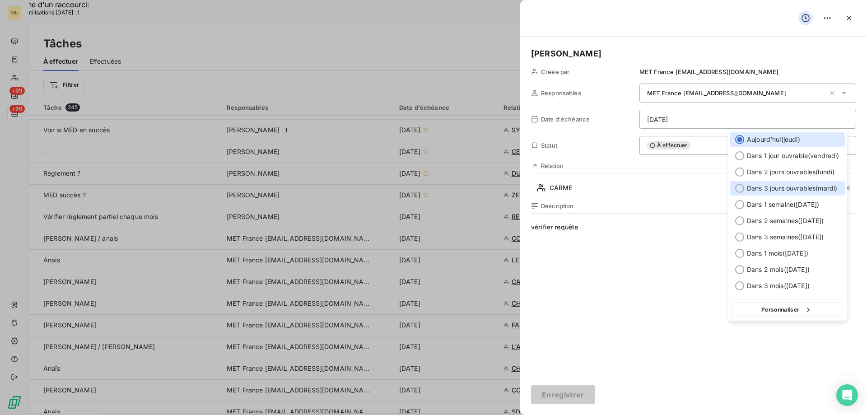
click at [739, 188] on div at bounding box center [739, 188] width 9 height 9
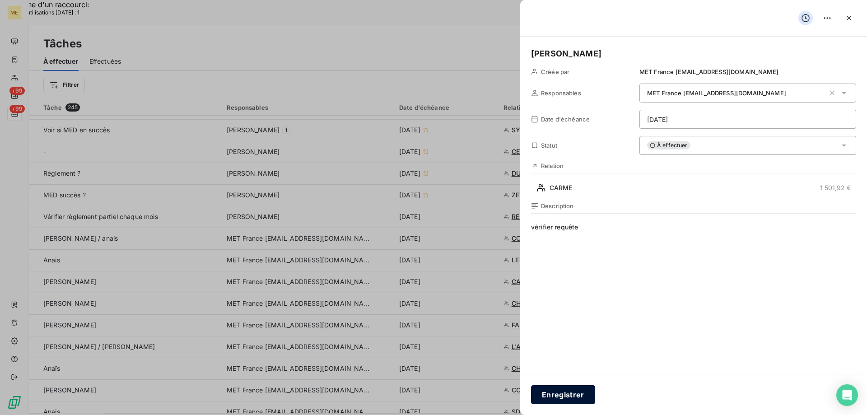
click at [556, 392] on button "Enregistrer" at bounding box center [563, 394] width 64 height 19
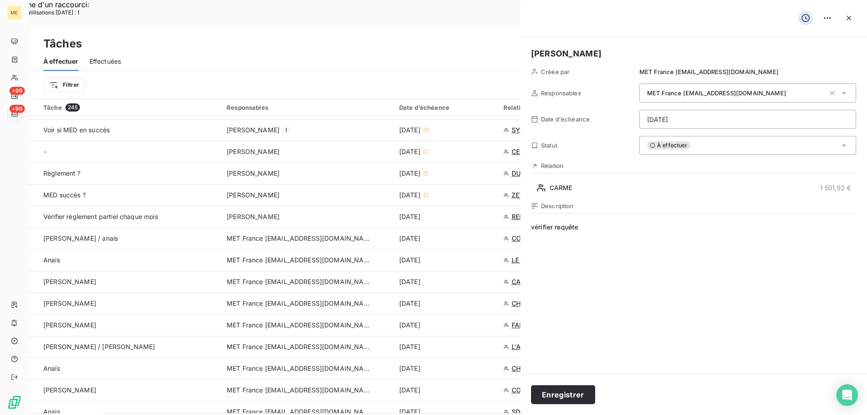
type input "[DATE]"
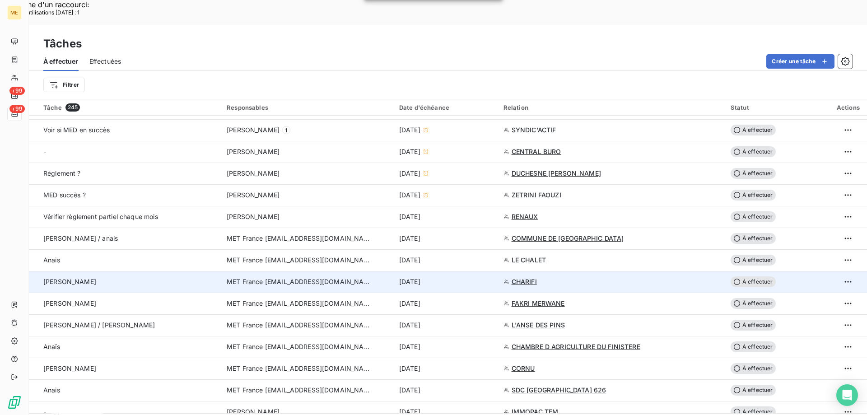
click at [524, 277] on span "CHARIFI" at bounding box center [524, 281] width 25 height 9
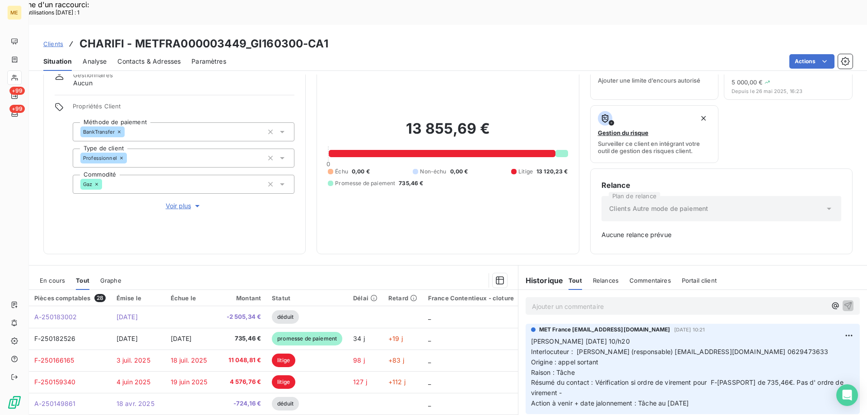
scroll to position [89, 0]
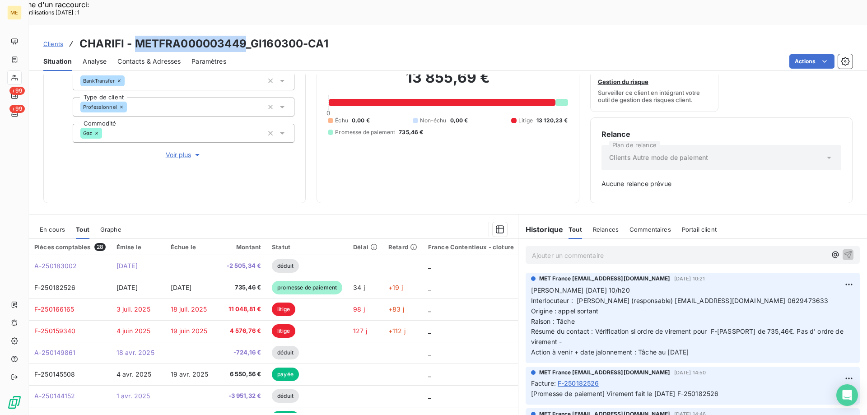
drag, startPoint x: 134, startPoint y: 19, endPoint x: 244, endPoint y: 10, distance: 110.1
click at [244, 25] on div "Clients CHARIFI - METFRA000003449_GI160300-CA1 Situation Analyse Contacts & Adr…" at bounding box center [448, 48] width 838 height 46
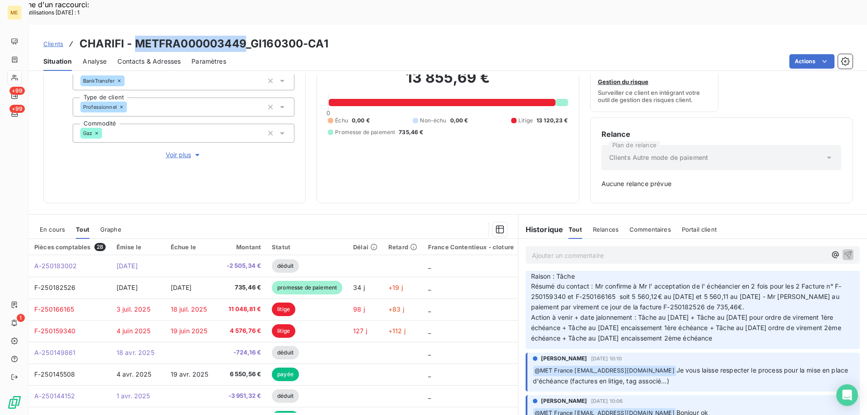
scroll to position [135, 0]
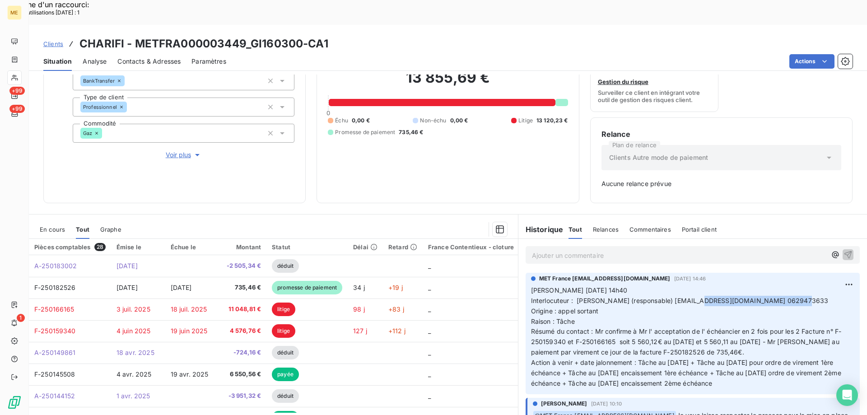
drag, startPoint x: 686, startPoint y: 273, endPoint x: 775, endPoint y: 273, distance: 88.5
click at [775, 297] on span "Interlocuteur : [PERSON_NAME] (responsable) [EMAIL_ADDRESS][DOMAIN_NAME] 062947…" at bounding box center [680, 301] width 298 height 8
drag, startPoint x: 134, startPoint y: 14, endPoint x: 242, endPoint y: 11, distance: 108.0
click at [242, 36] on h3 "CHARIFI - METFRA000003449_GI160300-CA1" at bounding box center [203, 44] width 249 height 16
click at [790, 297] on span "Interlocuteur : [PERSON_NAME] (responsable) [EMAIL_ADDRESS][DOMAIN_NAME] 062947…" at bounding box center [680, 301] width 298 height 8
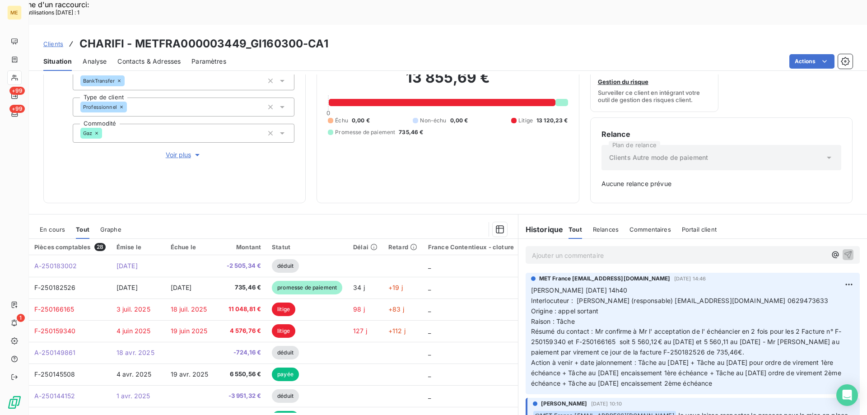
click at [790, 297] on span "Interlocuteur : [PERSON_NAME] (responsable) [EMAIL_ADDRESS][DOMAIN_NAME] 062947…" at bounding box center [680, 301] width 298 height 8
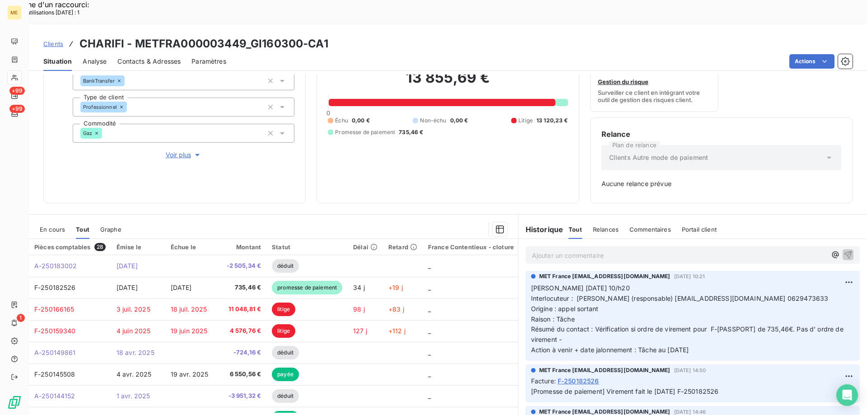
scroll to position [0, 0]
click at [601, 250] on p "Ajouter un commentaire ﻿" at bounding box center [679, 255] width 294 height 11
drag, startPoint x: 703, startPoint y: 323, endPoint x: 528, endPoint y: 270, distance: 183.1
click at [531, 285] on p "[PERSON_NAME] [DATE] 10/h20 Interlocuteur : [PERSON_NAME] (responsable) [EMAIL_…" at bounding box center [692, 321] width 323 height 72
click at [549, 250] on p "Ajouter un commentaire ﻿" at bounding box center [679, 255] width 294 height 11
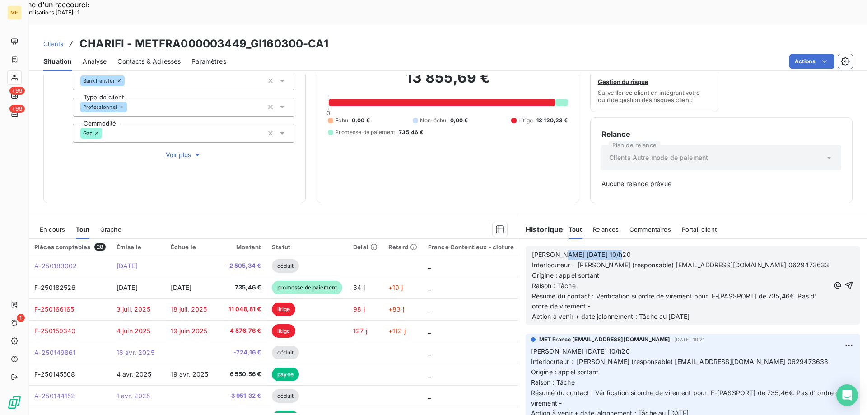
drag, startPoint x: 553, startPoint y: 230, endPoint x: 628, endPoint y: 228, distance: 75.0
click at [628, 250] on p "[PERSON_NAME] [DATE] 10/h20" at bounding box center [681, 255] width 298 height 10
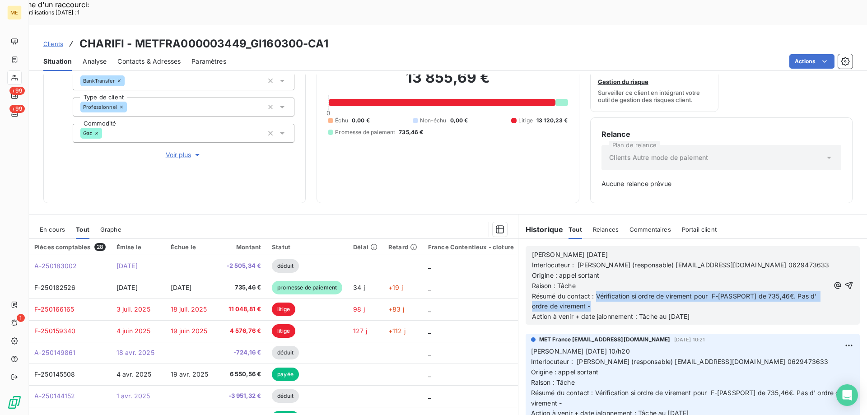
drag, startPoint x: 592, startPoint y: 280, endPoint x: 630, endPoint y: 291, distance: 39.5
click at [630, 291] on p "Résumé du contact : Vérification si ordre de virement pour F-[PASSPORT] de 735,…" at bounding box center [681, 301] width 298 height 21
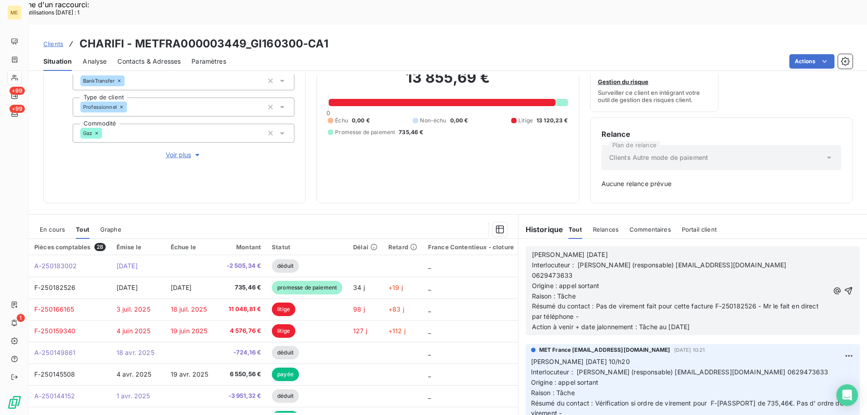
click at [718, 281] on p "Origine : appel sortant" at bounding box center [680, 286] width 297 height 10
drag, startPoint x: 687, startPoint y: 240, endPoint x: 778, endPoint y: 240, distance: 90.3
click at [778, 261] on span "Interlocuteur : [PERSON_NAME] (responsable) [EMAIL_ADDRESS][DOMAIN_NAME] 062947…" at bounding box center [660, 270] width 256 height 18
drag, startPoint x: 778, startPoint y: 240, endPoint x: 652, endPoint y: 264, distance: 127.9
click at [652, 281] on p "Origine : appel sortant" at bounding box center [680, 286] width 297 height 10
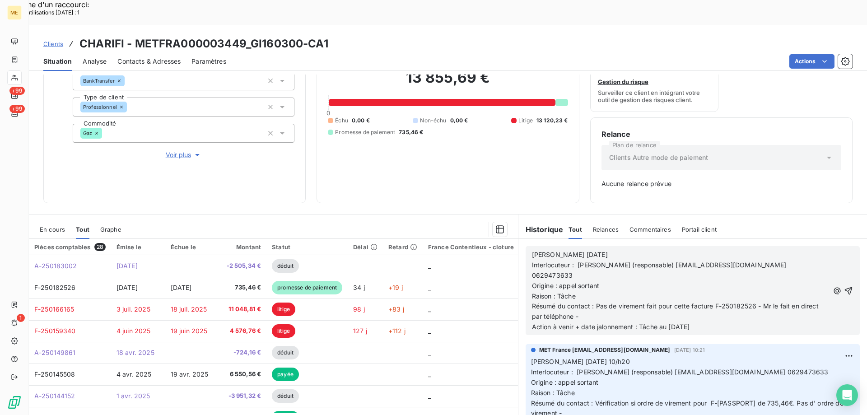
click at [588, 301] on p "Résumé du contact : Pas de virement fait pour cette facture F-250182526 - Mr le…" at bounding box center [680, 311] width 297 height 21
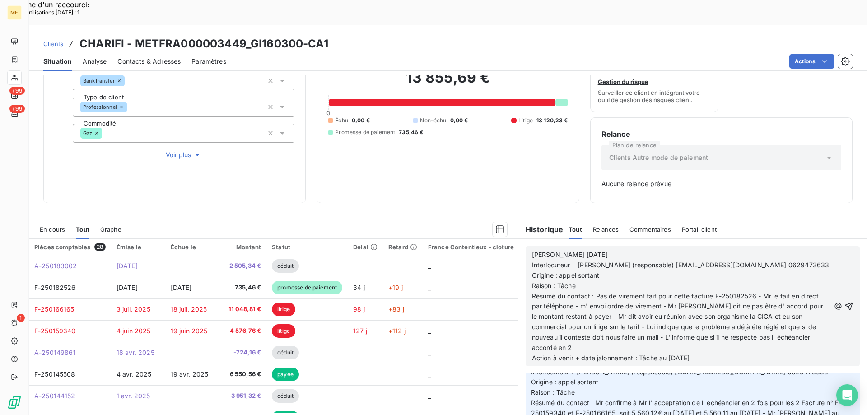
scroll to position [177, 0]
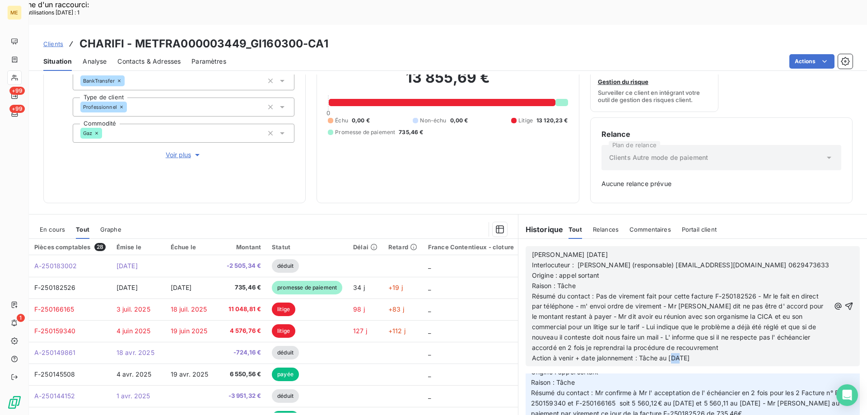
drag, startPoint x: 668, startPoint y: 342, endPoint x: 676, endPoint y: 345, distance: 7.9
click at [676, 354] on span "Action à venir + date jalonnement : Tâche au [DATE]" at bounding box center [611, 358] width 158 height 8
drag, startPoint x: 675, startPoint y: 345, endPoint x: 667, endPoint y: 344, distance: 8.2
click at [667, 354] on span "Action à venir + date jalonnement : Tâche au [DATE]" at bounding box center [611, 358] width 158 height 8
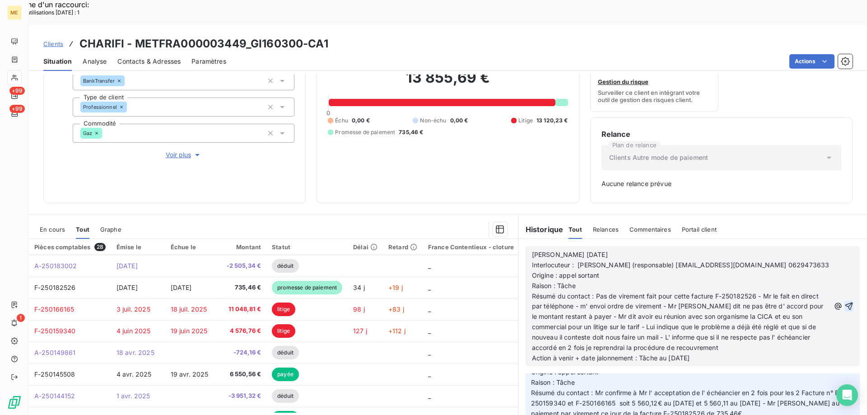
click at [844, 302] on icon "button" at bounding box center [848, 306] width 9 height 9
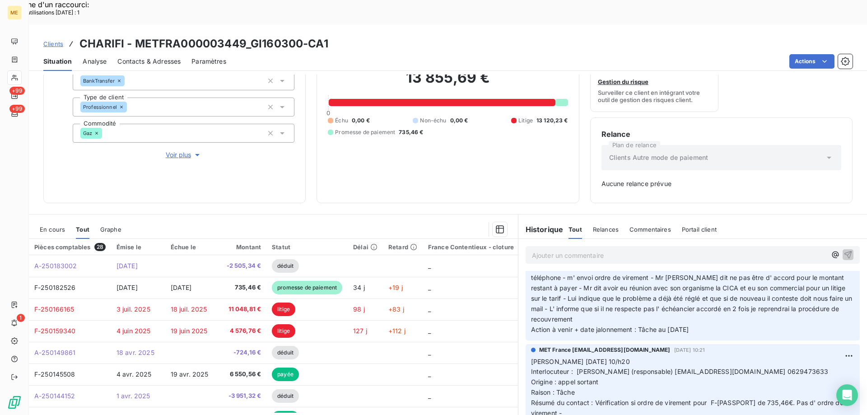
scroll to position [199, 0]
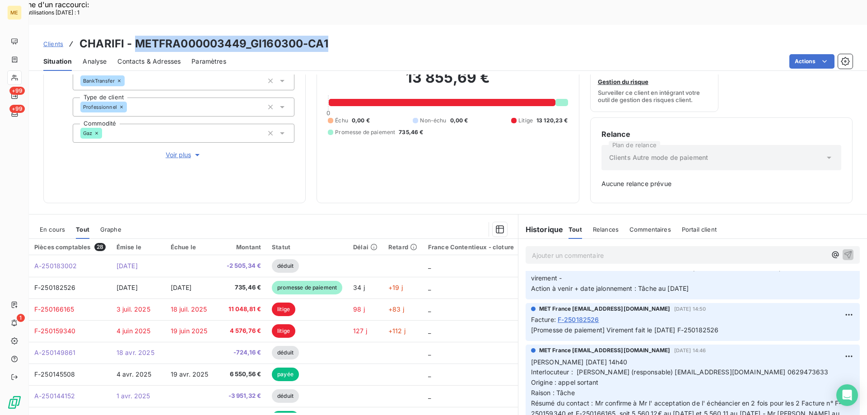
drag, startPoint x: 134, startPoint y: 15, endPoint x: 328, endPoint y: 11, distance: 194.2
click at [328, 36] on div "Clients CHARIFI - METFRA000003449_GI160300-CA1" at bounding box center [448, 44] width 838 height 16
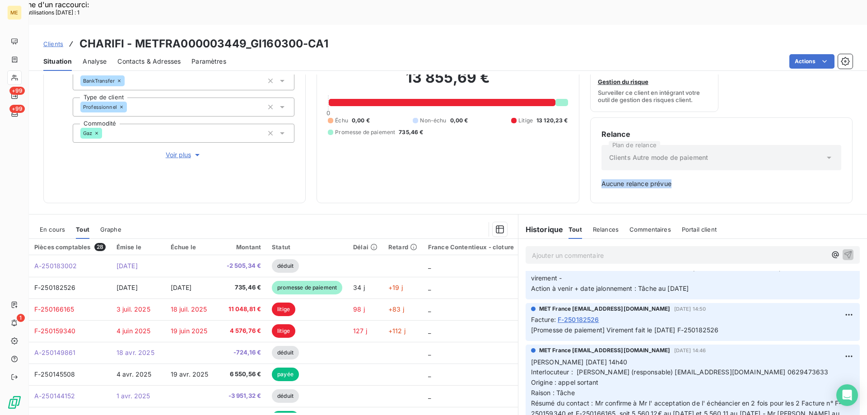
drag, startPoint x: 686, startPoint y: 162, endPoint x: 598, endPoint y: 161, distance: 88.5
click at [601, 179] on span "Aucune relance prévue" at bounding box center [721, 183] width 240 height 9
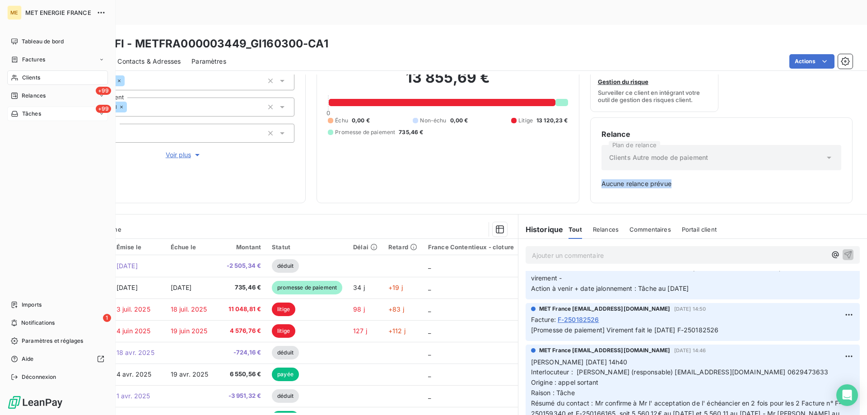
click at [61, 114] on div "+99 Tâches" at bounding box center [57, 114] width 101 height 14
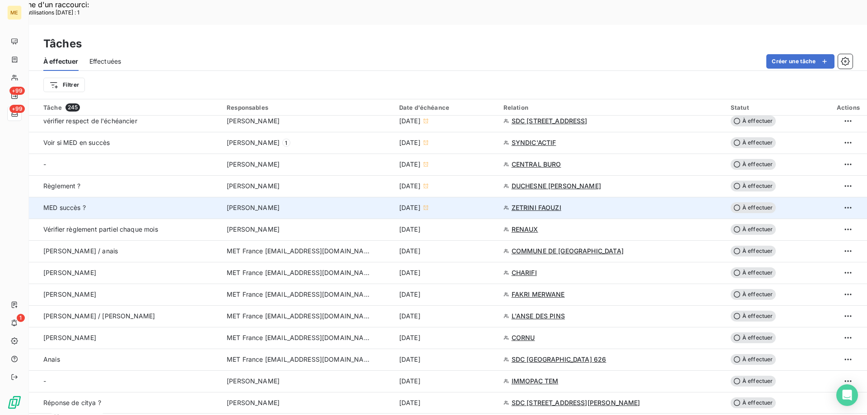
scroll to position [452, 0]
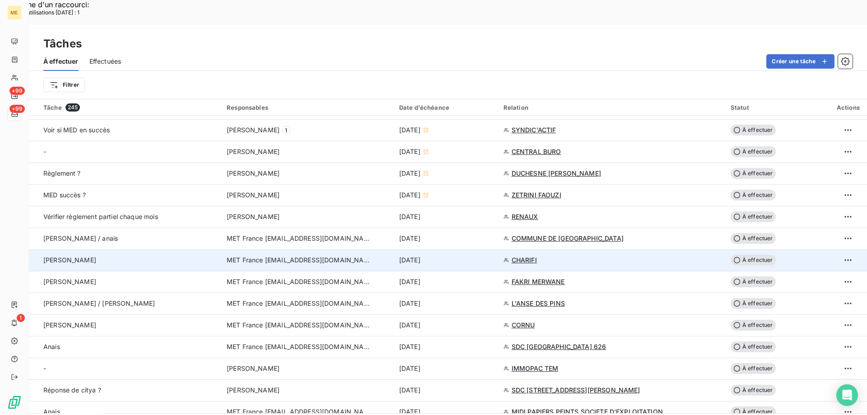
click at [754, 255] on span "À effectuer" at bounding box center [753, 260] width 45 height 11
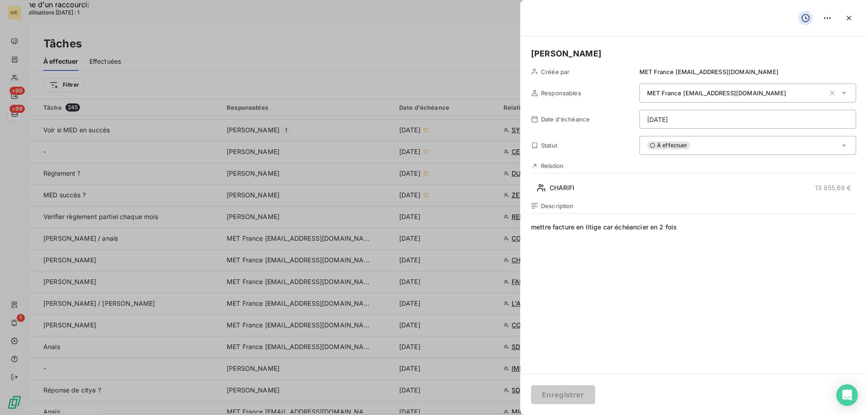
click at [720, 117] on html "Recherche d'un raccourci: Nombre d'utilisations [DATE] : 1 x ME +99 +99 1 Tâche…" at bounding box center [433, 265] width 867 height 530
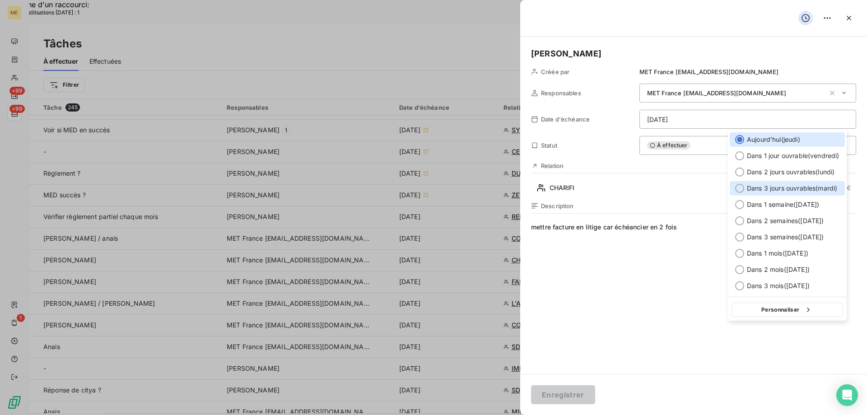
drag, startPoint x: 738, startPoint y: 187, endPoint x: 720, endPoint y: 221, distance: 38.4
click at [736, 188] on div at bounding box center [739, 188] width 9 height 9
type input "[DATE]"
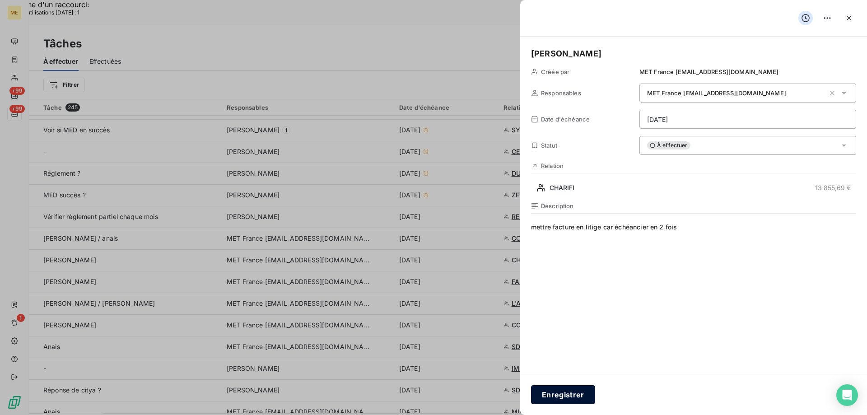
click at [564, 392] on button "Enregistrer" at bounding box center [563, 394] width 64 height 19
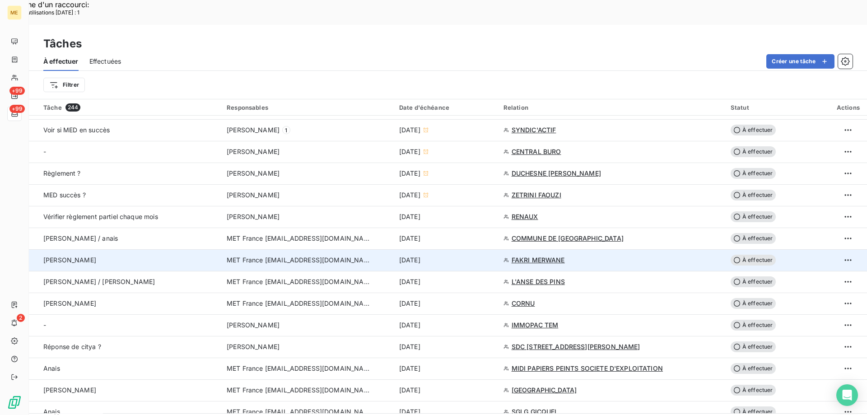
click at [529, 256] on span "FAKRI MERWANE" at bounding box center [538, 260] width 53 height 9
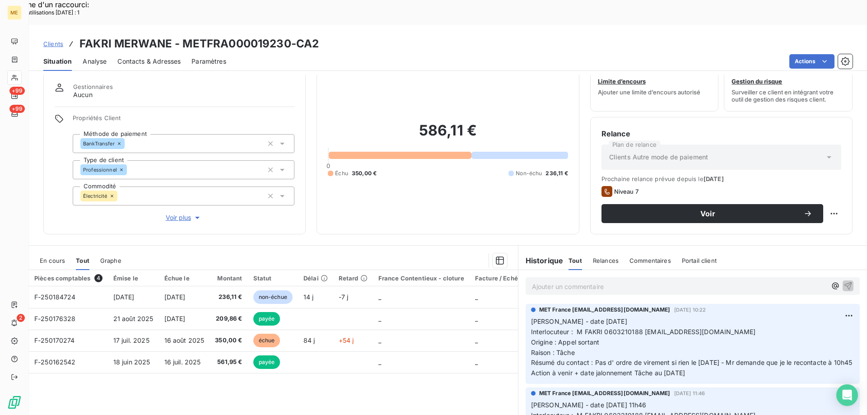
scroll to position [57, 0]
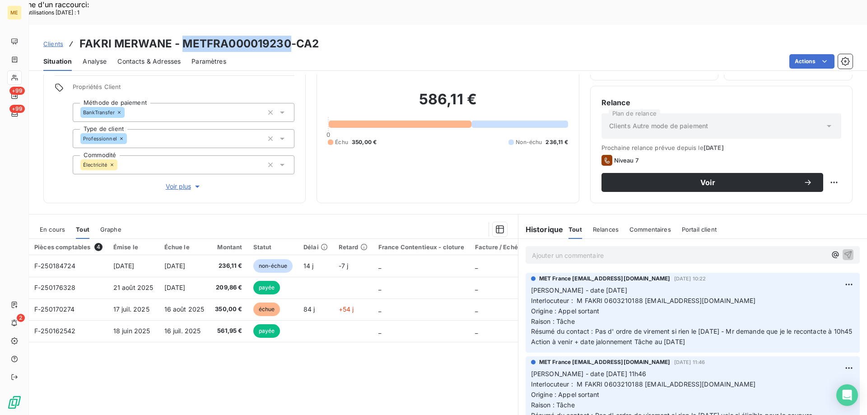
drag, startPoint x: 181, startPoint y: 17, endPoint x: 293, endPoint y: 15, distance: 112.0
click at [293, 36] on h3 "FAKRI MERWANE - METFRA000019230-CA2" at bounding box center [198, 44] width 239 height 16
click at [611, 297] on span "Interlocuteur : M FAKRI 0603210188 [EMAIL_ADDRESS][DOMAIN_NAME]" at bounding box center [643, 301] width 225 height 8
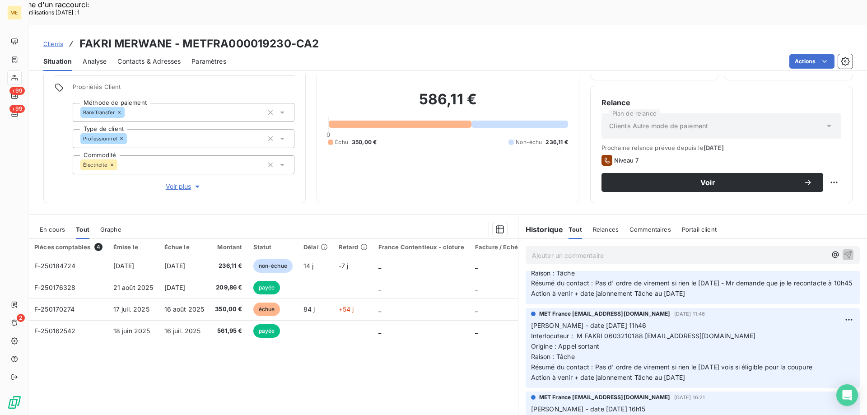
scroll to position [0, 0]
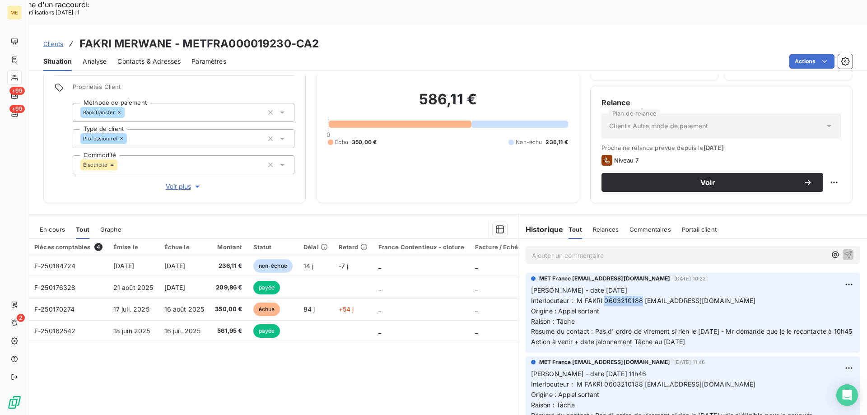
click at [752, 285] on p "[PERSON_NAME] - date [DATE] Interlocuteur : M FAKRI 0603210188 [EMAIL_ADDRESS][…" at bounding box center [692, 316] width 323 height 62
click at [402, 349] on div "Pièces comptables 4 Émise le Échue le Montant Statut Délai Retard France Conten…" at bounding box center [273, 326] width 489 height 174
click at [611, 297] on span "Interlocuteur : M FAKRI 0603210188 [EMAIL_ADDRESS][DOMAIN_NAME]" at bounding box center [643, 301] width 225 height 8
drag, startPoint x: 183, startPoint y: 18, endPoint x: 290, endPoint y: 16, distance: 106.6
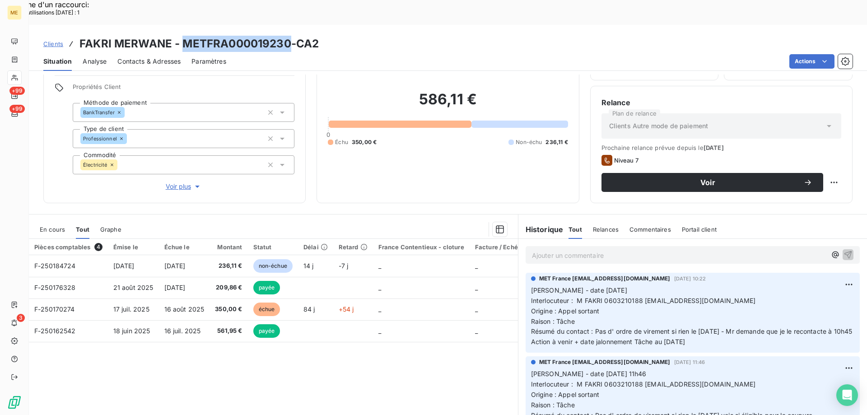
click at [290, 36] on h3 "FAKRI MERWANE - METFRA000019230-CA2" at bounding box center [198, 44] width 239 height 16
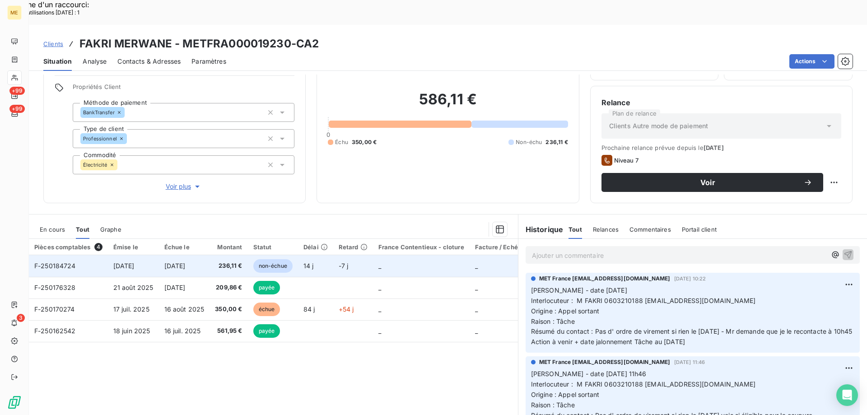
click at [60, 262] on span "F-250184724" at bounding box center [55, 266] width 42 height 8
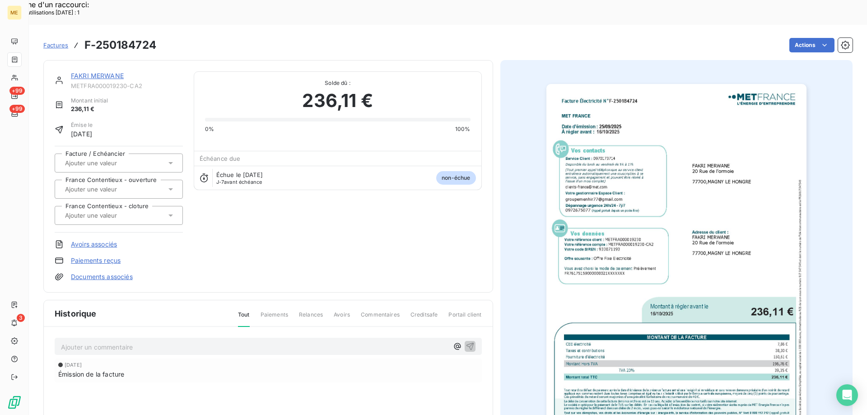
click at [686, 182] on img "button" at bounding box center [676, 268] width 260 height 368
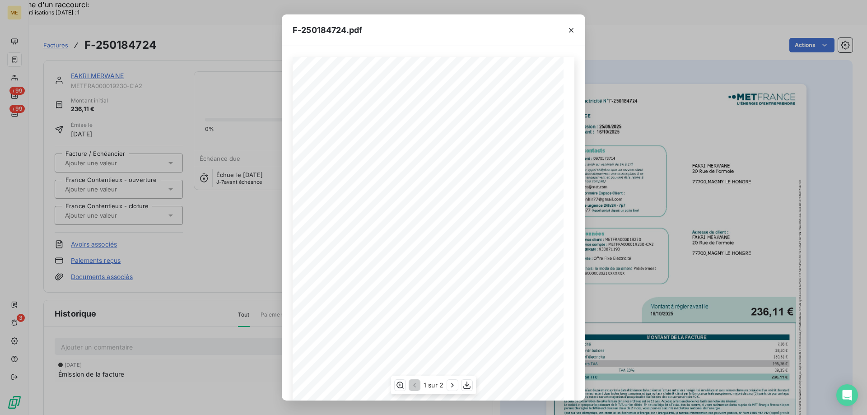
scroll to position [62, 0]
click at [464, 385] on icon "button" at bounding box center [466, 385] width 9 height 9
click at [572, 33] on icon "button" at bounding box center [571, 30] width 9 height 9
click at [571, 33] on icon "button" at bounding box center [571, 30] width 9 height 9
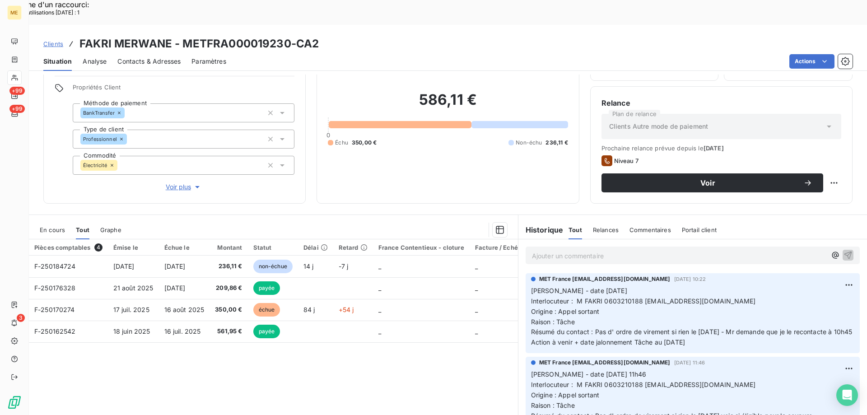
scroll to position [57, 0]
drag, startPoint x: 699, startPoint y: 325, endPoint x: 524, endPoint y: 265, distance: 185.2
click at [526, 273] on div "MET France [EMAIL_ADDRESS][DOMAIN_NAME] [DATE] 10:22 [PERSON_NAME] - date [DATE…" at bounding box center [693, 313] width 334 height 80
click at [176, 182] on span "Voir plus" at bounding box center [184, 186] width 36 height 9
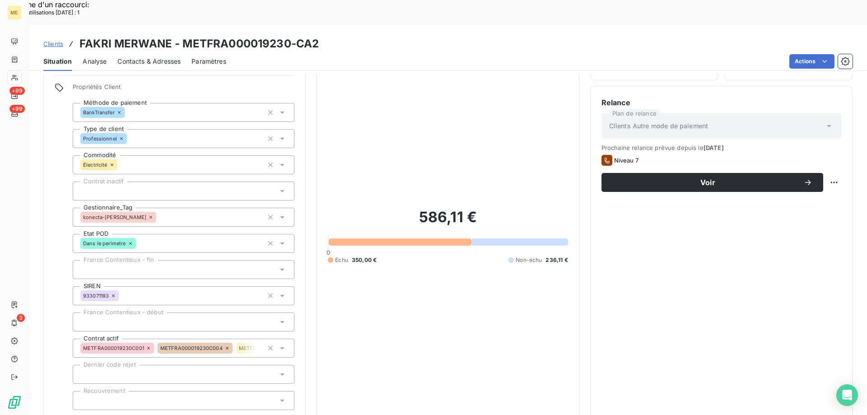
click at [172, 415] on span "Réduire" at bounding box center [183, 422] width 33 height 9
